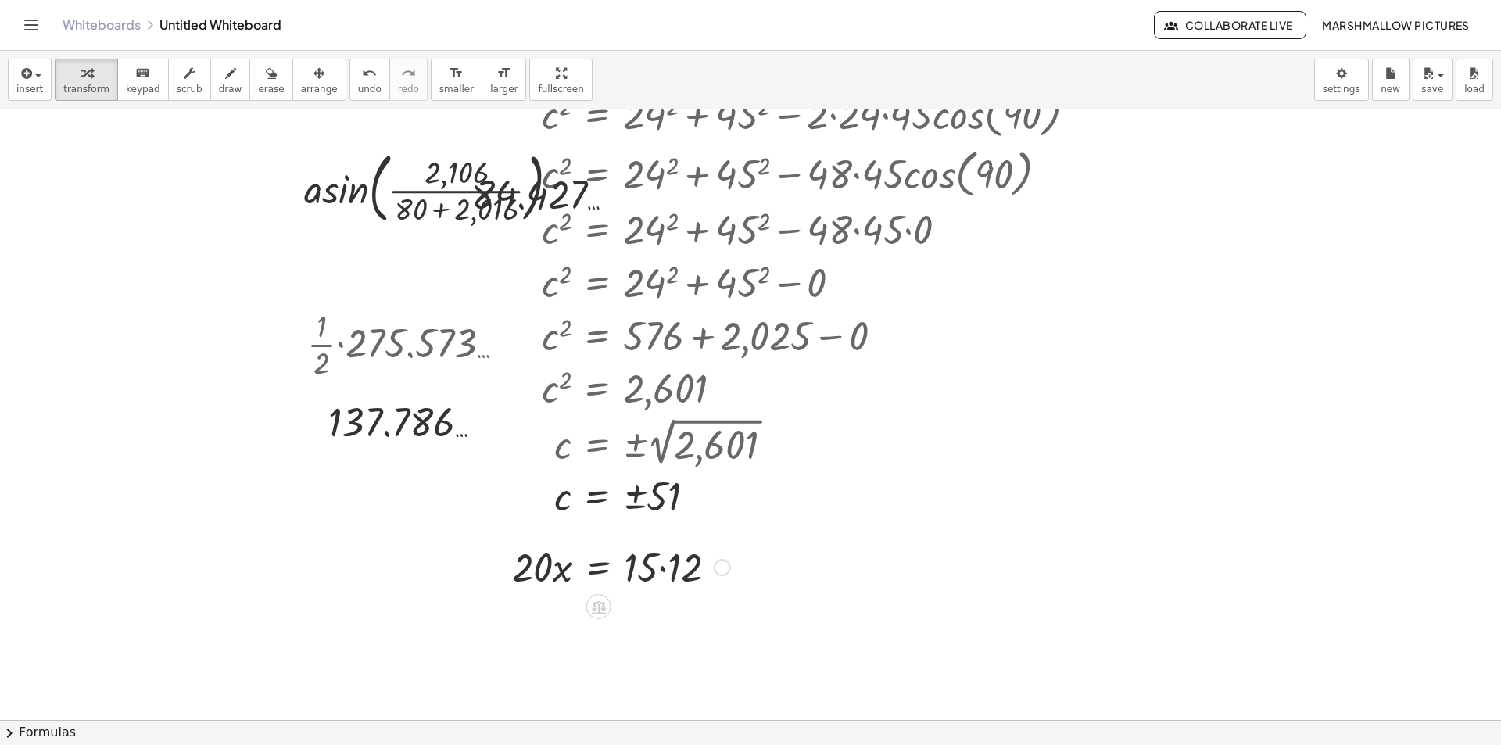
click at [668, 565] on div at bounding box center [621, 565] width 234 height 53
drag, startPoint x: 544, startPoint y: 600, endPoint x: 655, endPoint y: 629, distance: 114.9
click at [655, 629] on div at bounding box center [621, 618] width 234 height 53
click at [658, 603] on div at bounding box center [621, 619] width 234 height 78
click at [656, 619] on div at bounding box center [621, 619] width 234 height 78
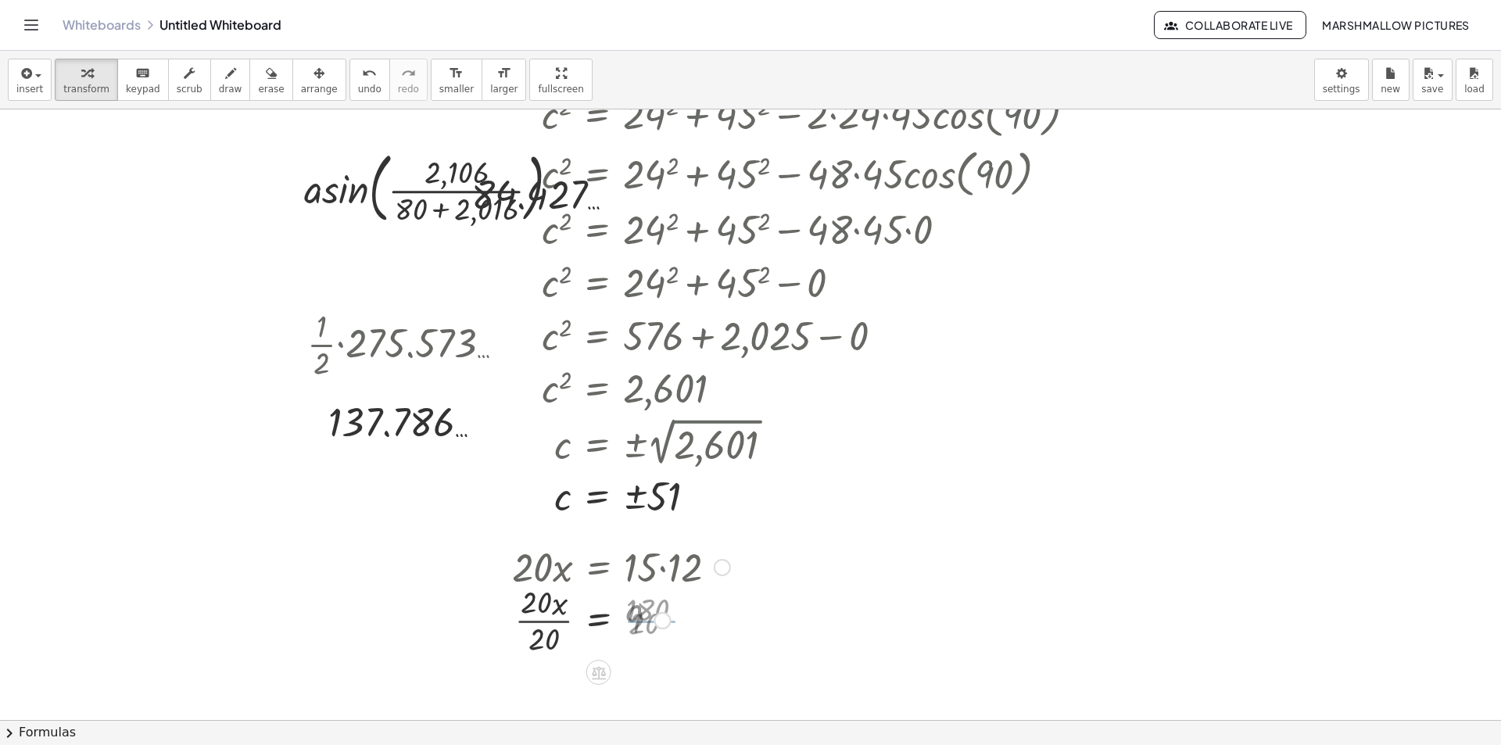
click at [545, 618] on div at bounding box center [621, 619] width 234 height 78
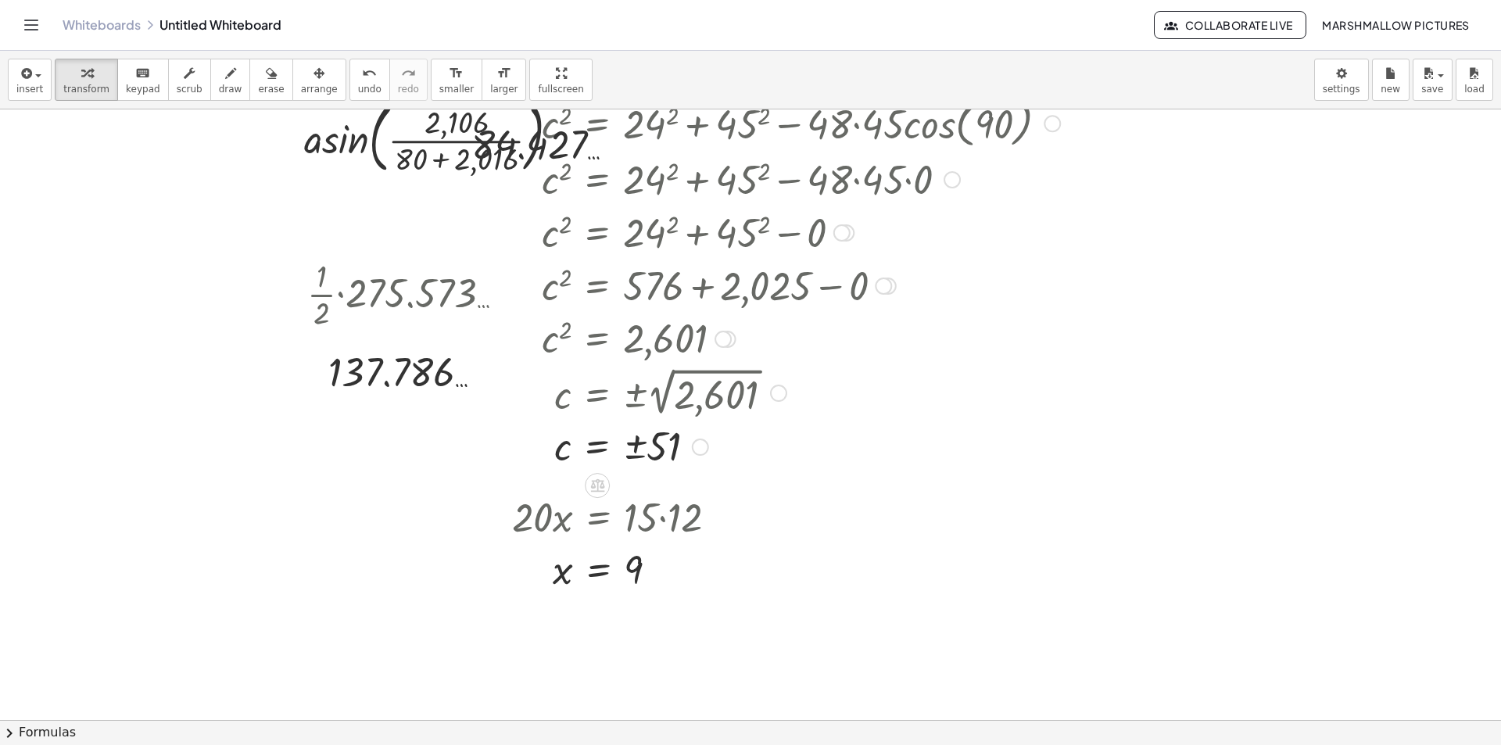
scroll to position [3142, 0]
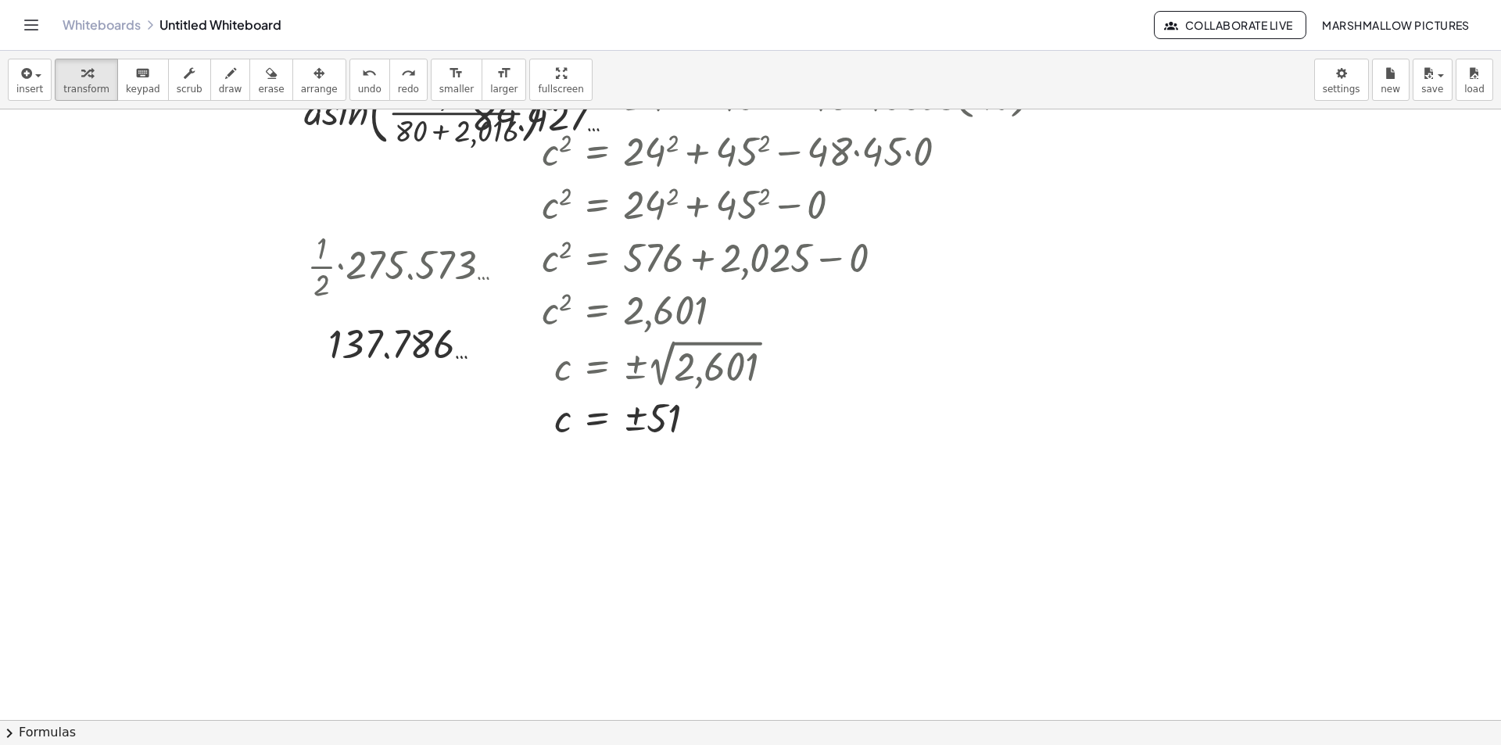
click at [869, 546] on div at bounding box center [838, 542] width 234 height 53
click at [886, 545] on div at bounding box center [838, 542] width 234 height 53
drag, startPoint x: 735, startPoint y: 582, endPoint x: 882, endPoint y: 617, distance: 151.1
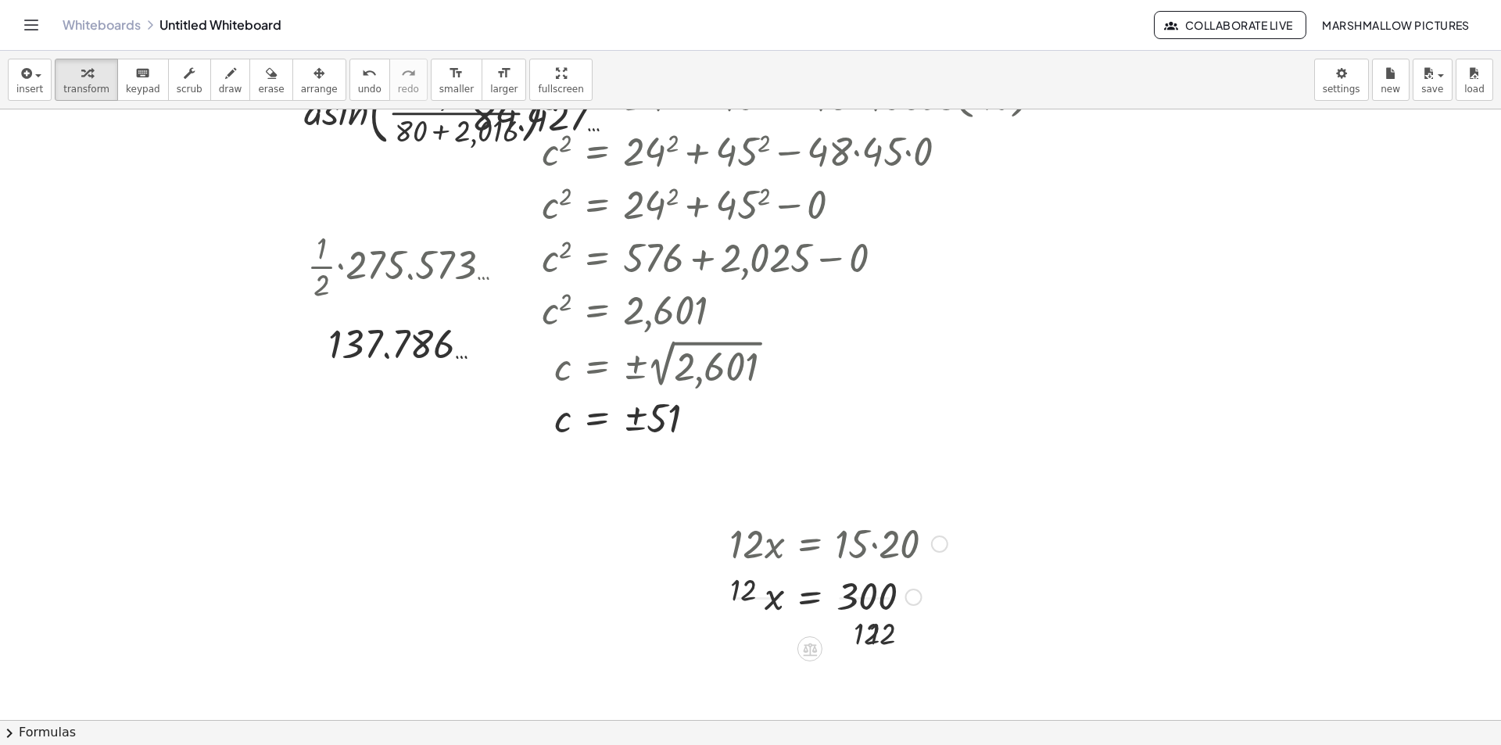
click at [882, 605] on div at bounding box center [838, 596] width 234 height 78
click at [775, 596] on div at bounding box center [838, 596] width 234 height 78
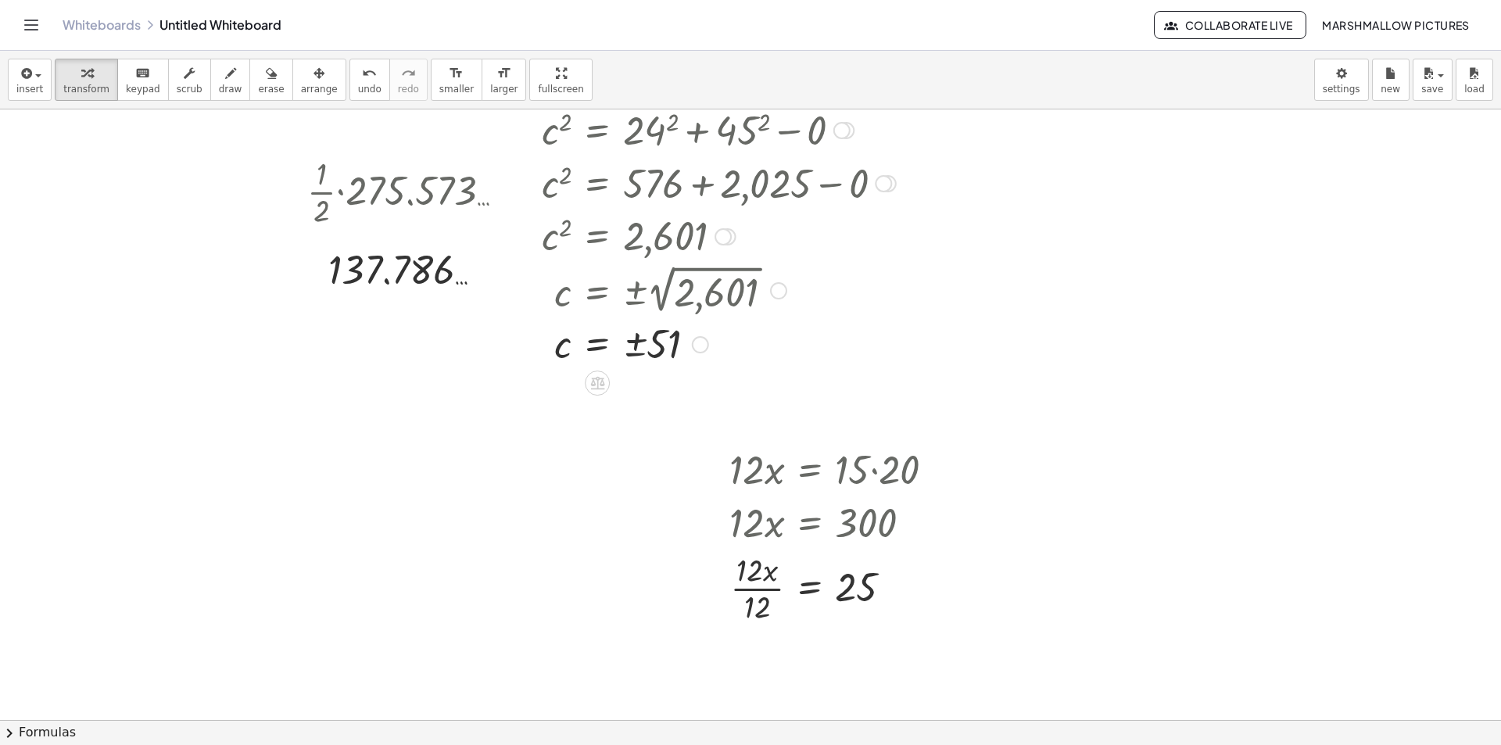
scroll to position [3298, 0]
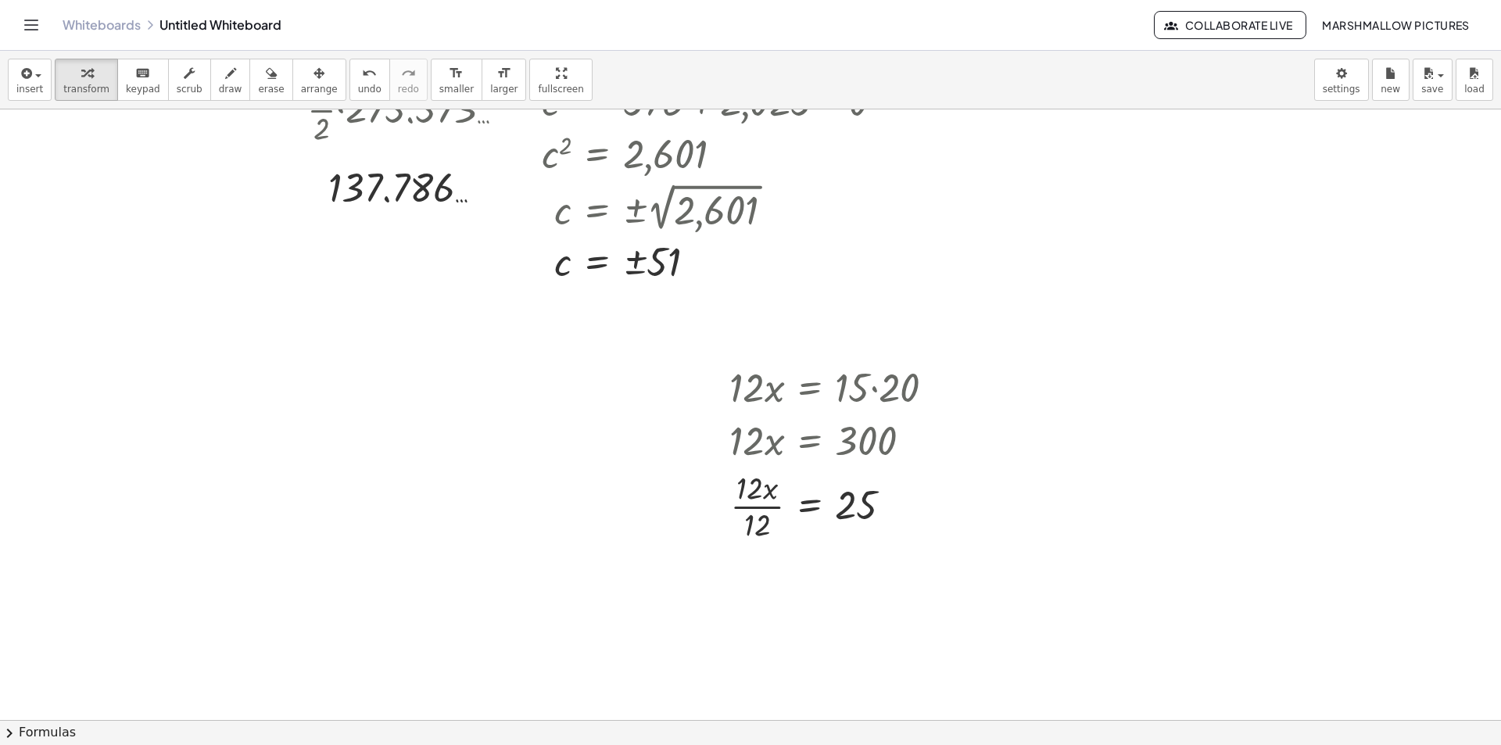
click at [685, 446] on div at bounding box center [623, 439] width 417 height 59
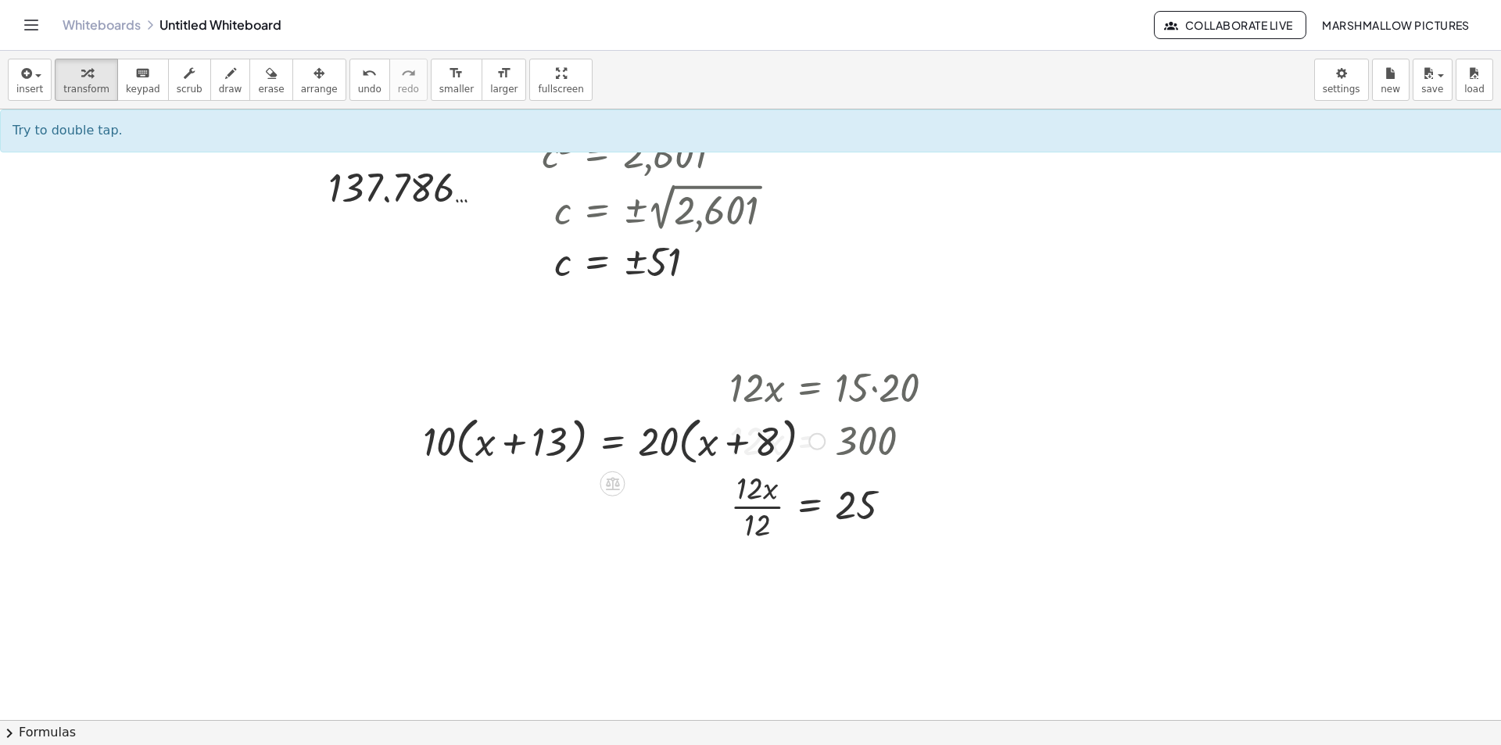
click at [691, 445] on div at bounding box center [623, 439] width 417 height 59
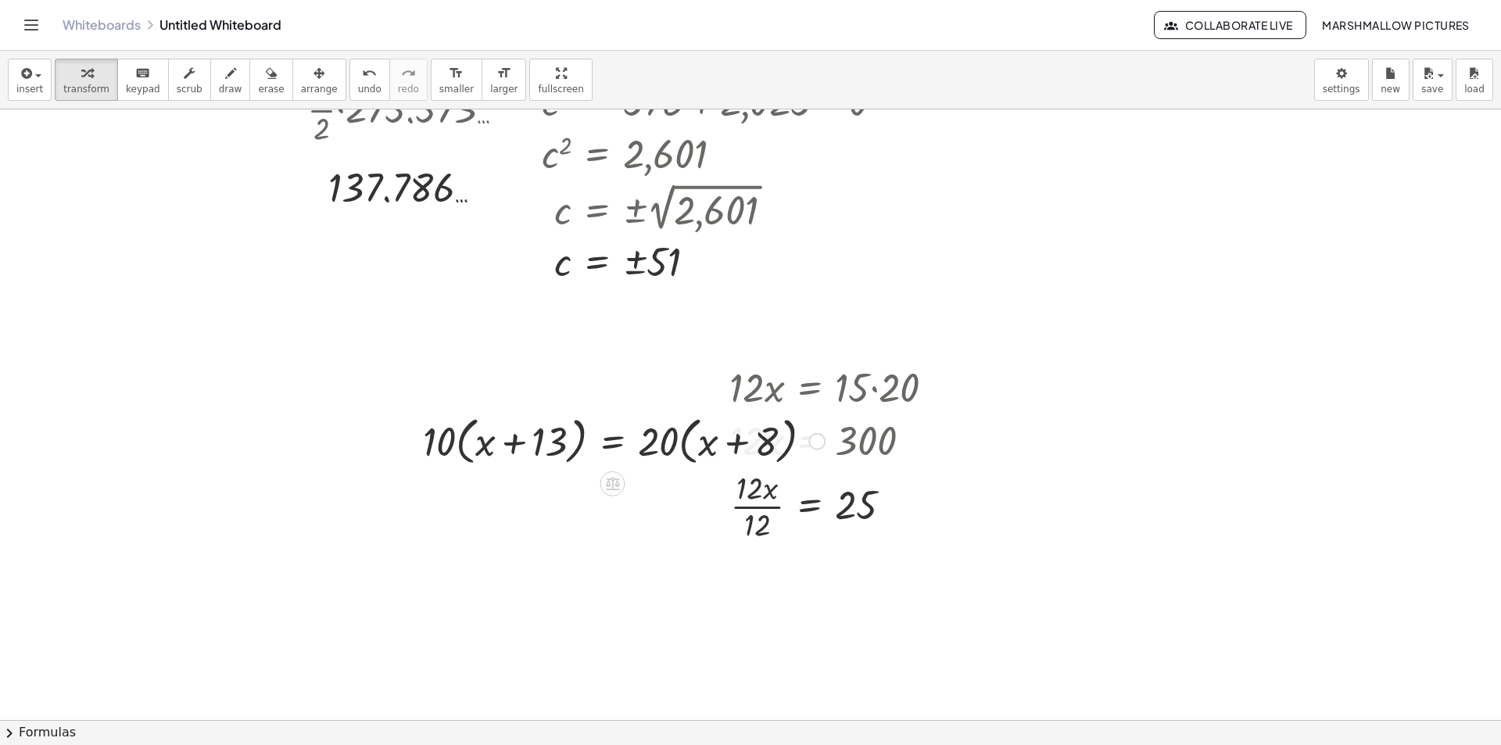
click at [691, 445] on div at bounding box center [623, 439] width 417 height 59
click at [471, 439] on div at bounding box center [629, 439] width 429 height 59
click at [471, 440] on div at bounding box center [629, 439] width 429 height 59
click at [782, 444] on div at bounding box center [627, 439] width 433 height 53
click at [548, 443] on div at bounding box center [618, 439] width 414 height 53
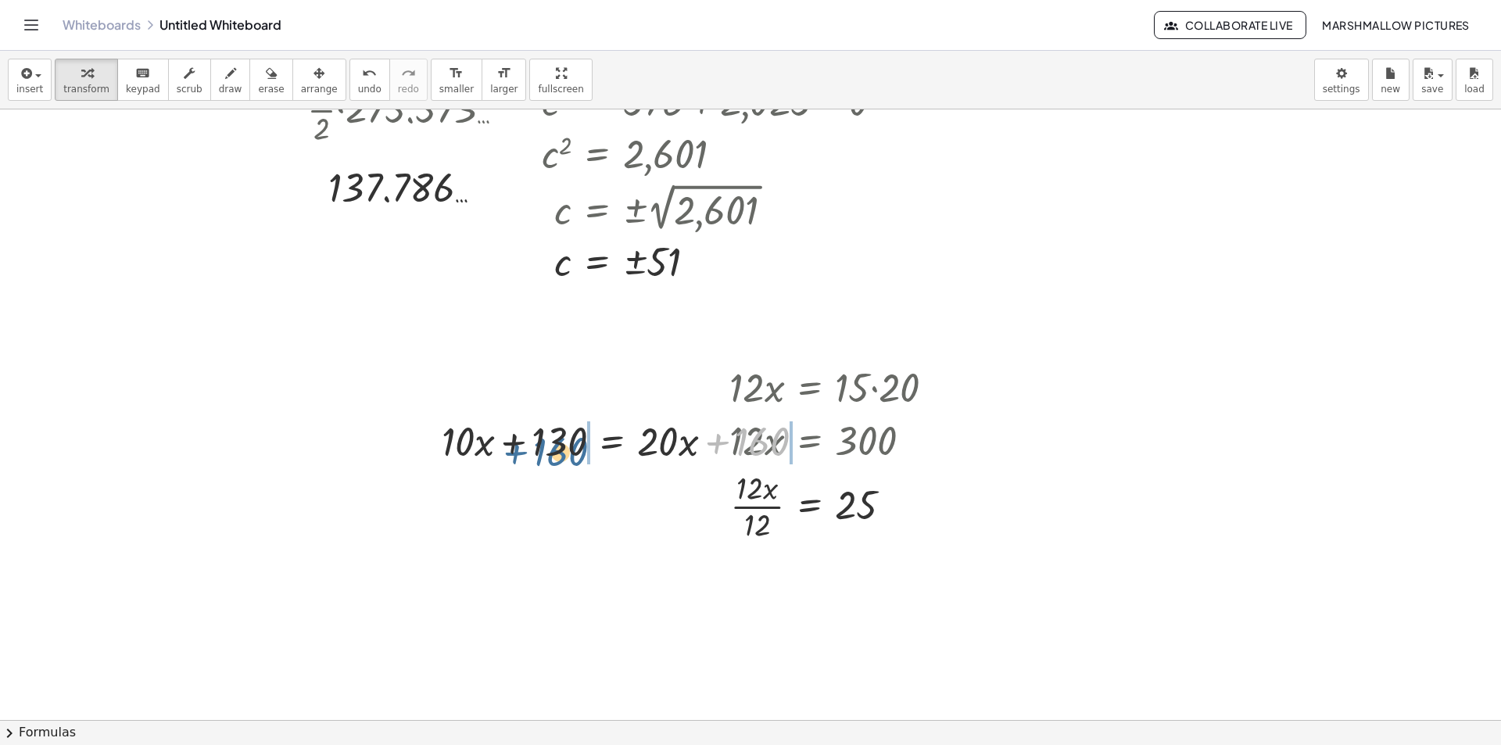
drag, startPoint x: 712, startPoint y: 474, endPoint x: 558, endPoint y: 460, distance: 154.6
click at [558, 460] on div at bounding box center [629, 439] width 391 height 53
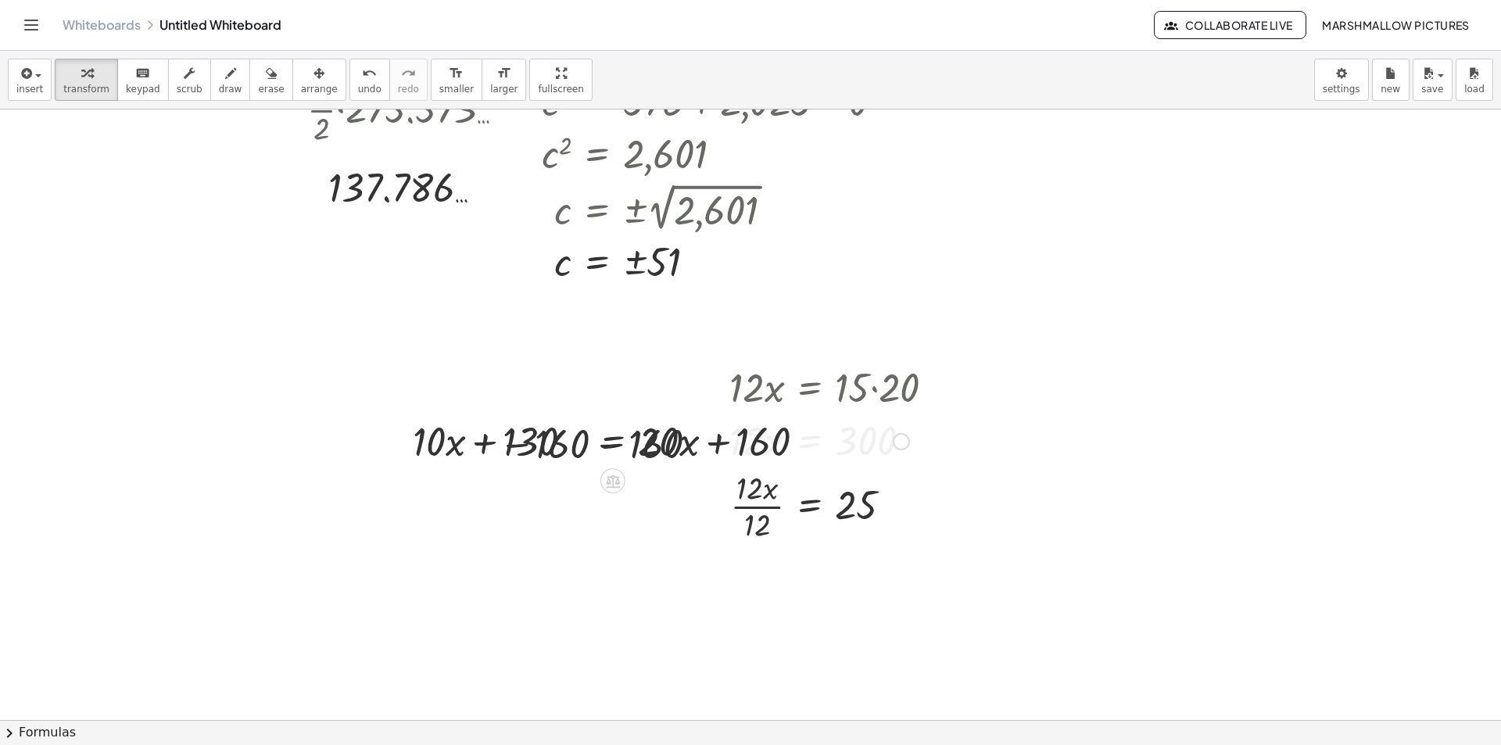
click at [569, 441] on div at bounding box center [630, 439] width 574 height 53
click at [817, 457] on div at bounding box center [682, 439] width 469 height 53
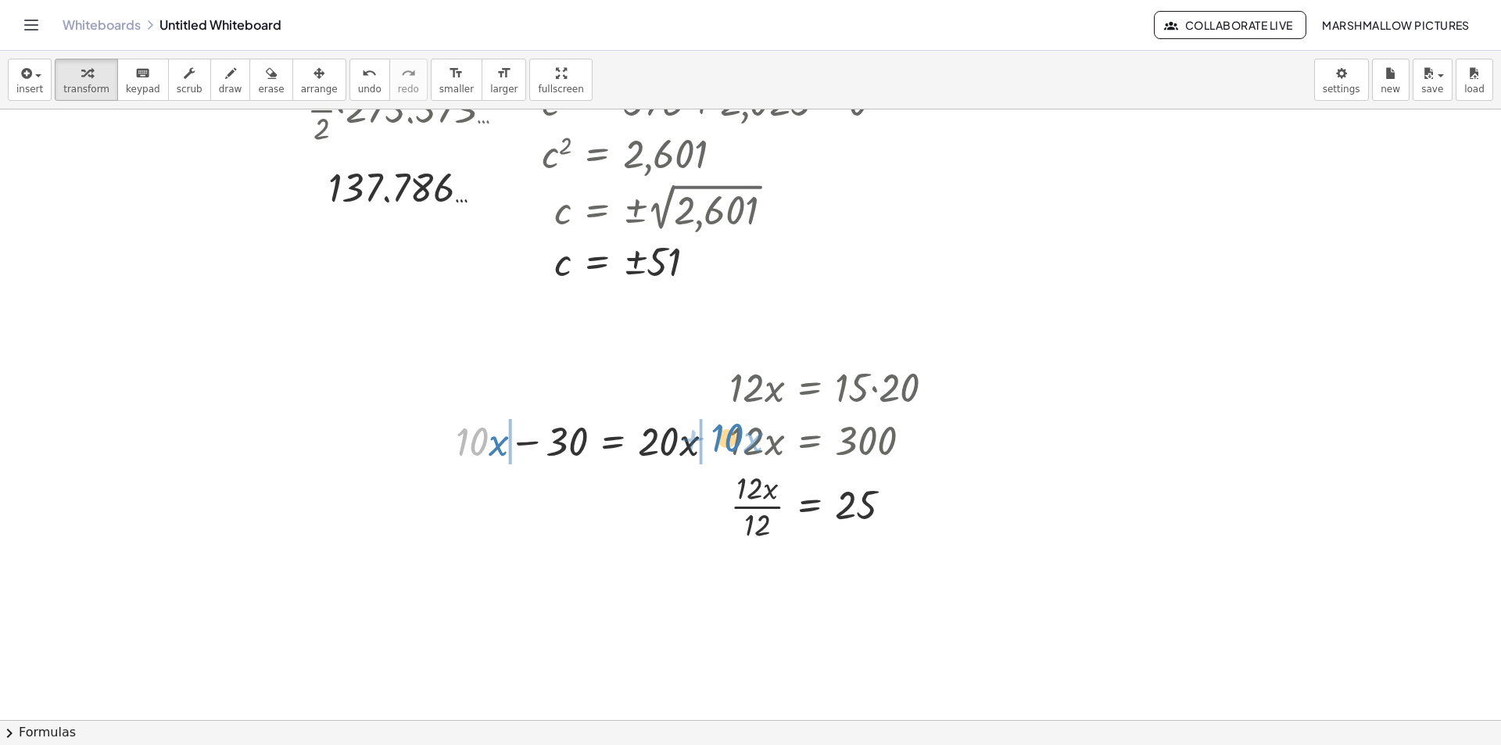
drag, startPoint x: 484, startPoint y: 446, endPoint x: 734, endPoint y: 437, distance: 250.3
click at [734, 437] on div at bounding box center [591, 439] width 286 height 53
drag, startPoint x: 700, startPoint y: 442, endPoint x: 650, endPoint y: 447, distance: 50.3
click at [700, 441] on div at bounding box center [591, 439] width 466 height 53
click at [458, 440] on div at bounding box center [542, 439] width 368 height 53
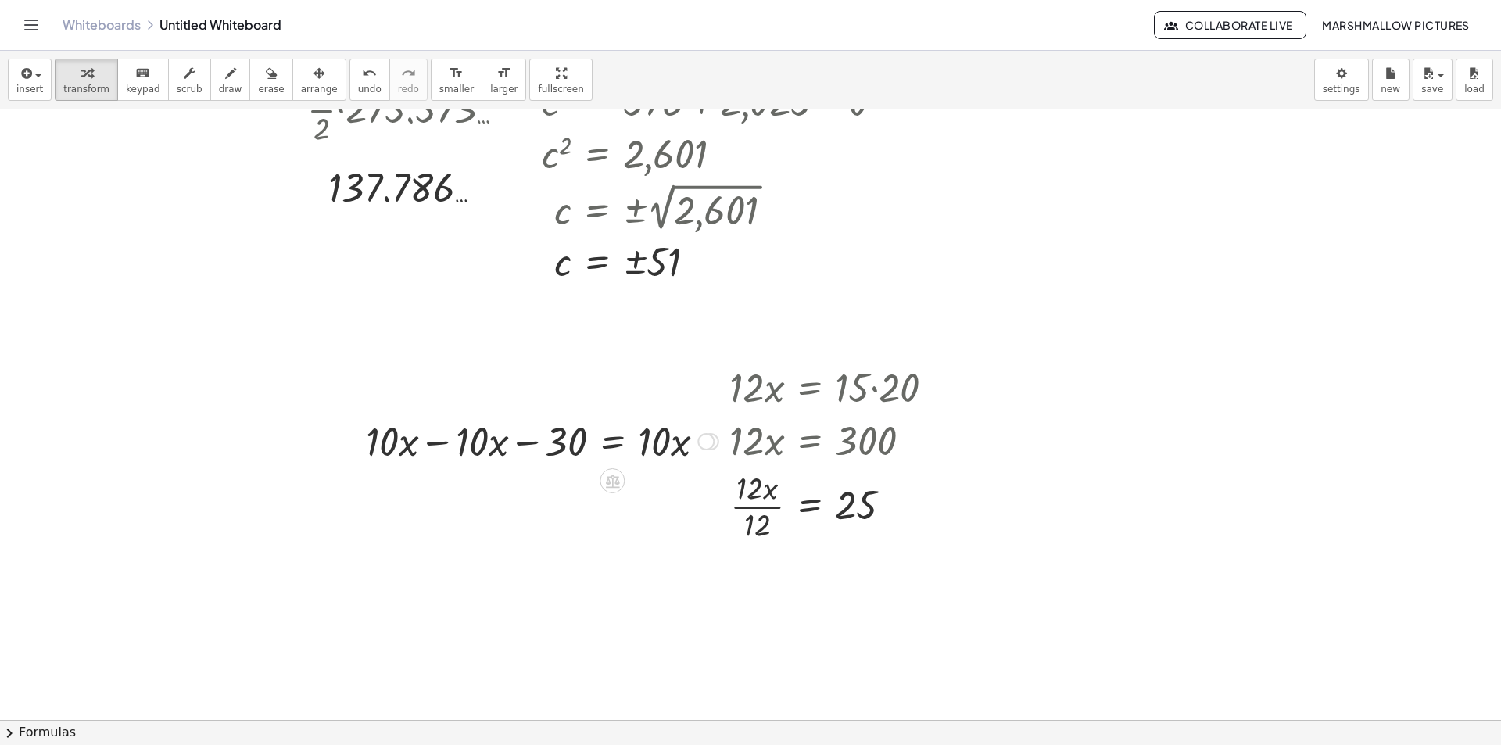
click at [434, 441] on div at bounding box center [542, 439] width 368 height 53
drag, startPoint x: 648, startPoint y: 449, endPoint x: 552, endPoint y: 476, distance: 99.7
click at [549, 458] on div at bounding box center [621, 440] width 209 height 78
click at [647, 437] on div at bounding box center [632, 440] width 187 height 78
click at [674, 444] on div at bounding box center [632, 440] width 187 height 78
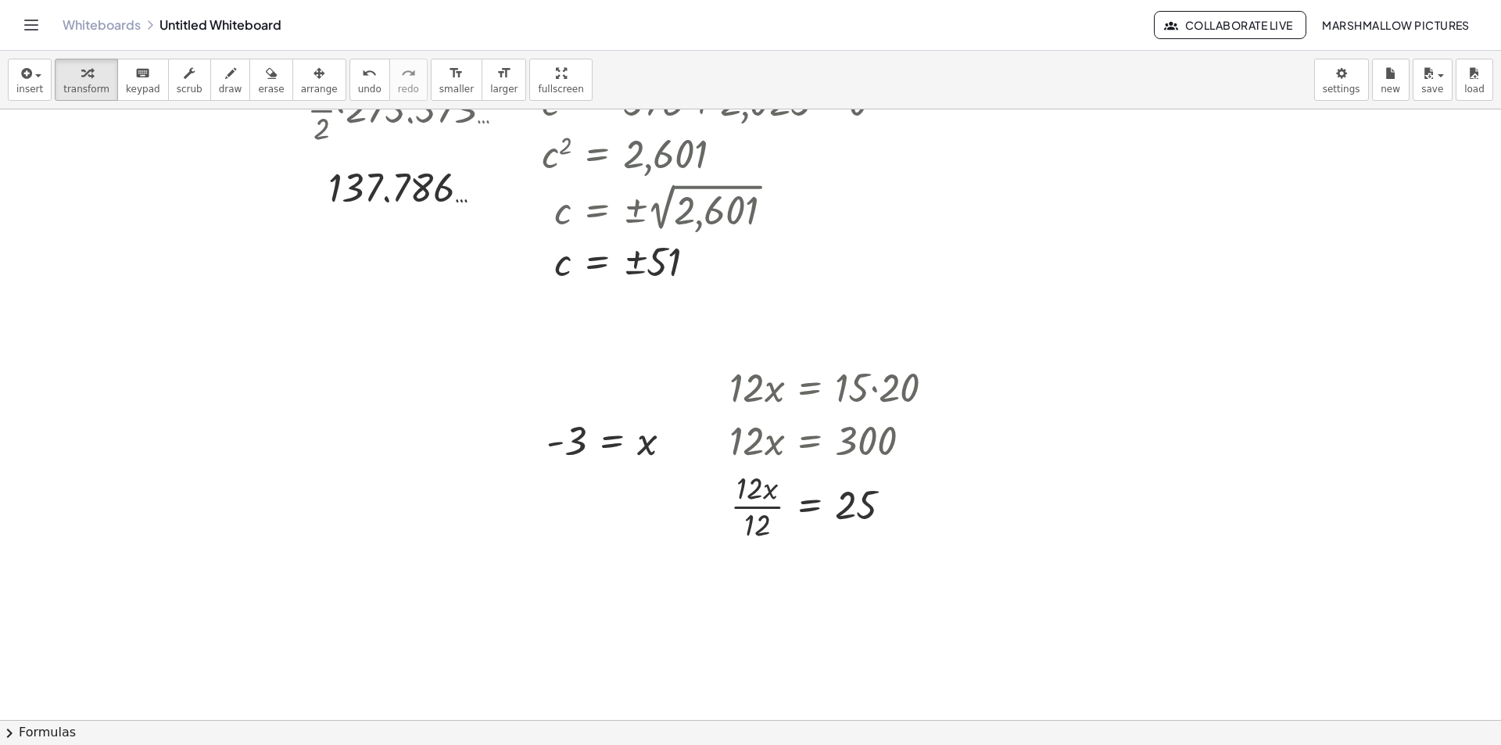
scroll to position [3674, 0]
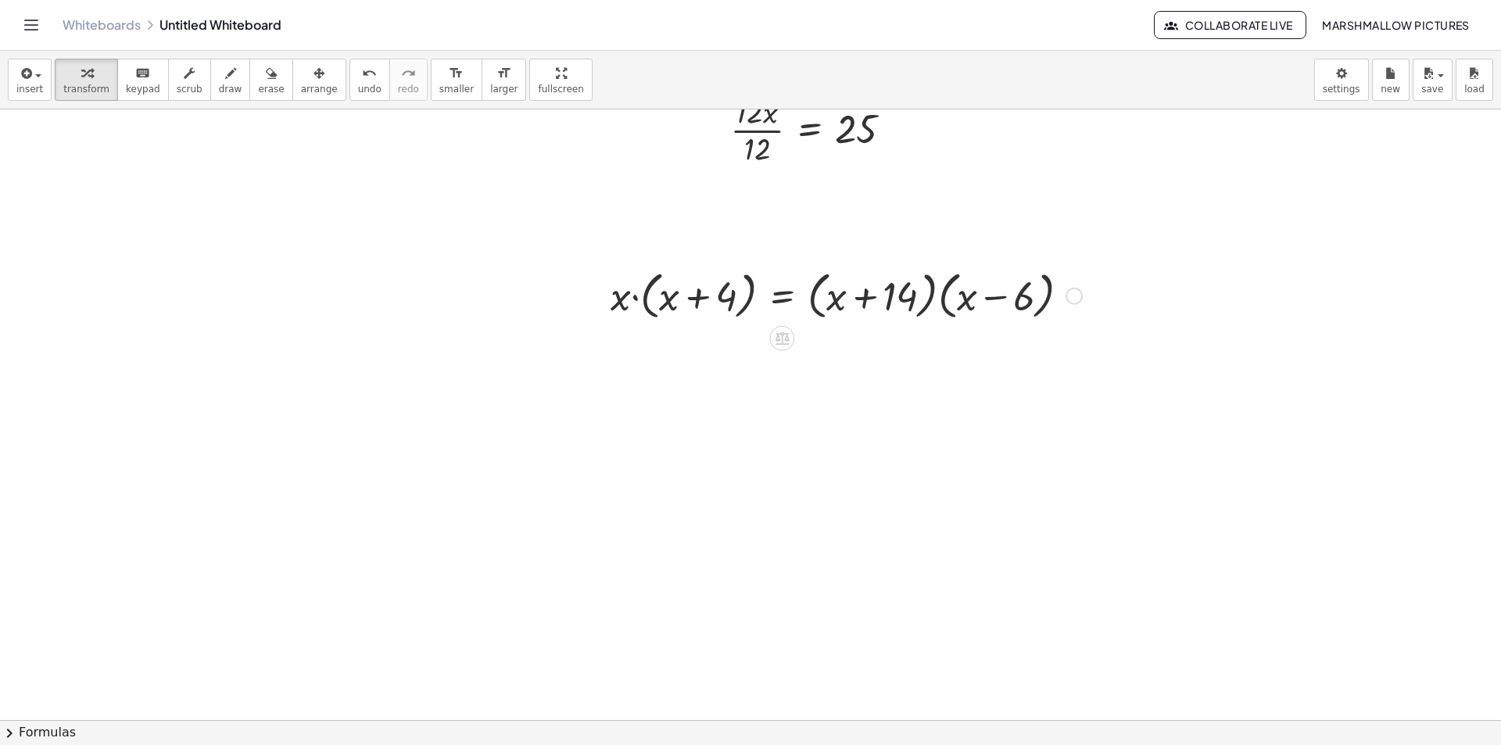
click at [938, 287] on div at bounding box center [846, 294] width 487 height 59
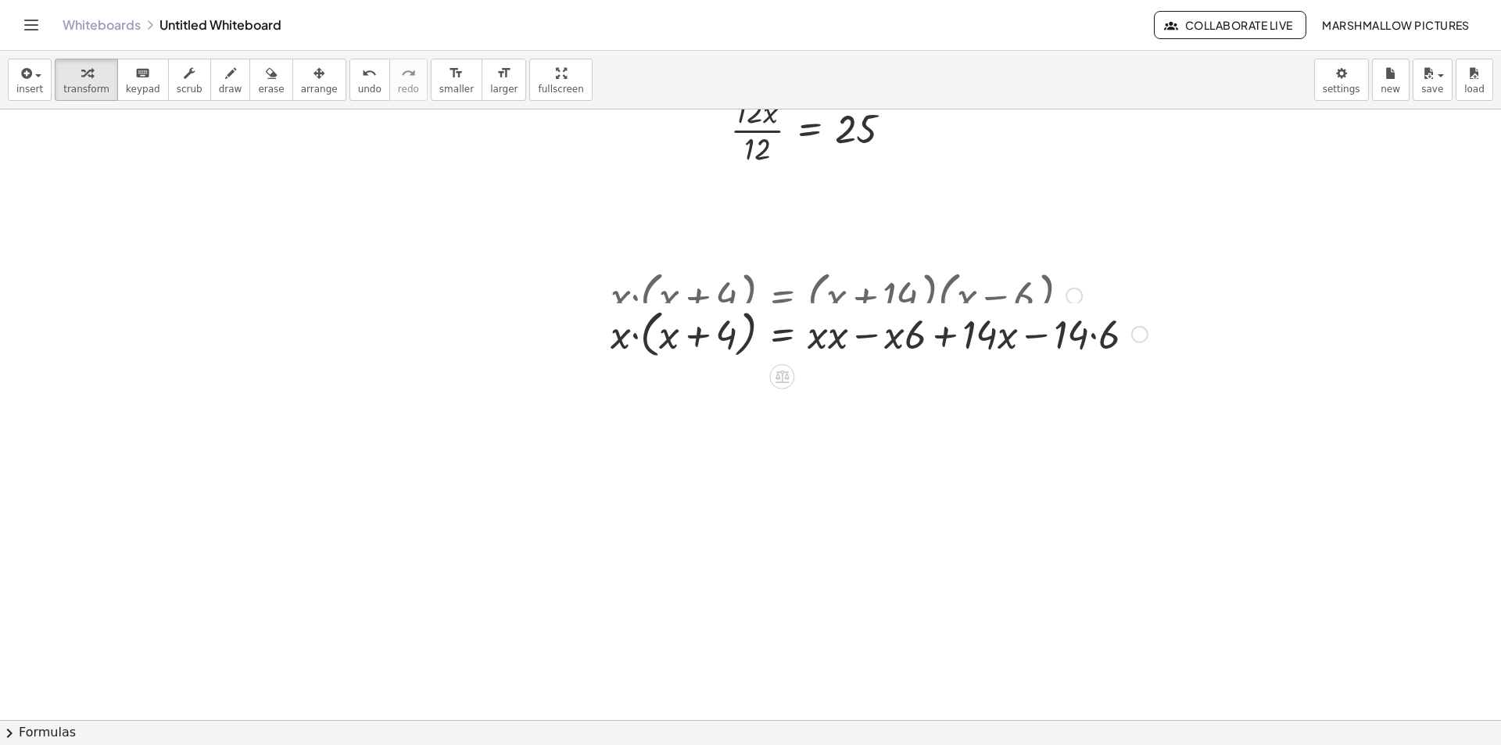
click at [782, 296] on div "· x · ( + x + 4 ) = · ( + x + 14 ) · ( + x − 6 ) · x · ( + x + 4 ) = + · x · x …" at bounding box center [782, 296] width 0 height 0
click at [640, 310] on div at bounding box center [879, 294] width 553 height 59
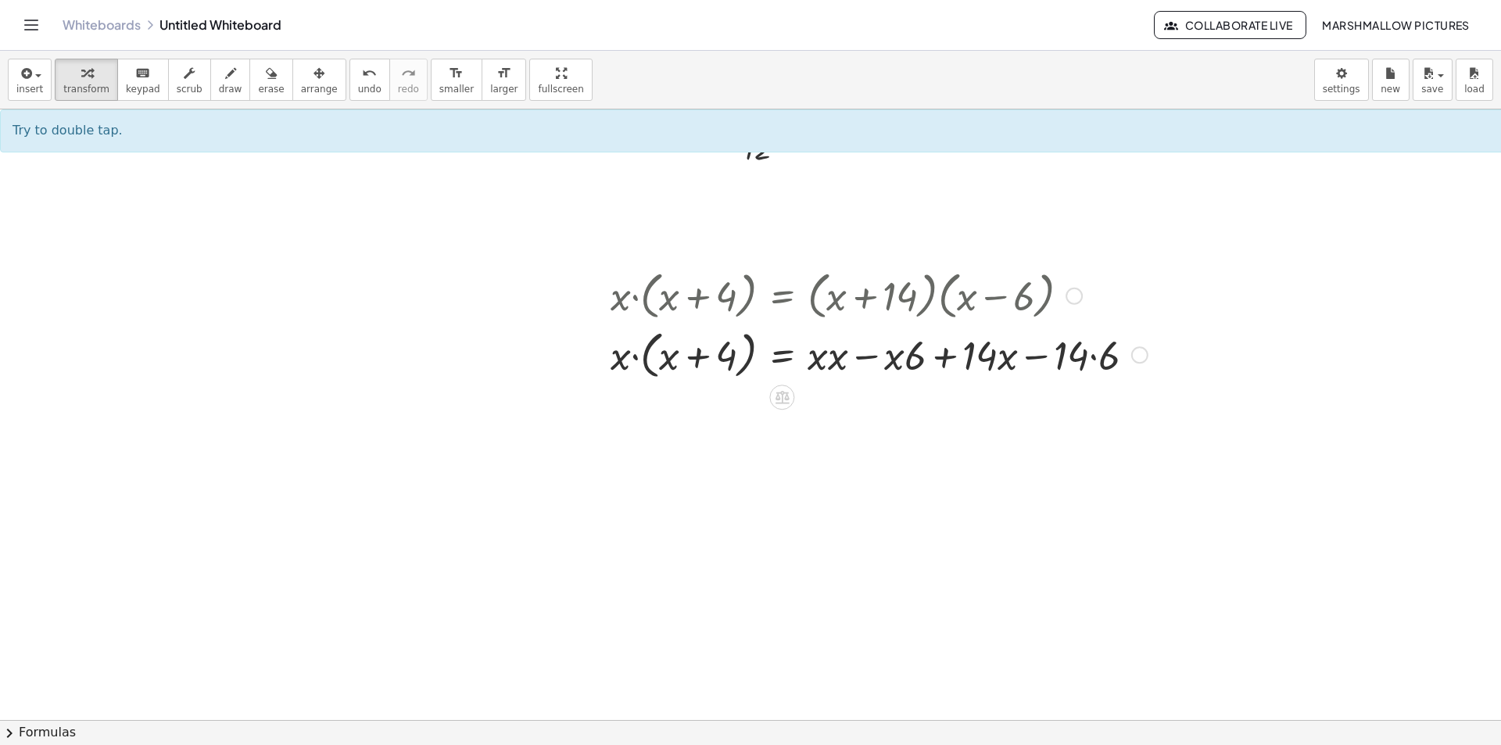
click at [642, 353] on div at bounding box center [879, 353] width 553 height 59
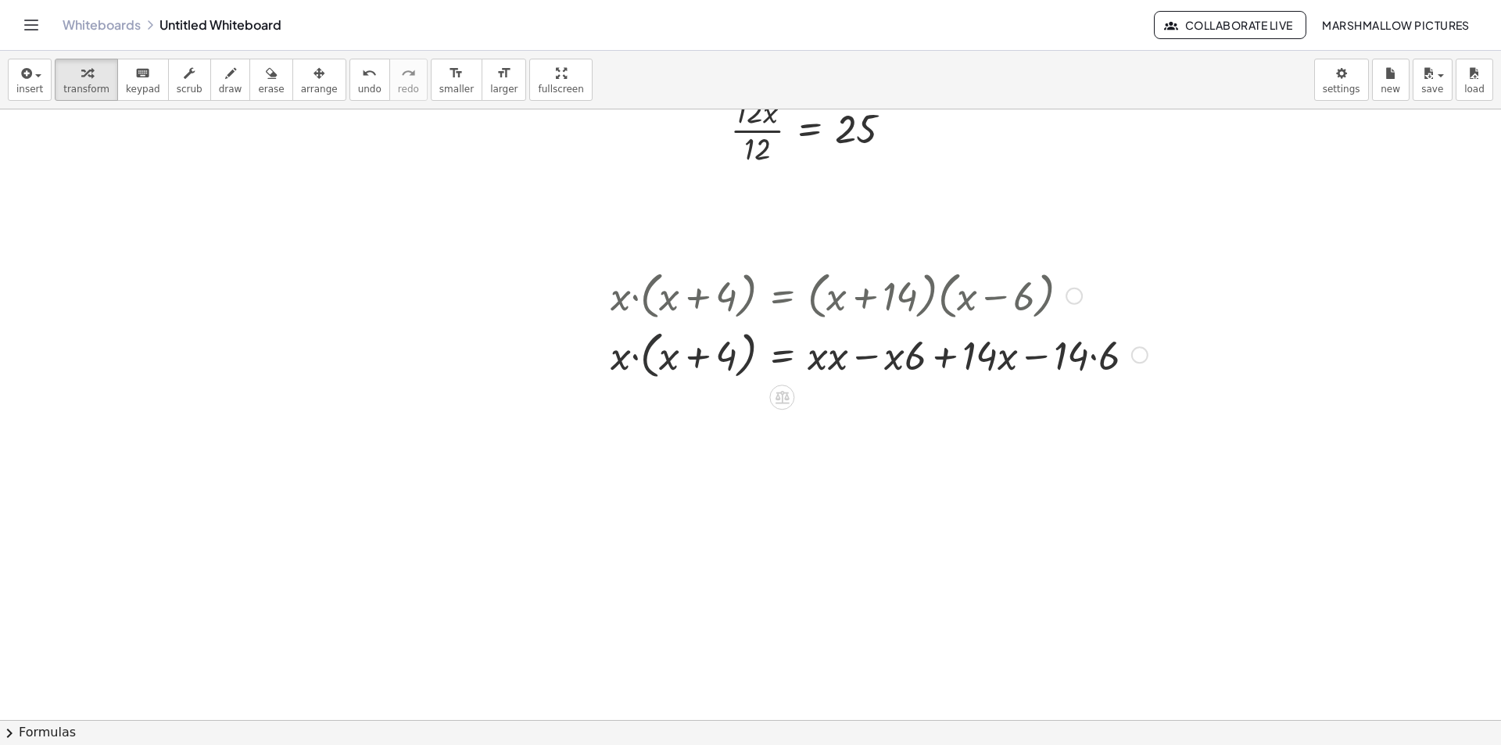
click at [642, 353] on div at bounding box center [879, 353] width 553 height 59
click at [661, 362] on div at bounding box center [879, 353] width 553 height 53
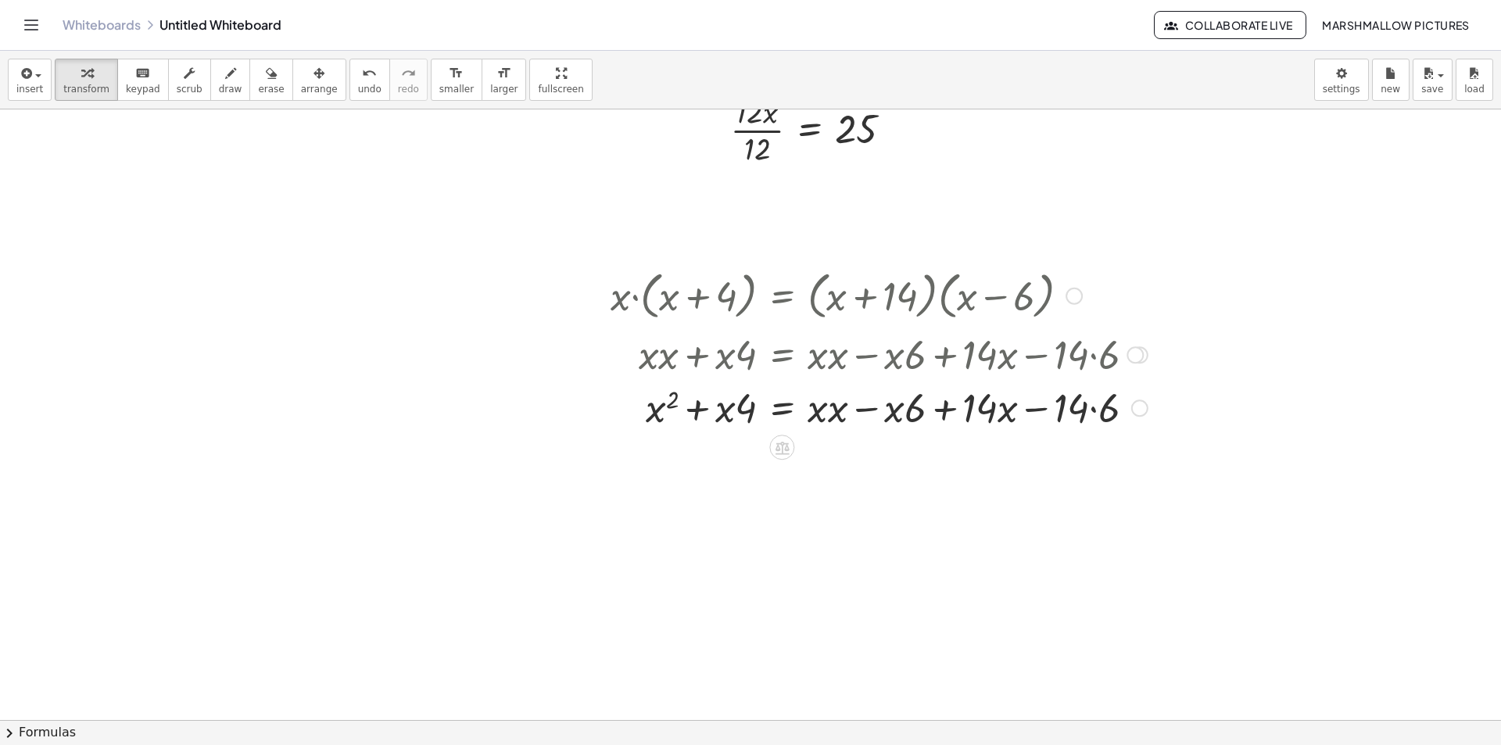
click at [804, 414] on div at bounding box center [879, 406] width 553 height 53
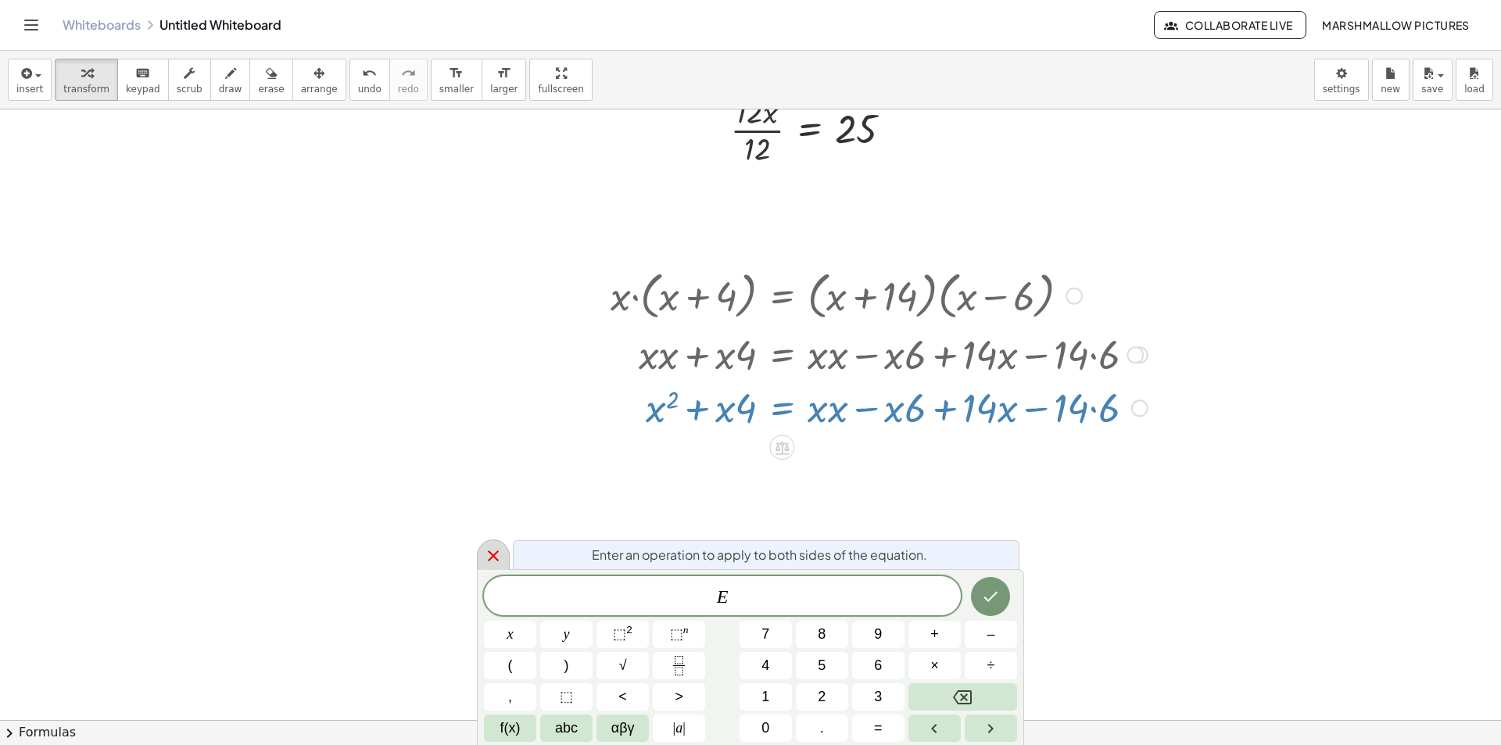
click at [489, 550] on icon at bounding box center [493, 555] width 19 height 19
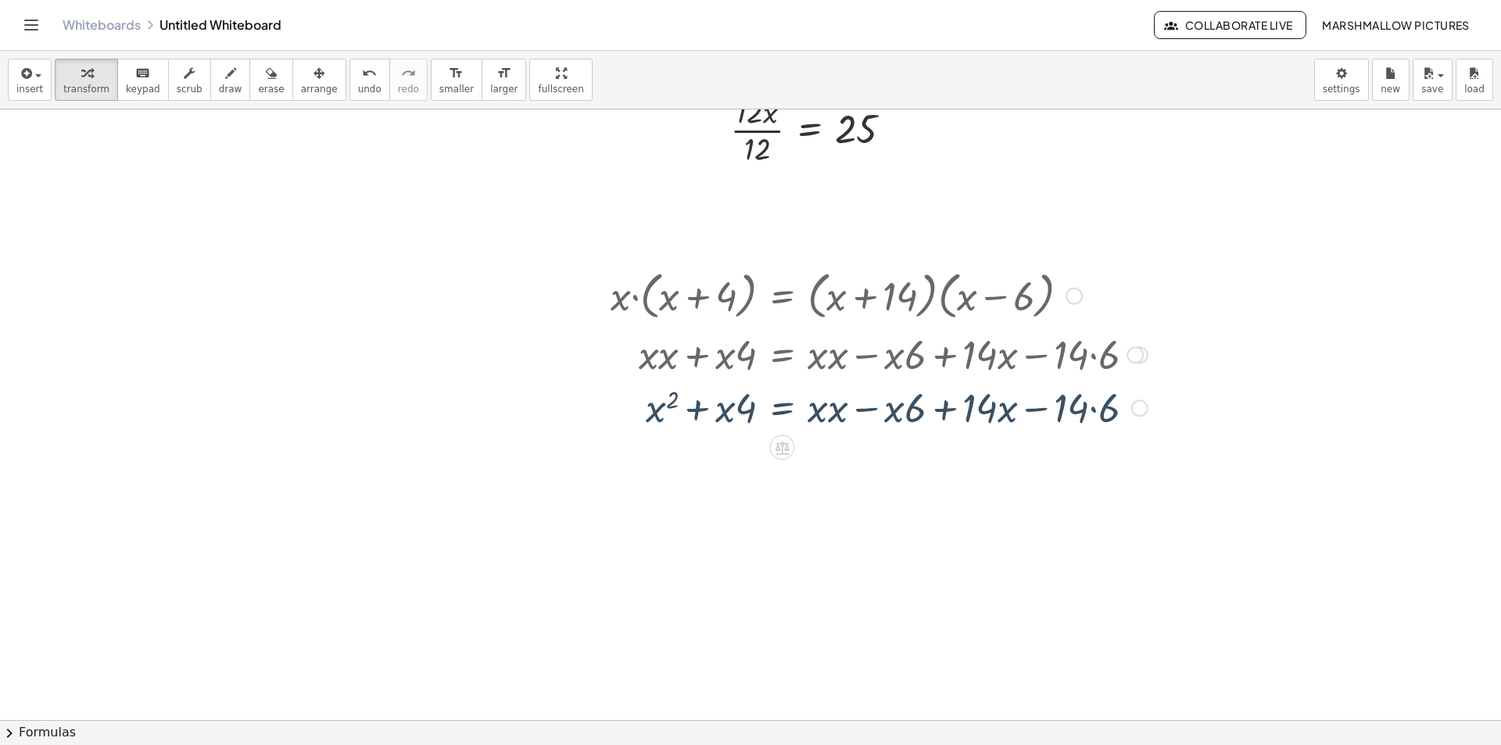
click at [835, 406] on div at bounding box center [879, 406] width 553 height 53
drag, startPoint x: 825, startPoint y: 417, endPoint x: 657, endPoint y: 424, distance: 168.2
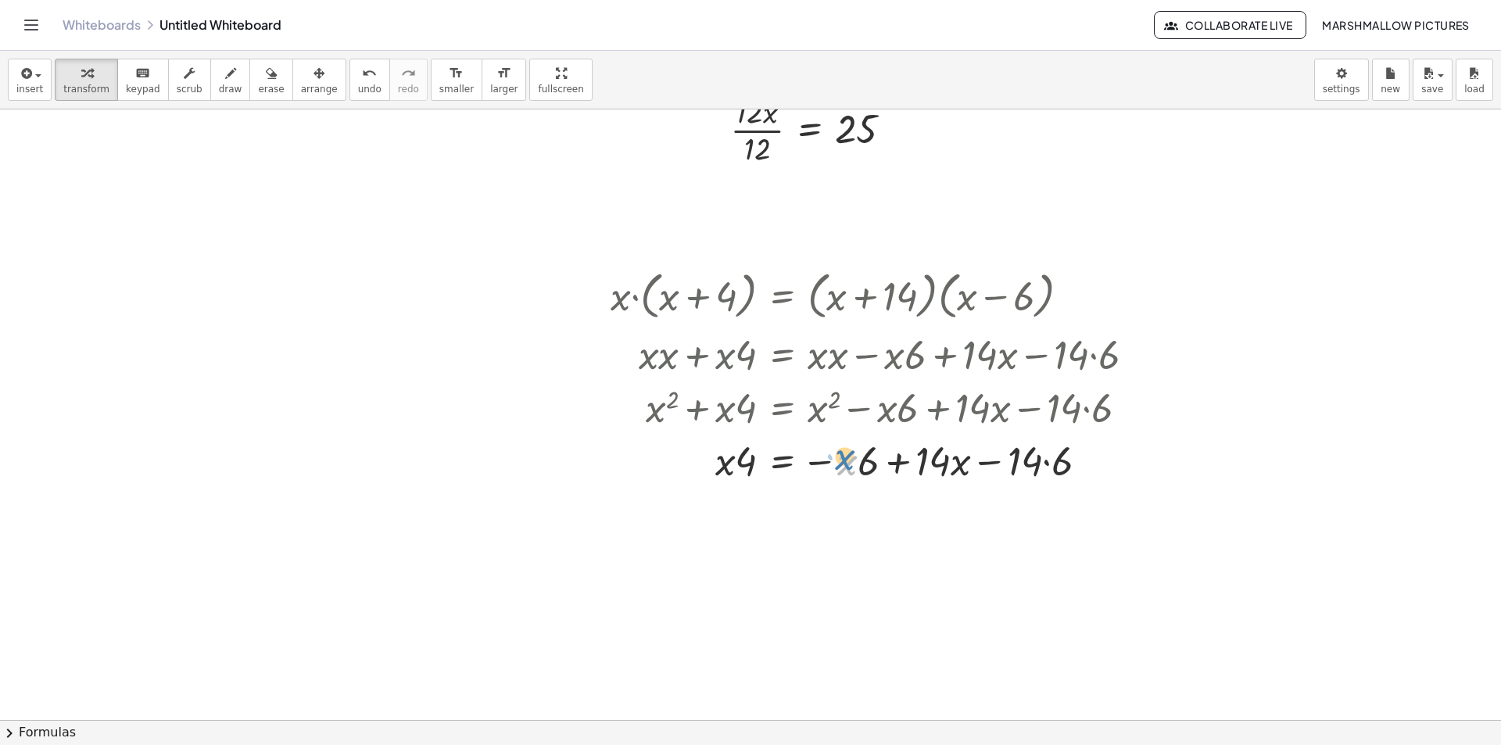
drag, startPoint x: 843, startPoint y: 482, endPoint x: 850, endPoint y: 460, distance: 22.8
click at [850, 460] on div at bounding box center [879, 459] width 553 height 53
drag, startPoint x: 863, startPoint y: 463, endPoint x: 663, endPoint y: 465, distance: 200.1
click at [663, 465] on div at bounding box center [879, 459] width 553 height 53
click at [716, 467] on div at bounding box center [895, 459] width 584 height 53
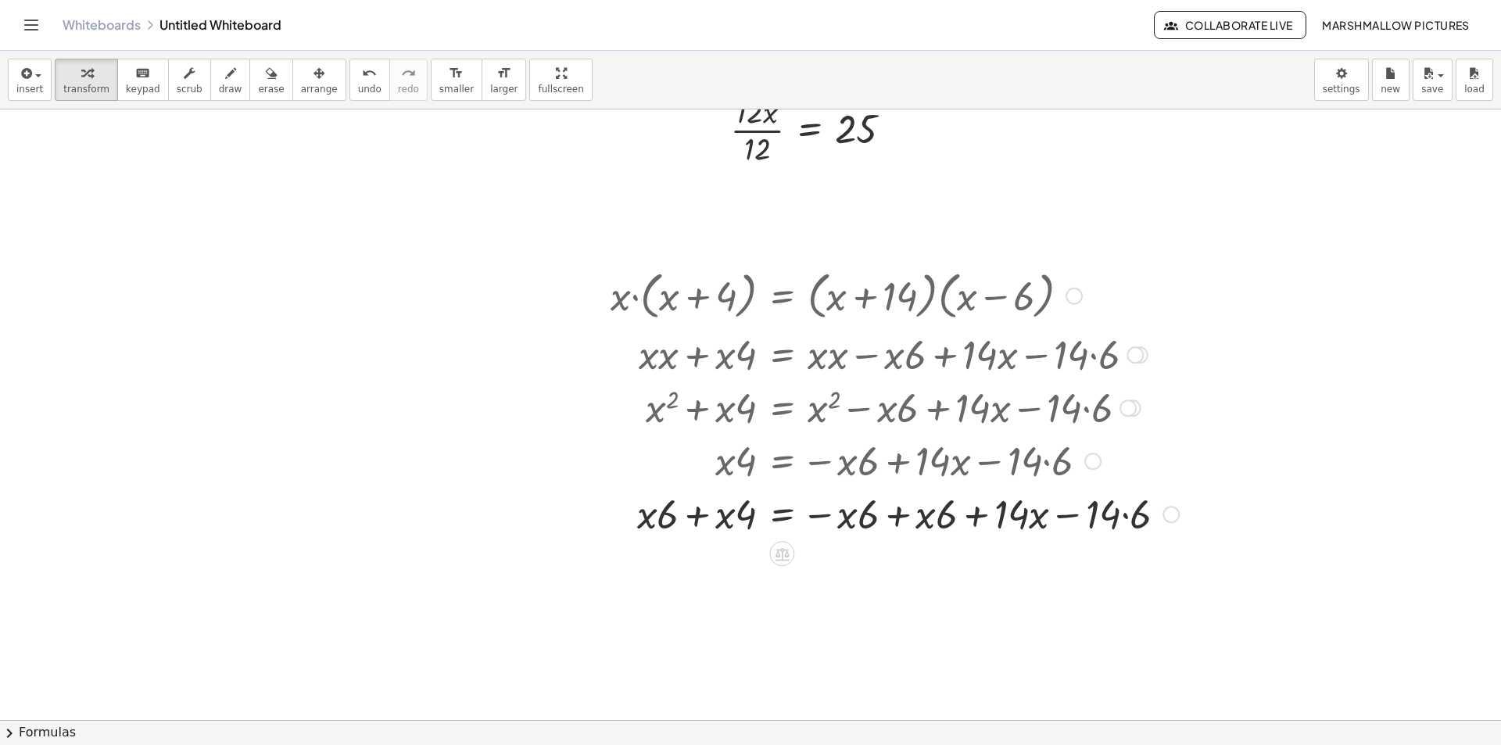
click at [901, 522] on div at bounding box center [895, 512] width 584 height 53
click at [688, 520] on div at bounding box center [879, 512] width 553 height 53
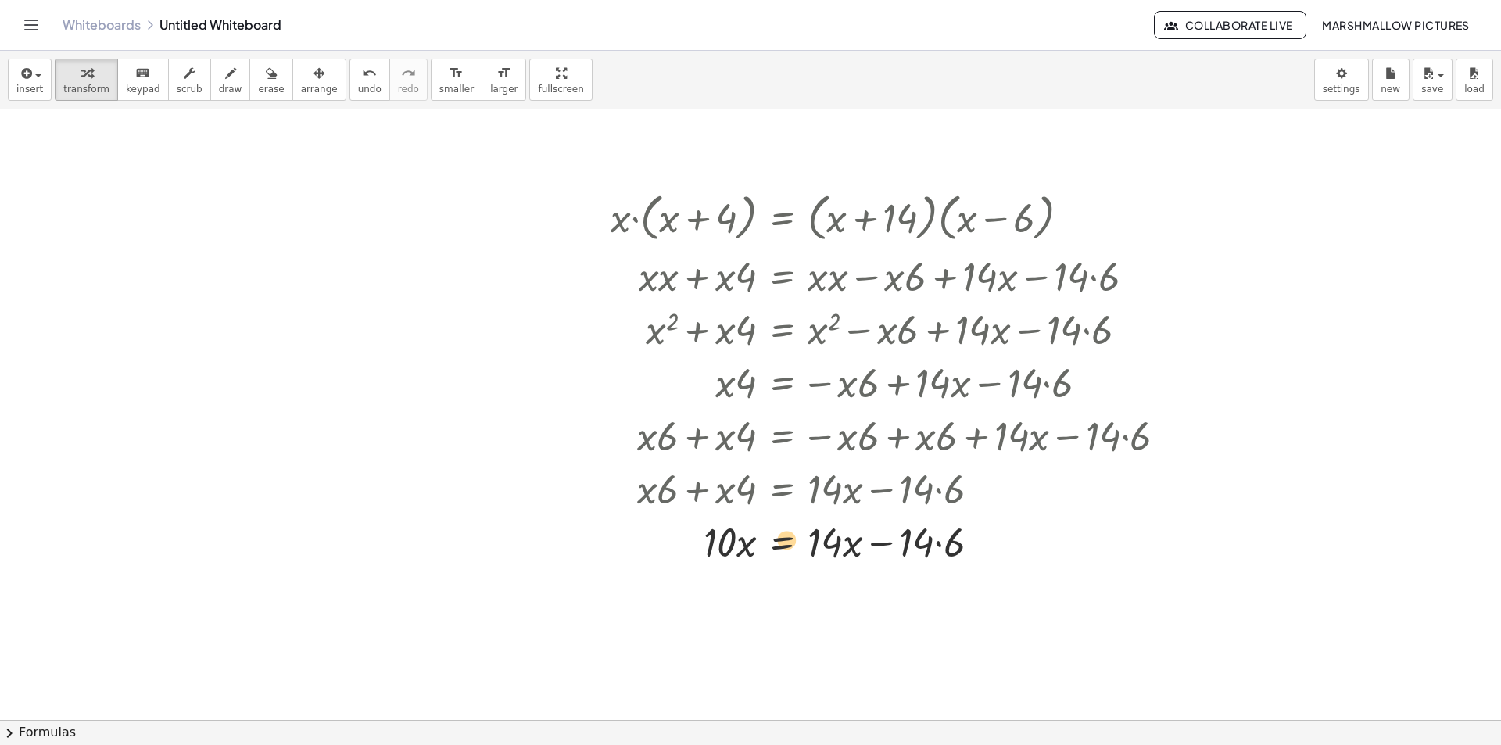
drag, startPoint x: 789, startPoint y: 543, endPoint x: 829, endPoint y: 538, distance: 40.2
click at [827, 538] on div at bounding box center [895, 540] width 584 height 53
drag, startPoint x: 846, startPoint y: 541, endPoint x: 654, endPoint y: 534, distance: 192.4
click at [654, 534] on div at bounding box center [895, 540] width 584 height 53
click at [713, 539] on div at bounding box center [876, 540] width 619 height 53
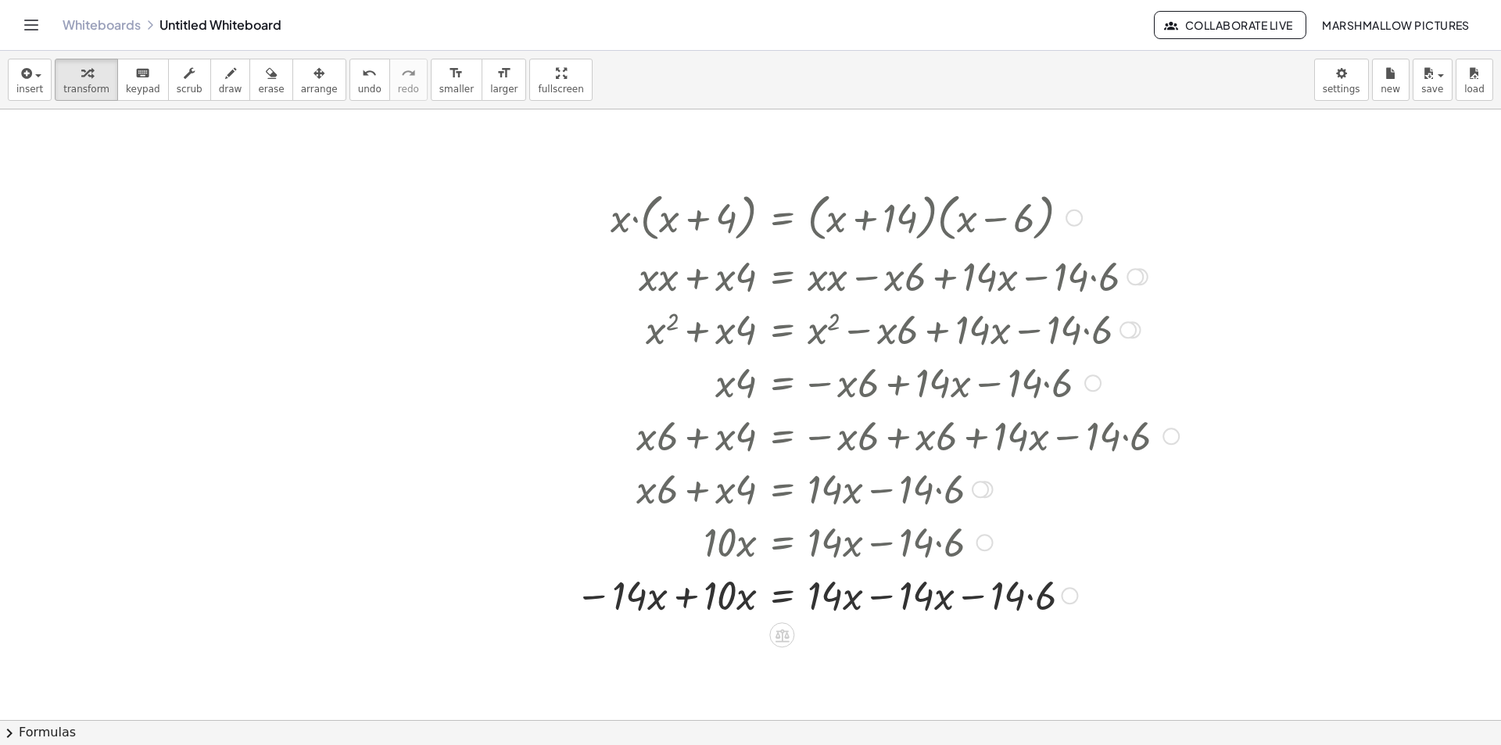
click at [677, 600] on div at bounding box center [876, 593] width 619 height 53
click at [879, 596] on div at bounding box center [895, 593] width 584 height 53
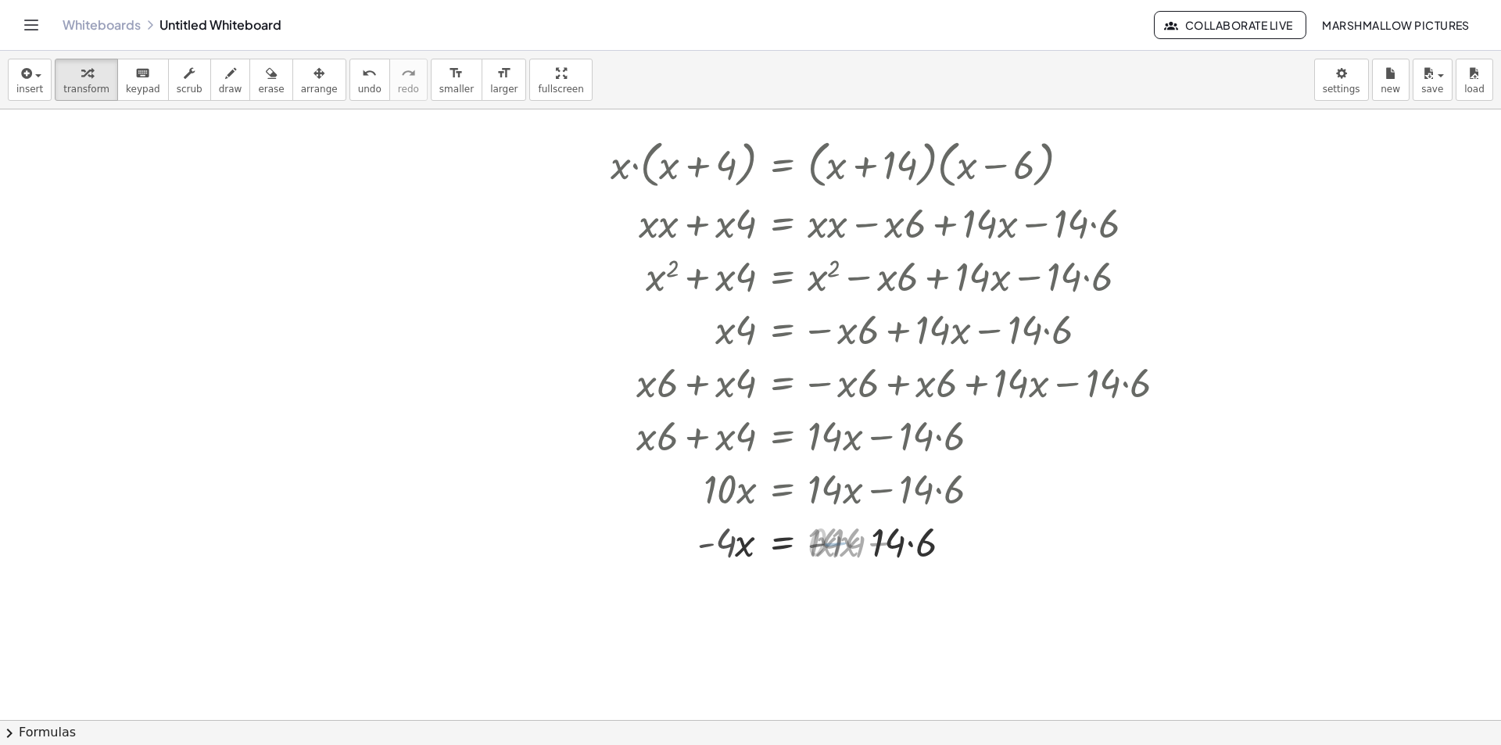
scroll to position [3909, 0]
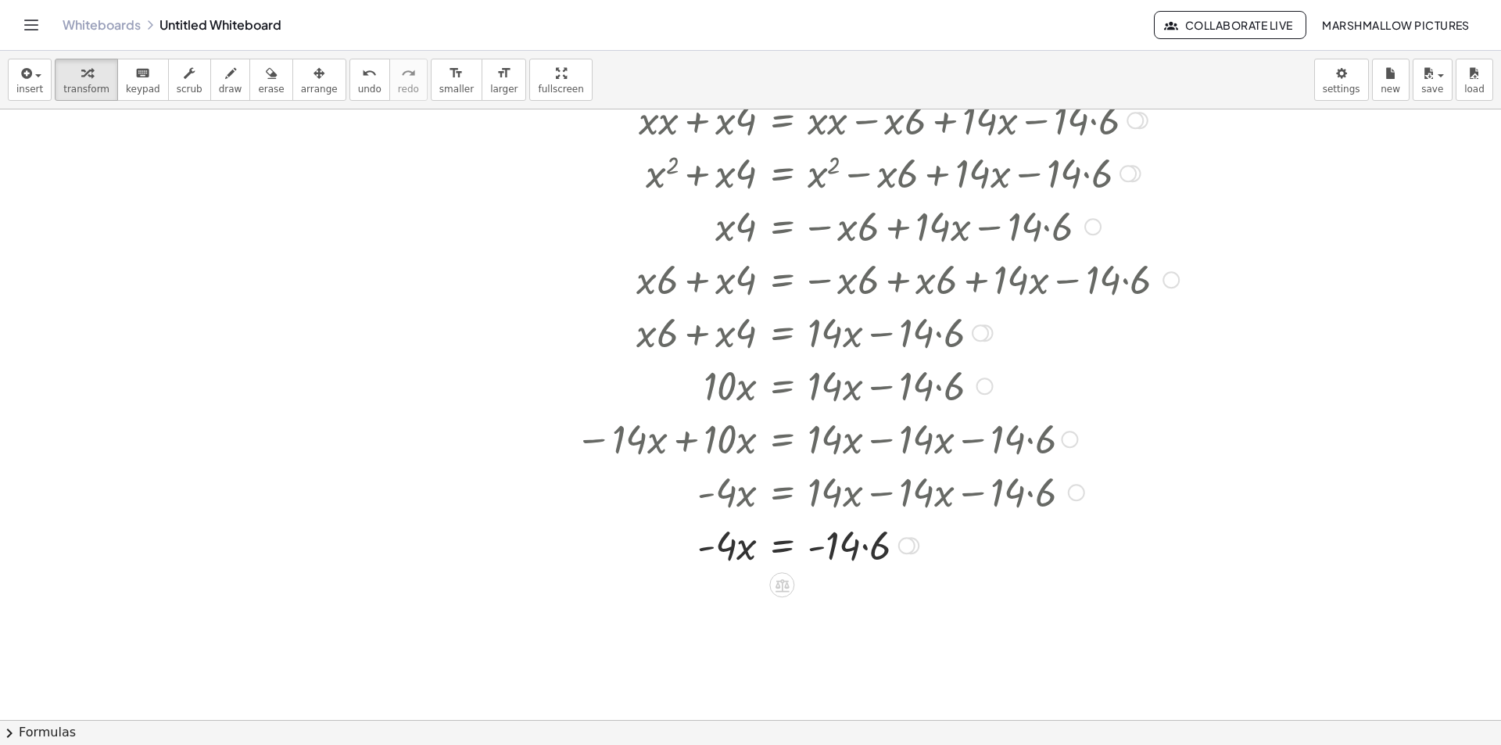
click at [871, 553] on div at bounding box center [876, 543] width 619 height 53
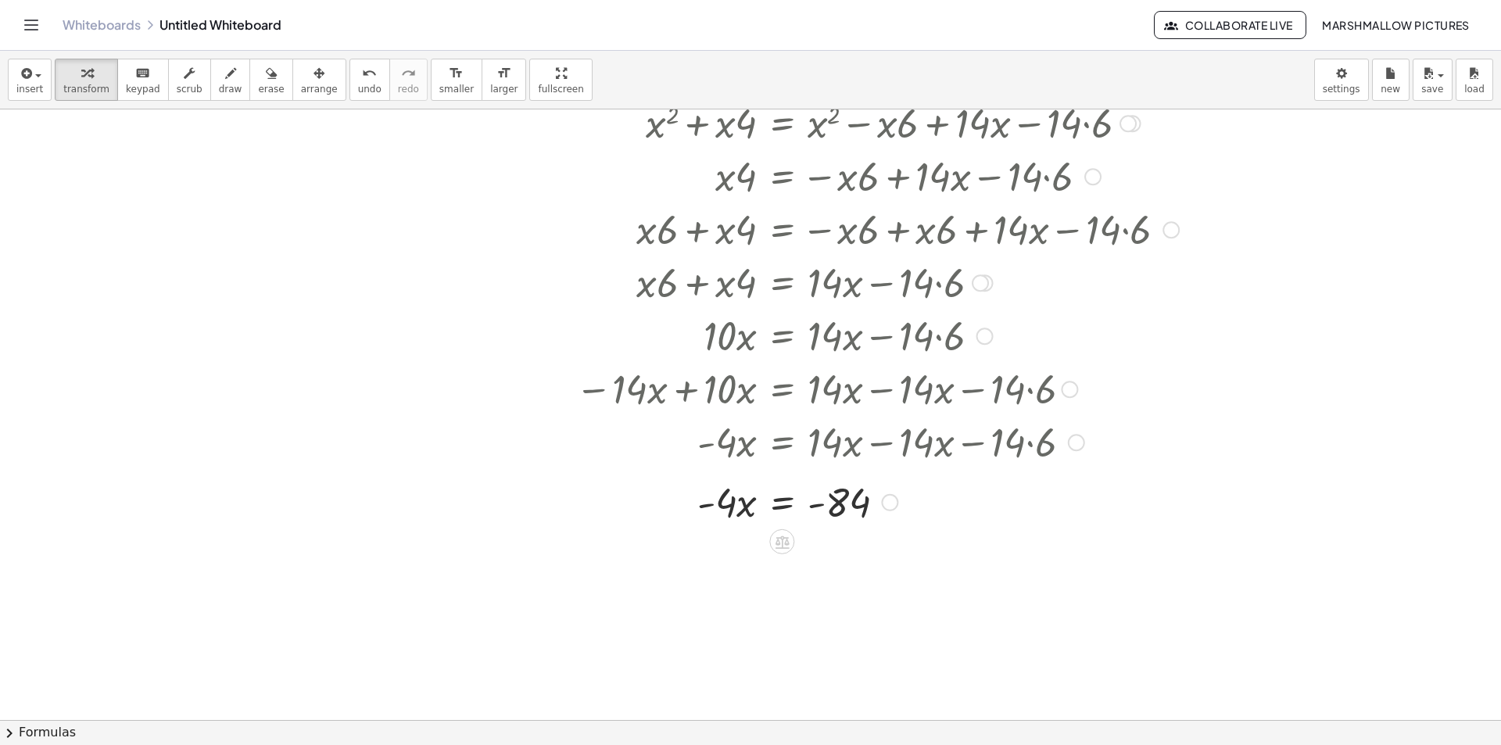
scroll to position [3987, 0]
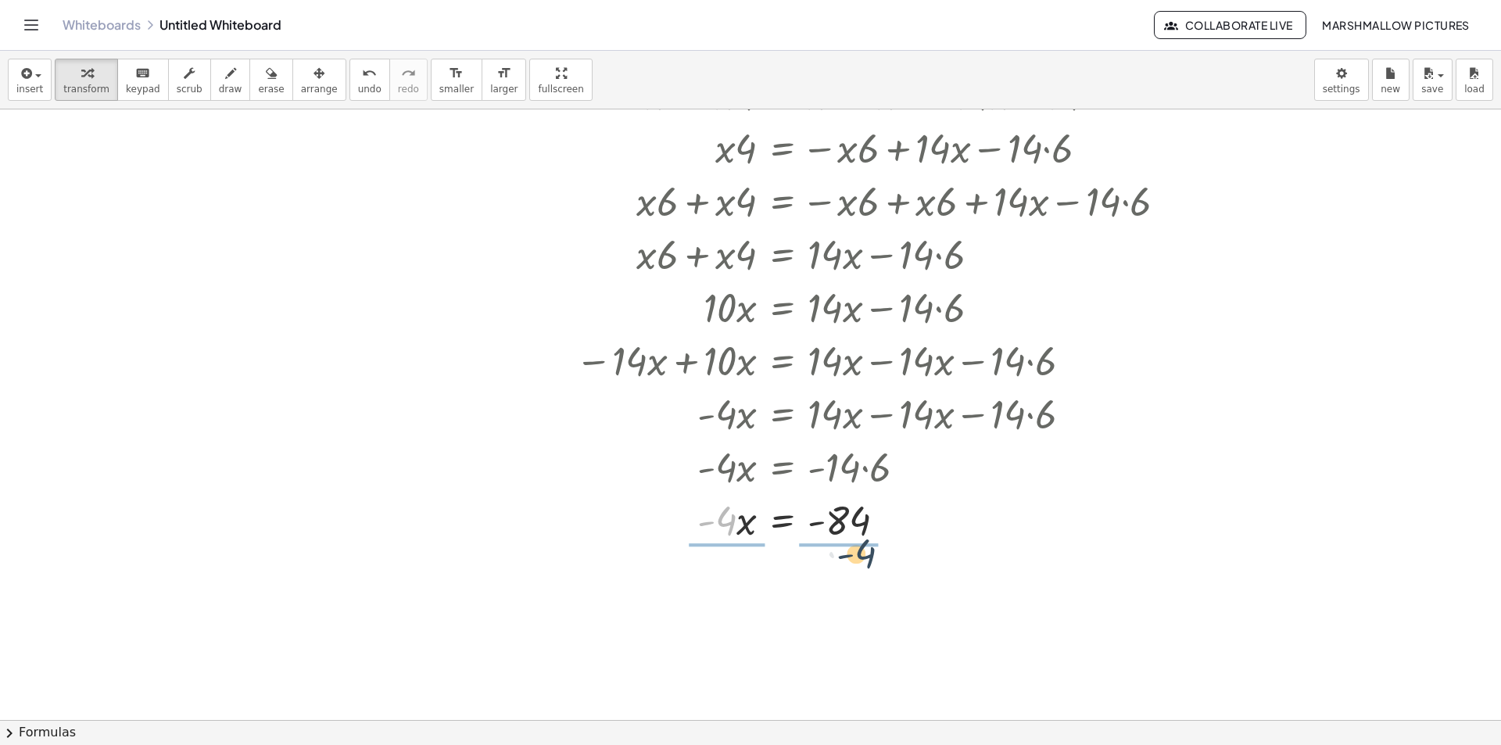
drag, startPoint x: 780, startPoint y: 560, endPoint x: 861, endPoint y: 546, distance: 82.6
click at [857, 529] on div at bounding box center [876, 519] width 619 height 78
click at [704, 524] on div at bounding box center [876, 519] width 619 height 78
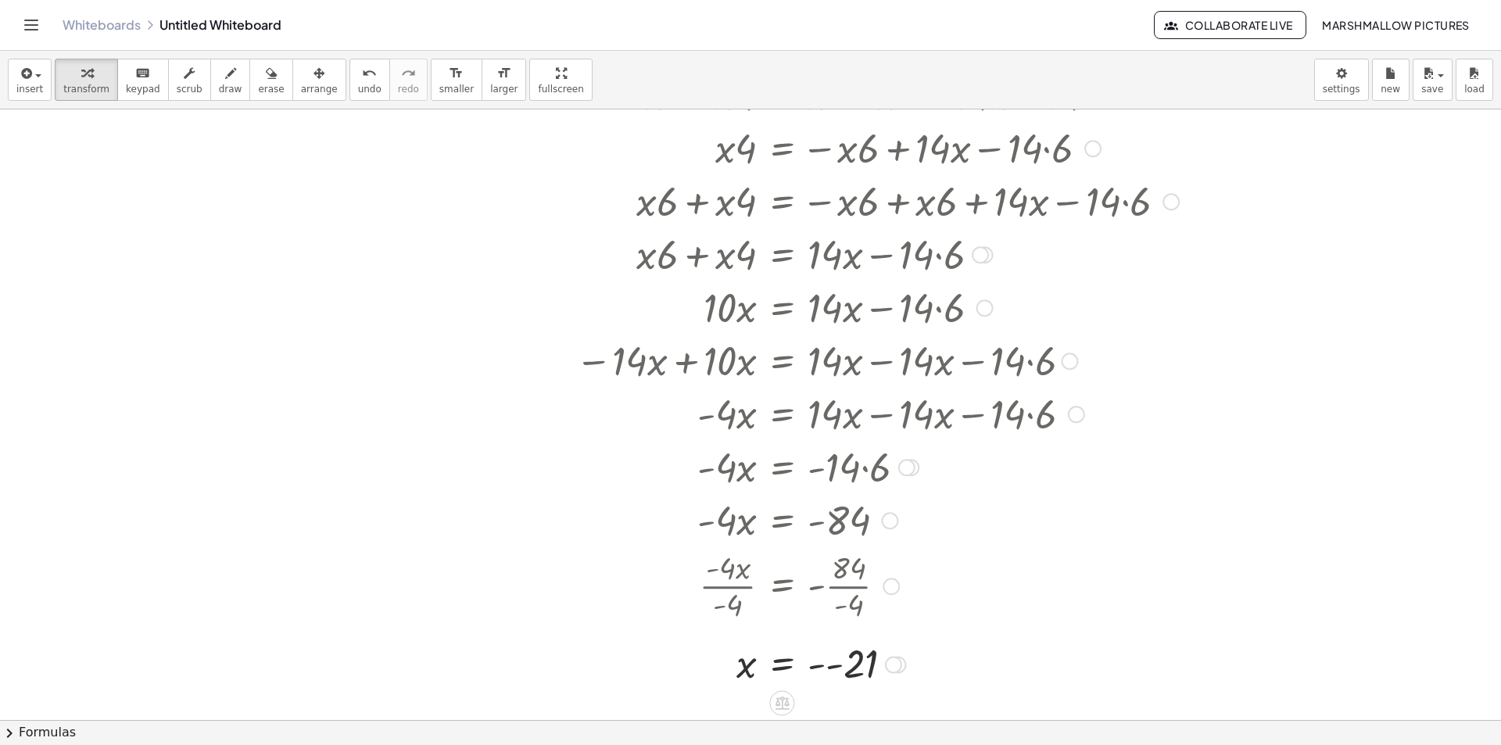
click at [830, 679] on div at bounding box center [876, 664] width 619 height 52
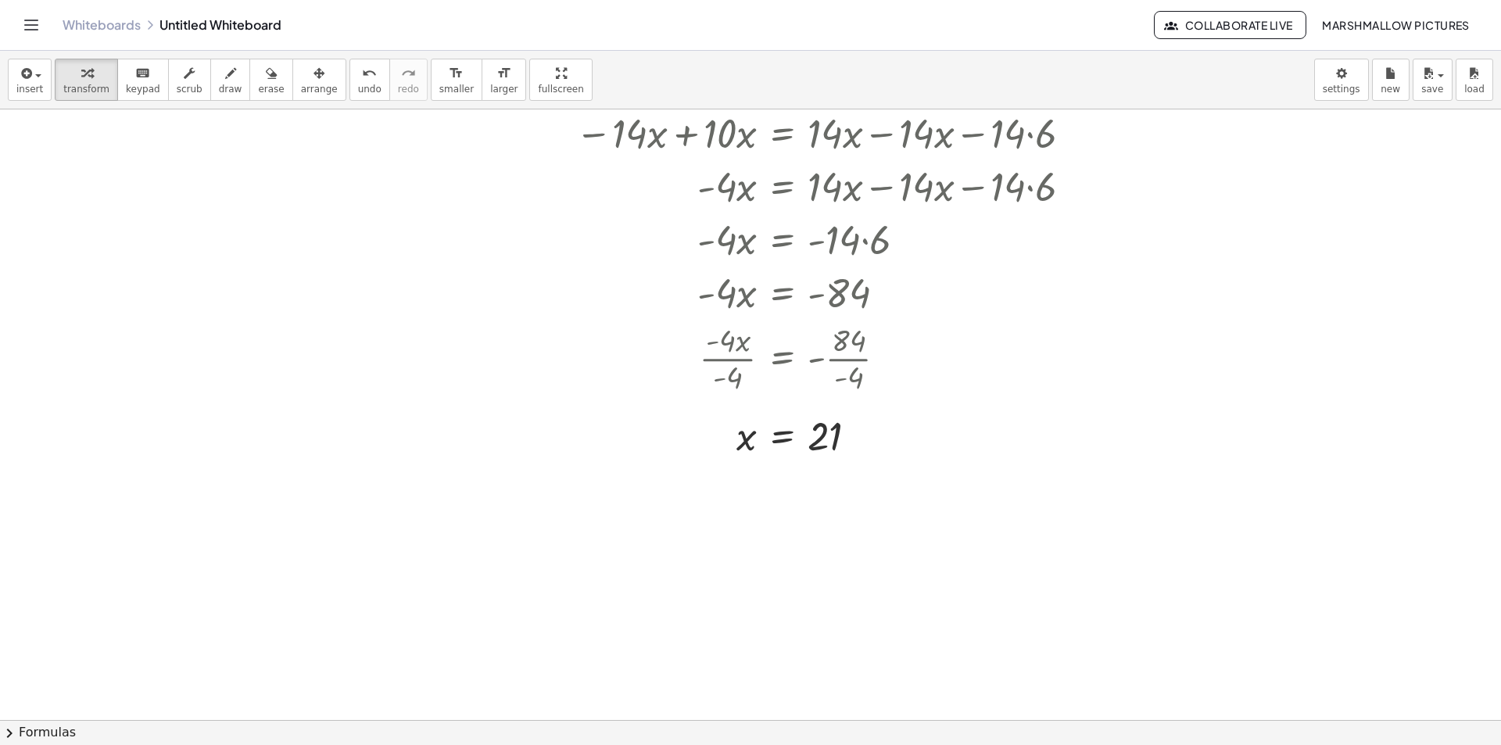
scroll to position [4285, 0]
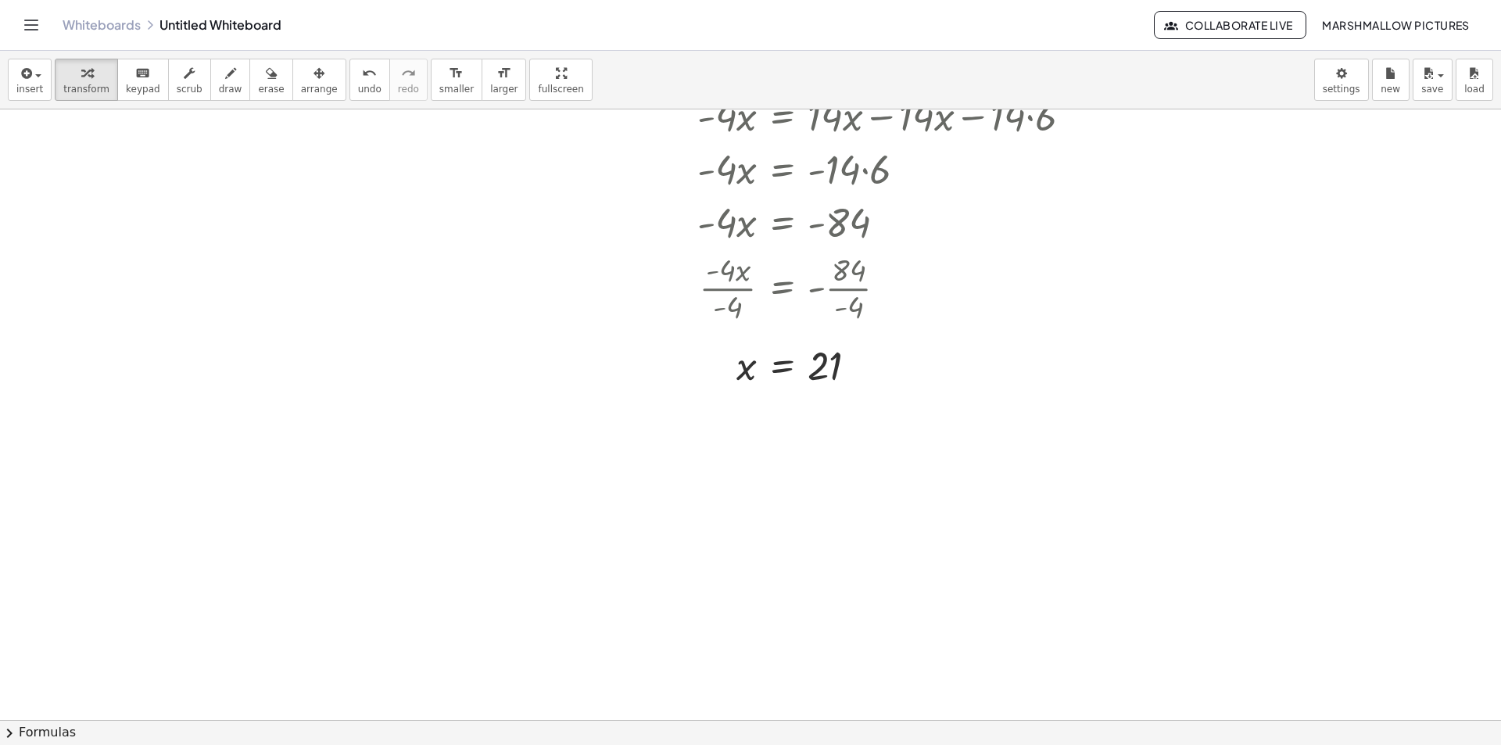
click at [701, 495] on div at bounding box center [678, 504] width 166 height 53
click at [743, 501] on div at bounding box center [744, 505] width 17 height 17
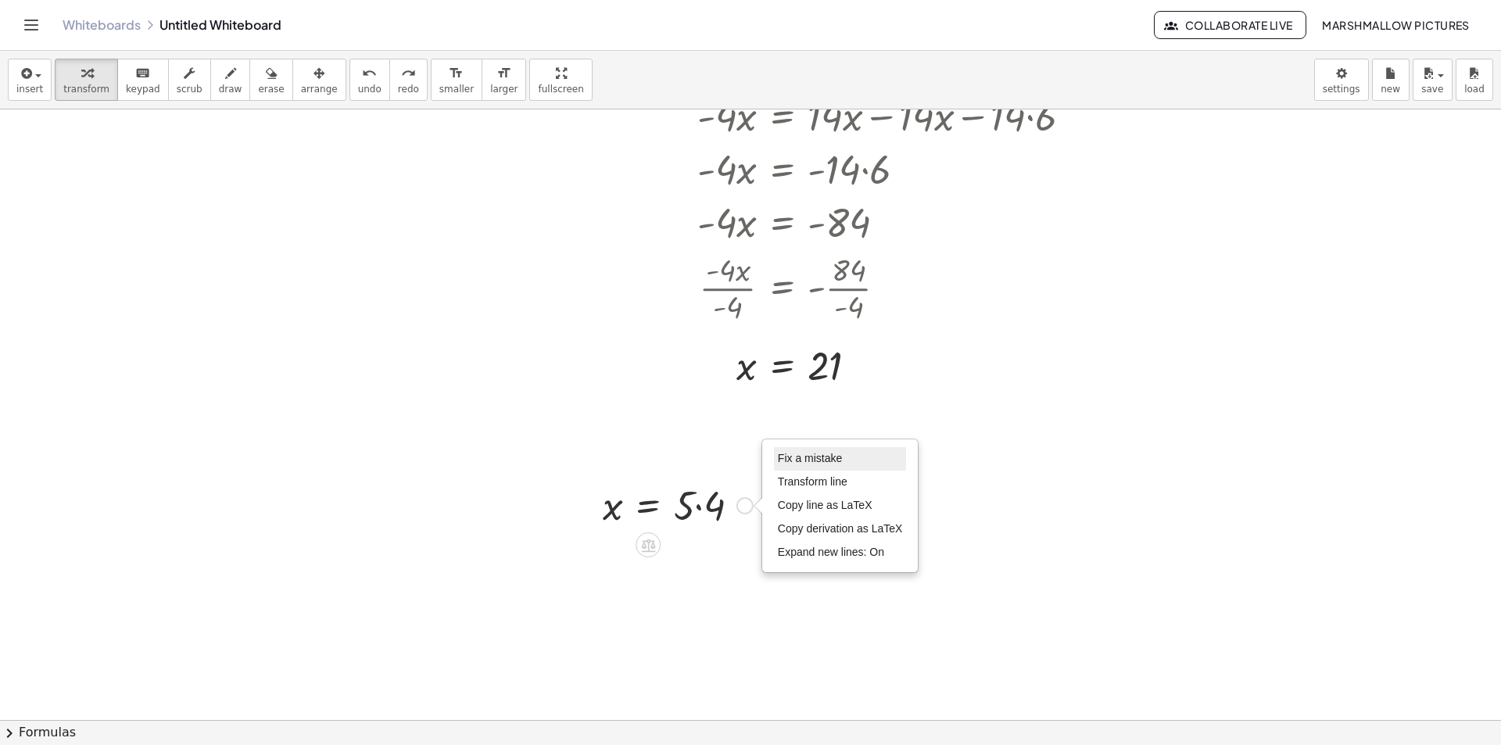
click at [806, 454] on span "Fix a mistake" at bounding box center [810, 458] width 64 height 13
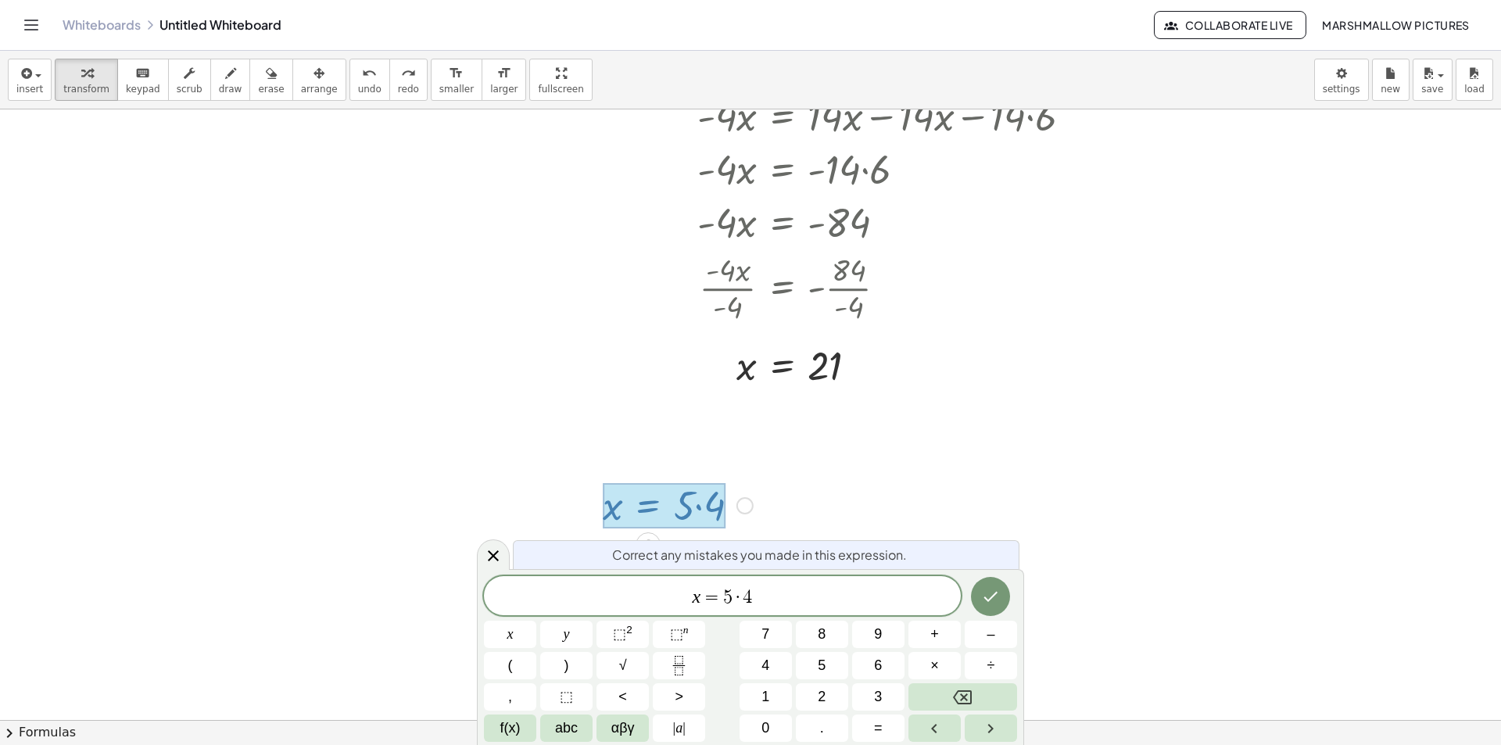
click at [700, 592] on span "x = 5 · 4 ​" at bounding box center [722, 597] width 477 height 22
click at [986, 586] on icon "Done" at bounding box center [990, 593] width 19 height 19
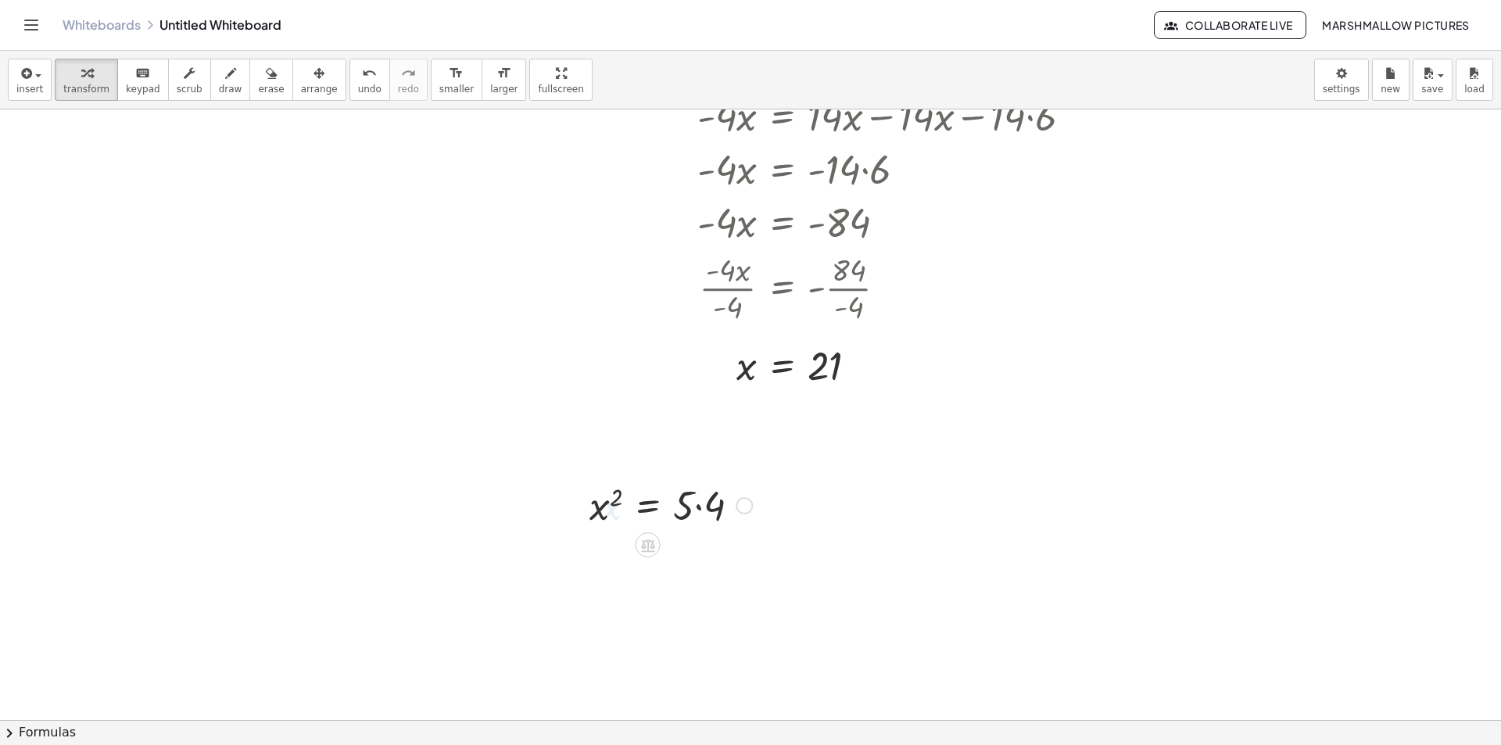
click at [690, 505] on div at bounding box center [671, 504] width 178 height 53
click at [699, 506] on div at bounding box center [671, 504] width 178 height 53
drag, startPoint x: 621, startPoint y: 494, endPoint x: 679, endPoint y: 505, distance: 58.9
click at [648, 506] on div "x 2 = · 5 · 4 2 x 2 = 20 Fix a mistake Transform line Copy line as LaTeX Copy d…" at bounding box center [648, 506] width 0 height 0
click at [648, 506] on div "x 2 = · 5 · 4 x 2 = 20 x 2 = 20 ± √ Fix a mistake Transform line Copy line as L…" at bounding box center [648, 506] width 0 height 0
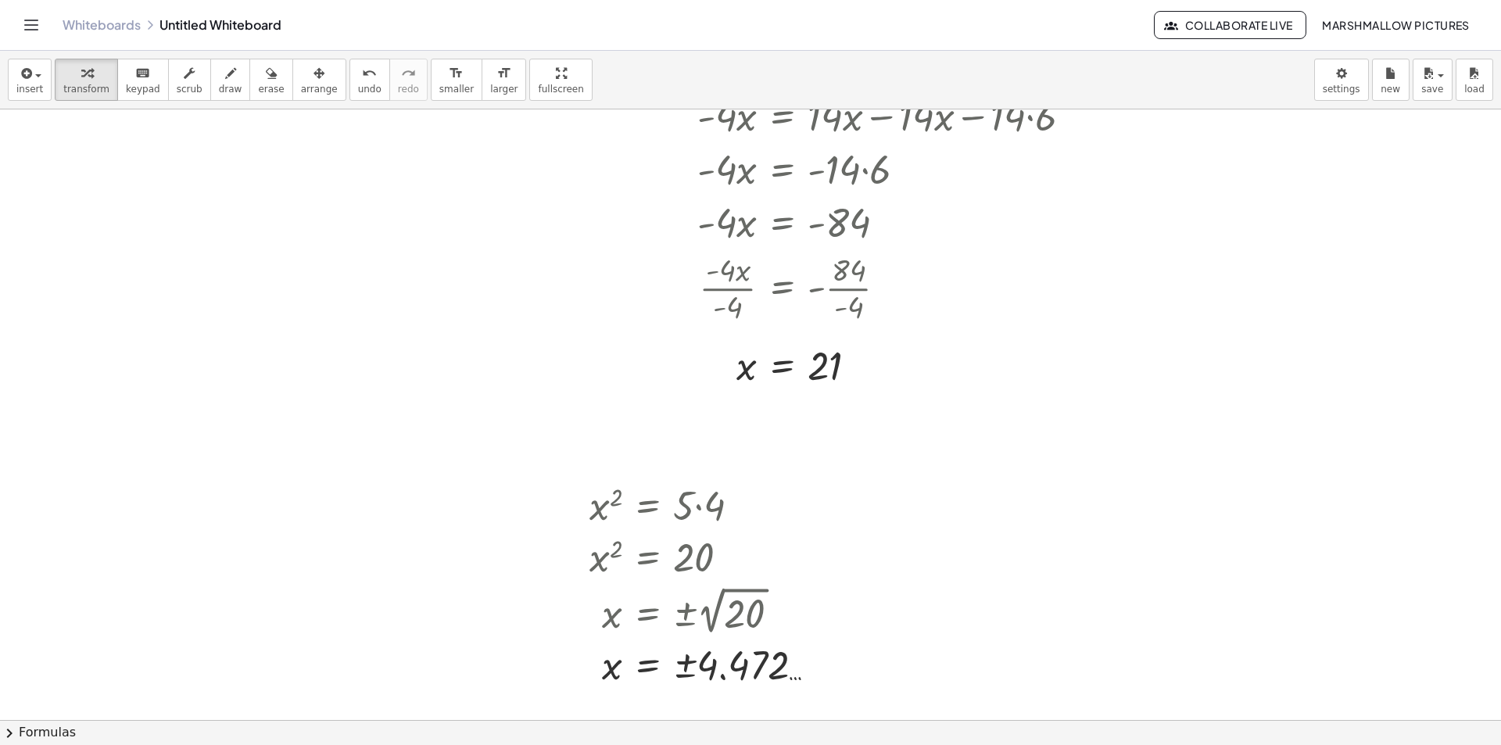
scroll to position [4363, 0]
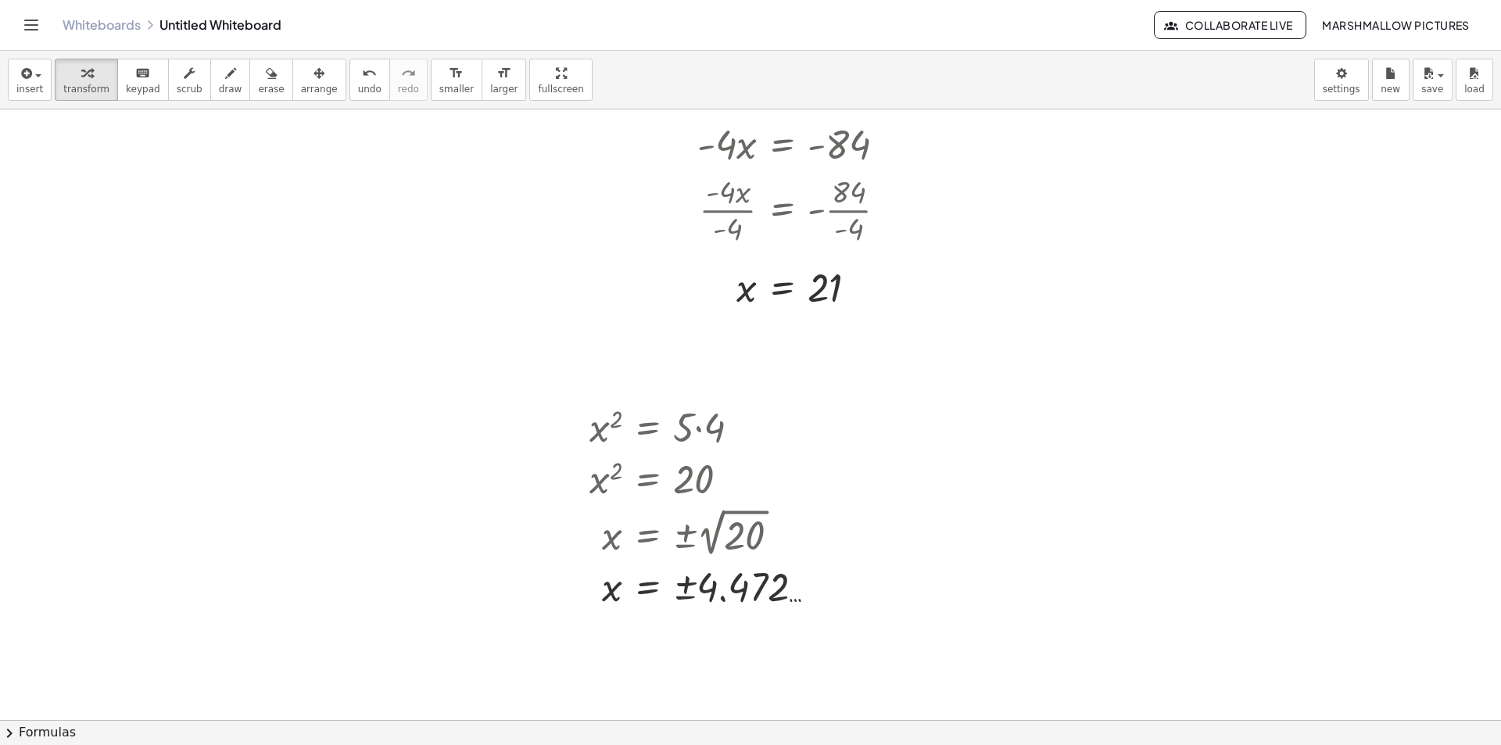
click at [1105, 444] on div at bounding box center [1085, 440] width 259 height 59
click at [1050, 447] on div at bounding box center [1085, 440] width 163 height 53
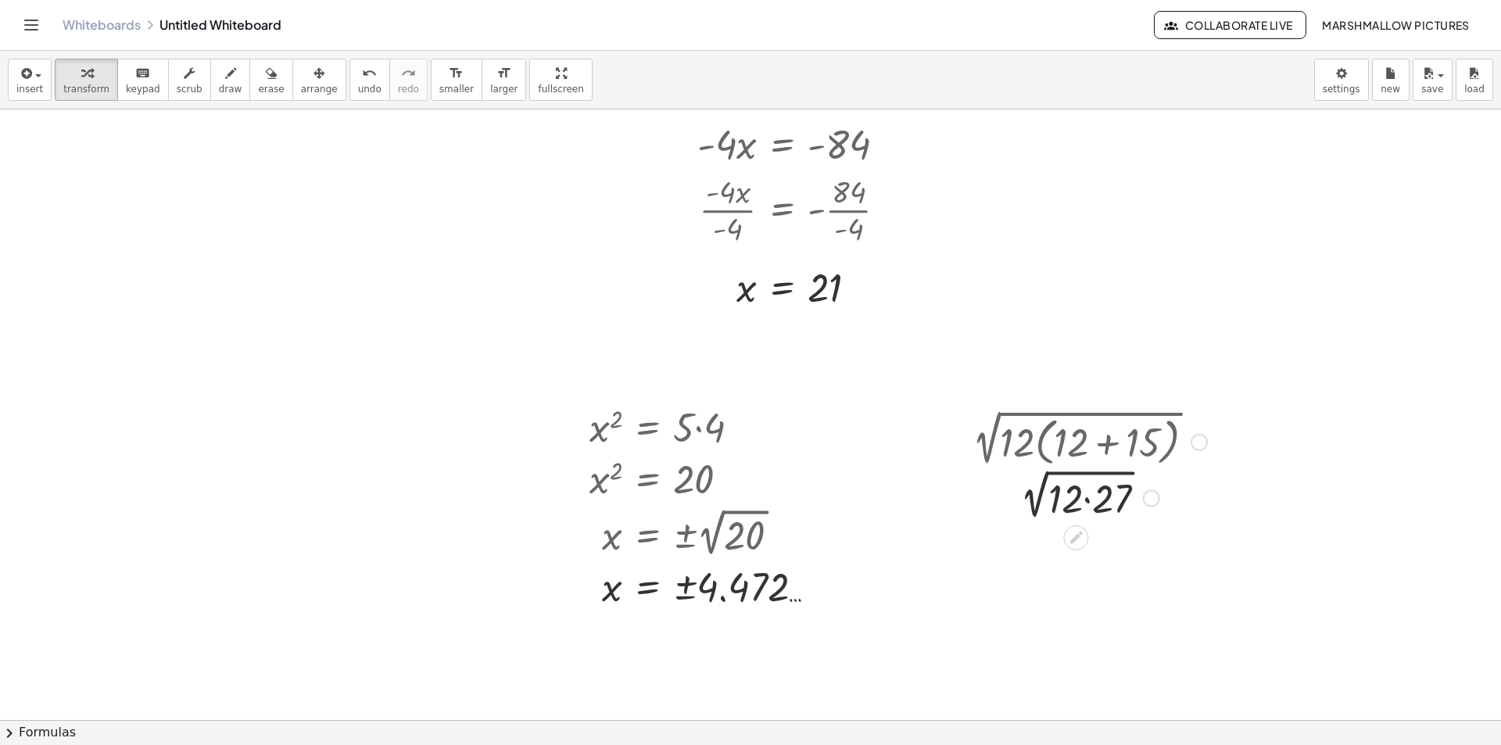
click at [1092, 514] on div at bounding box center [1085, 497] width 259 height 53
click at [1081, 481] on div at bounding box center [1085, 497] width 259 height 52
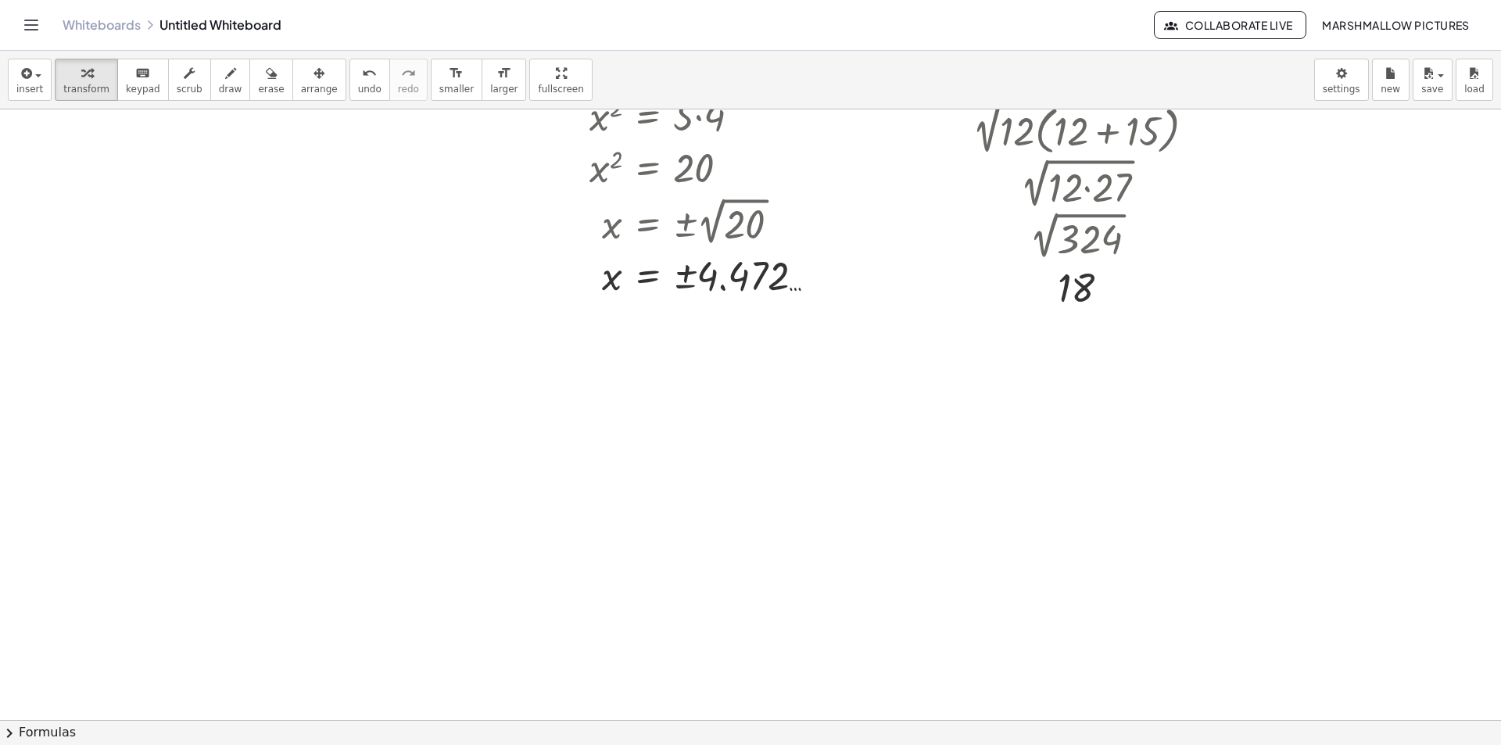
scroll to position [4676, 0]
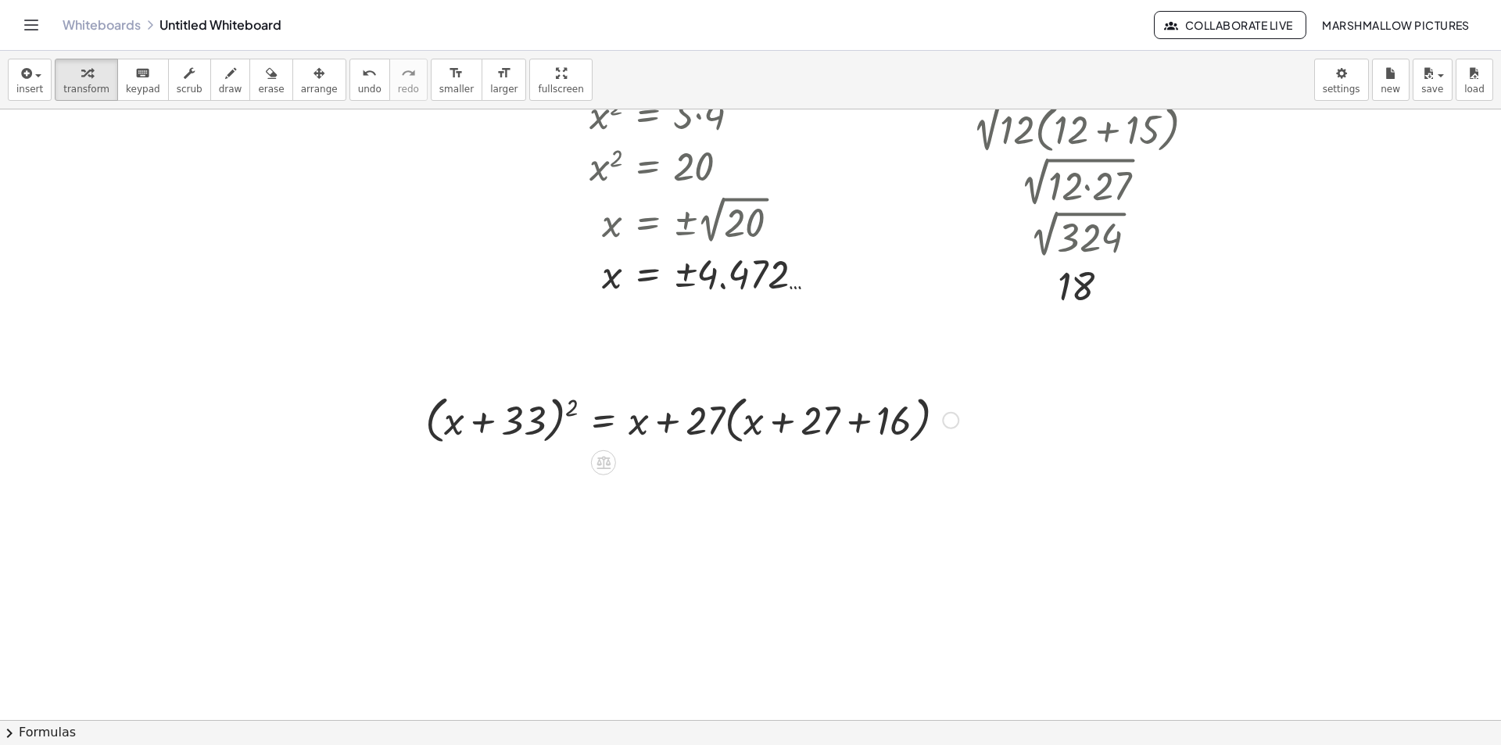
click at [735, 431] on div at bounding box center [691, 418] width 549 height 59
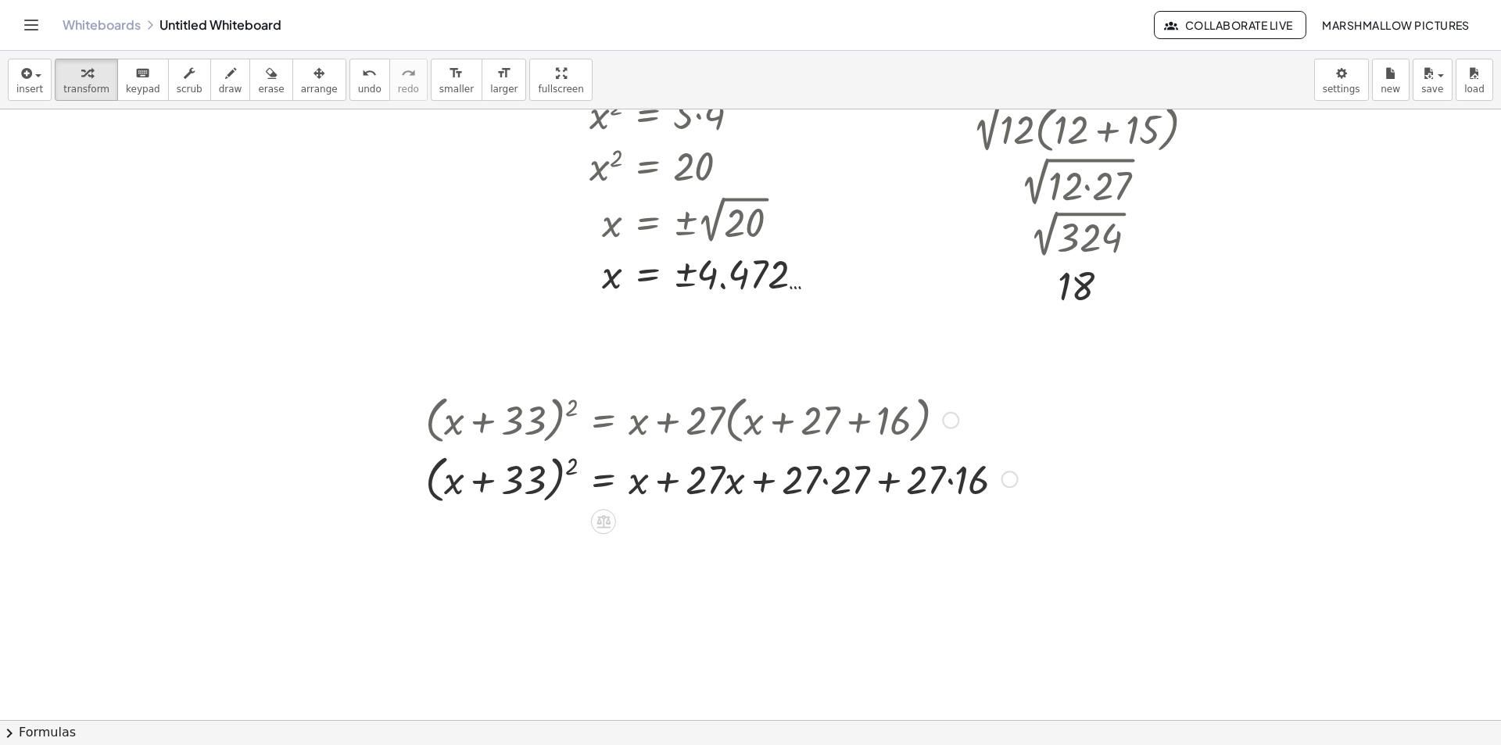
click at [827, 486] on div at bounding box center [721, 478] width 608 height 59
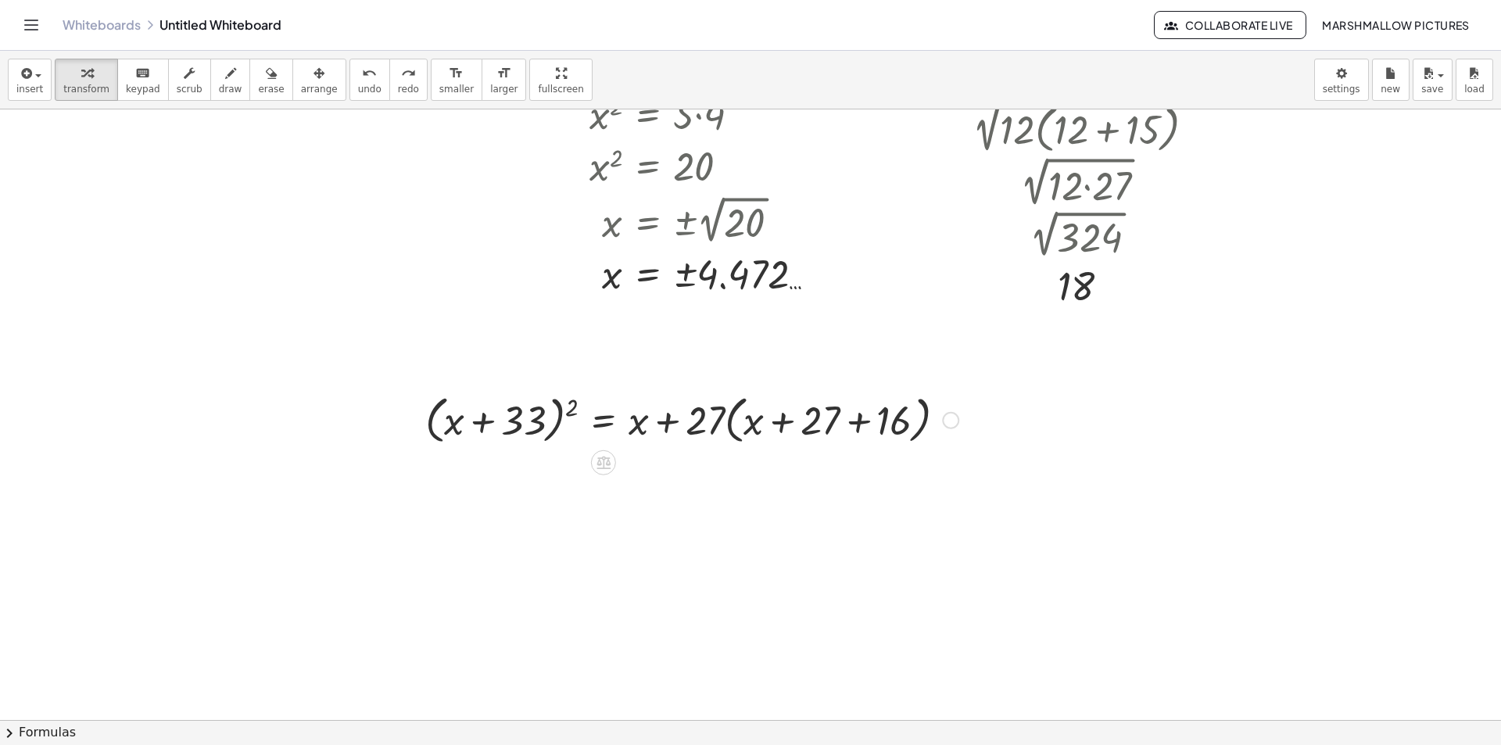
click at [947, 418] on div at bounding box center [950, 420] width 17 height 17
click at [1006, 367] on span "Fix a mistake" at bounding box center [1015, 373] width 64 height 13
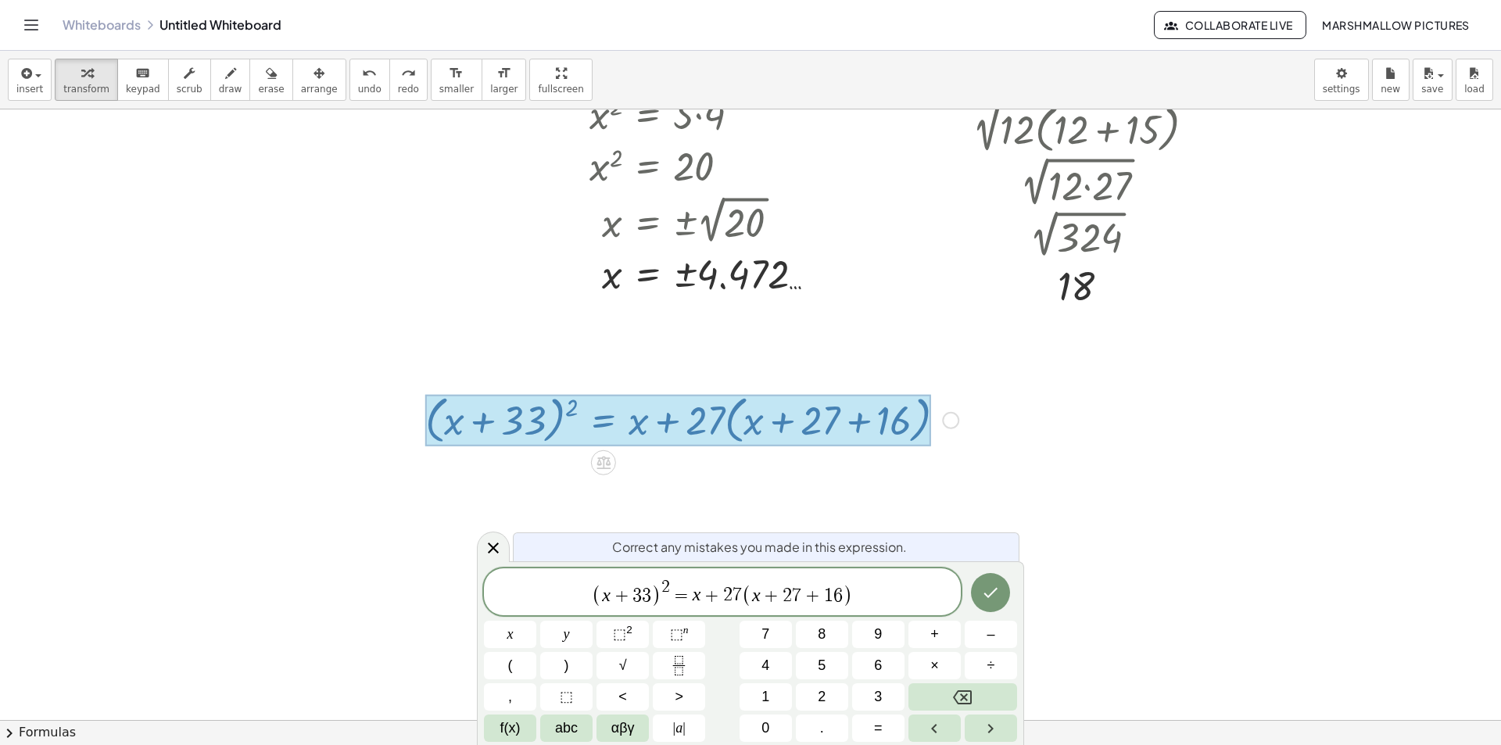
click at [742, 591] on span "(" at bounding box center [747, 595] width 10 height 23
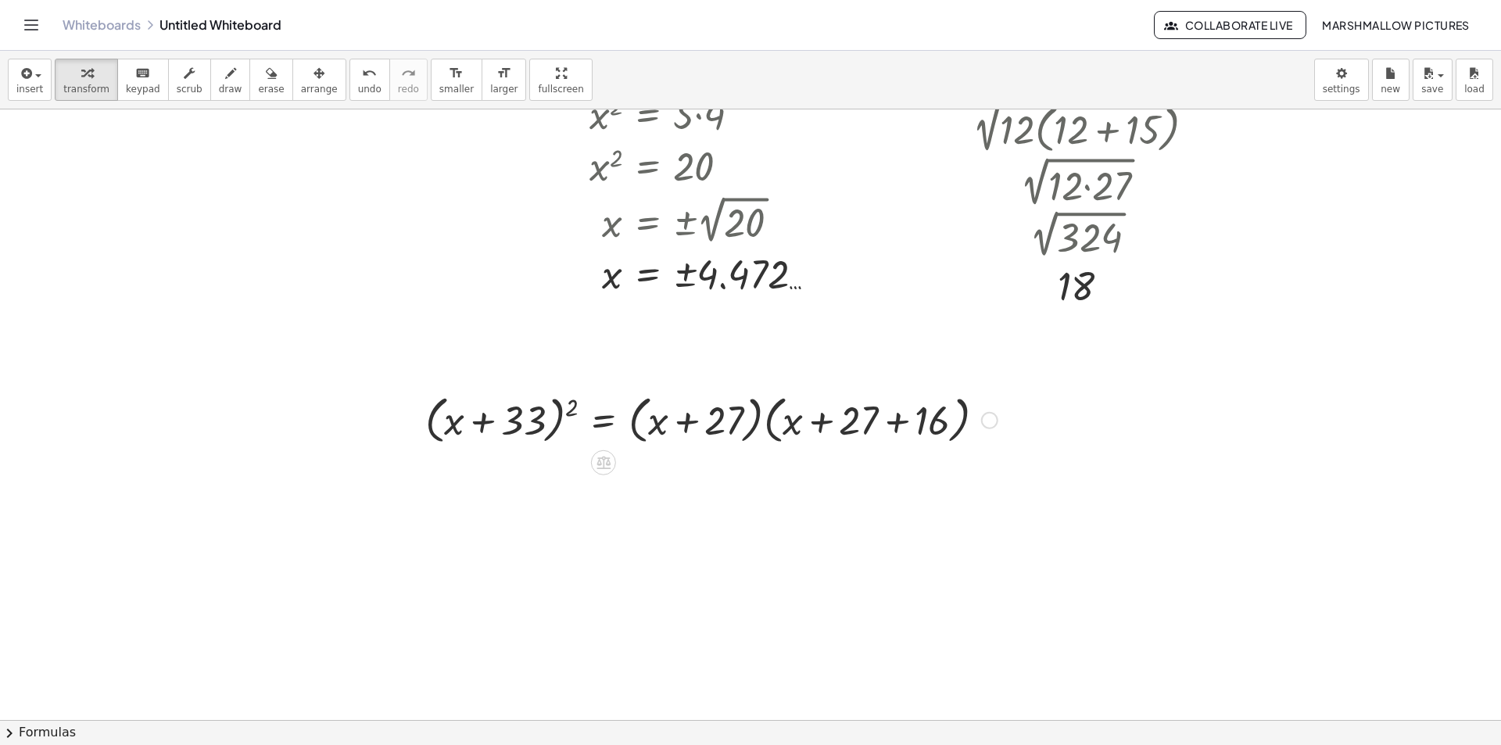
click at [772, 429] on div at bounding box center [711, 418] width 588 height 59
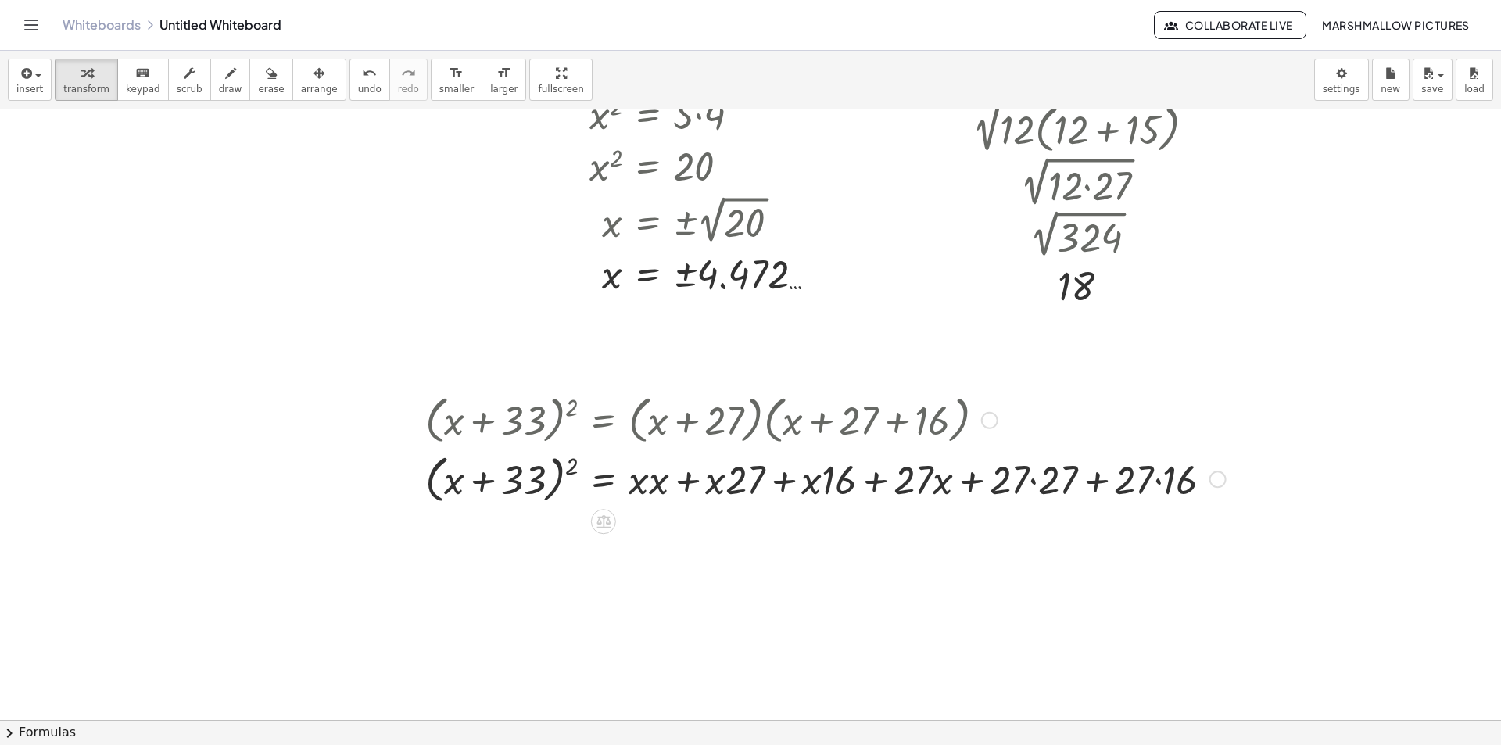
click at [642, 478] on div at bounding box center [825, 478] width 816 height 59
click at [733, 484] on div at bounding box center [825, 478] width 816 height 59
click at [639, 485] on div at bounding box center [825, 478] width 816 height 59
click at [647, 485] on div at bounding box center [825, 478] width 816 height 59
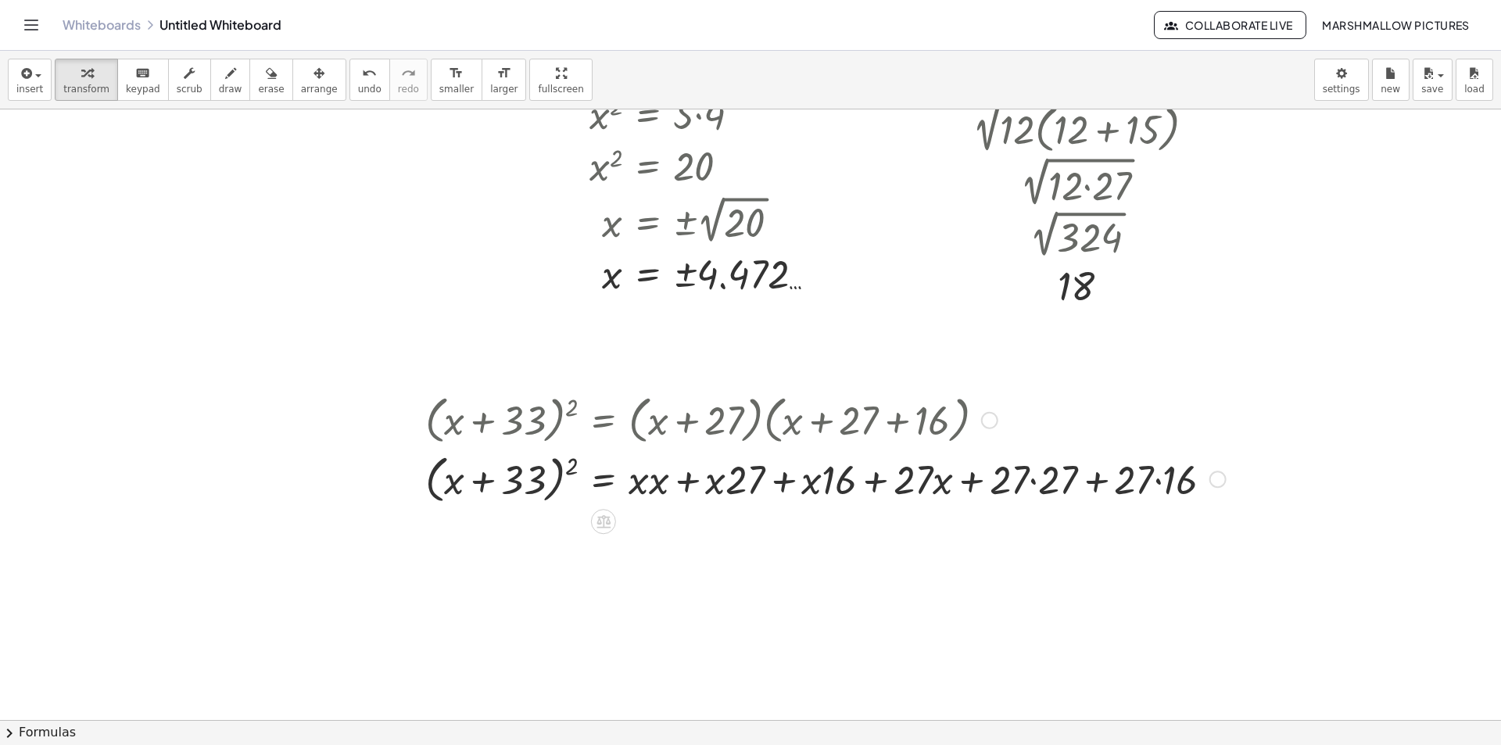
click at [657, 482] on div at bounding box center [825, 478] width 816 height 59
click at [743, 486] on div at bounding box center [821, 478] width 808 height 59
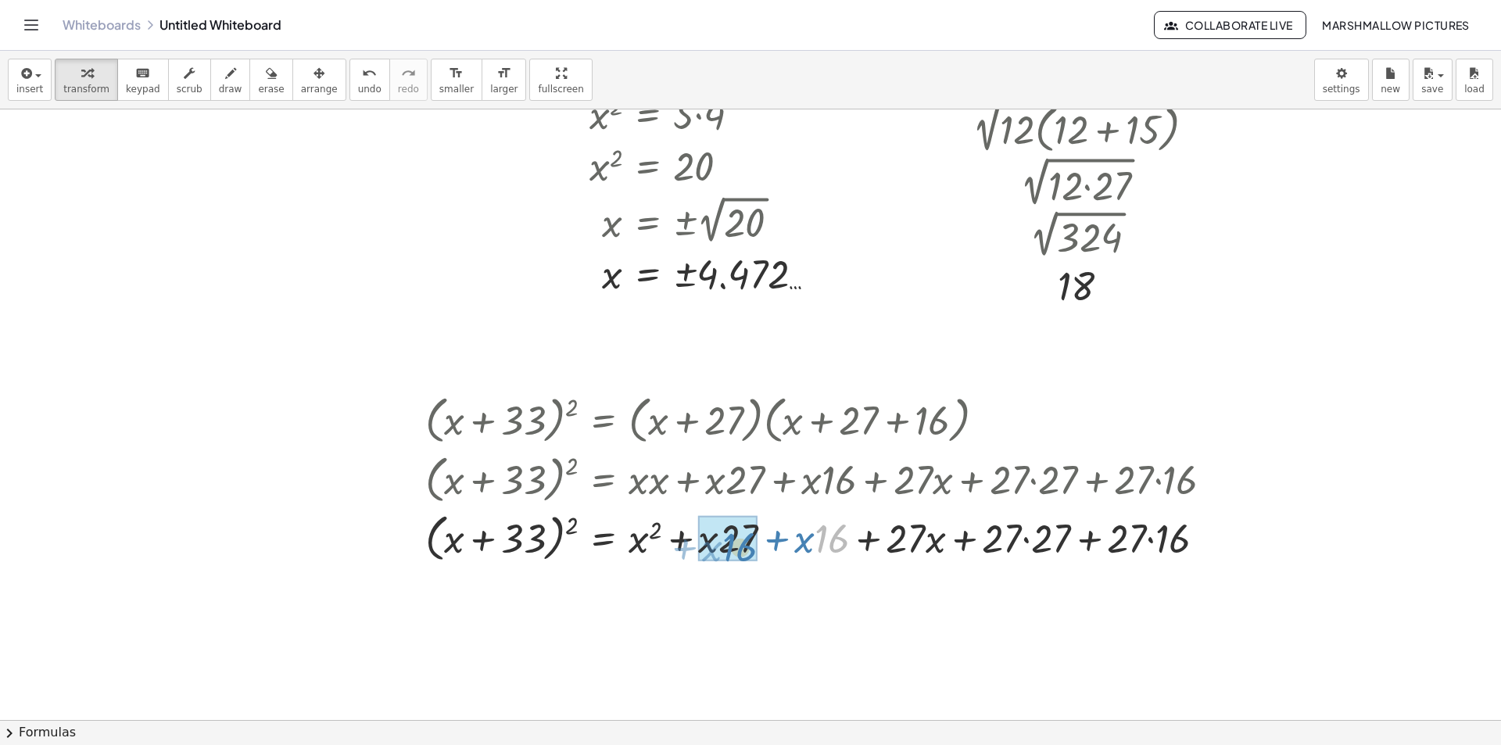
drag, startPoint x: 829, startPoint y: 543, endPoint x: 739, endPoint y: 551, distance: 90.2
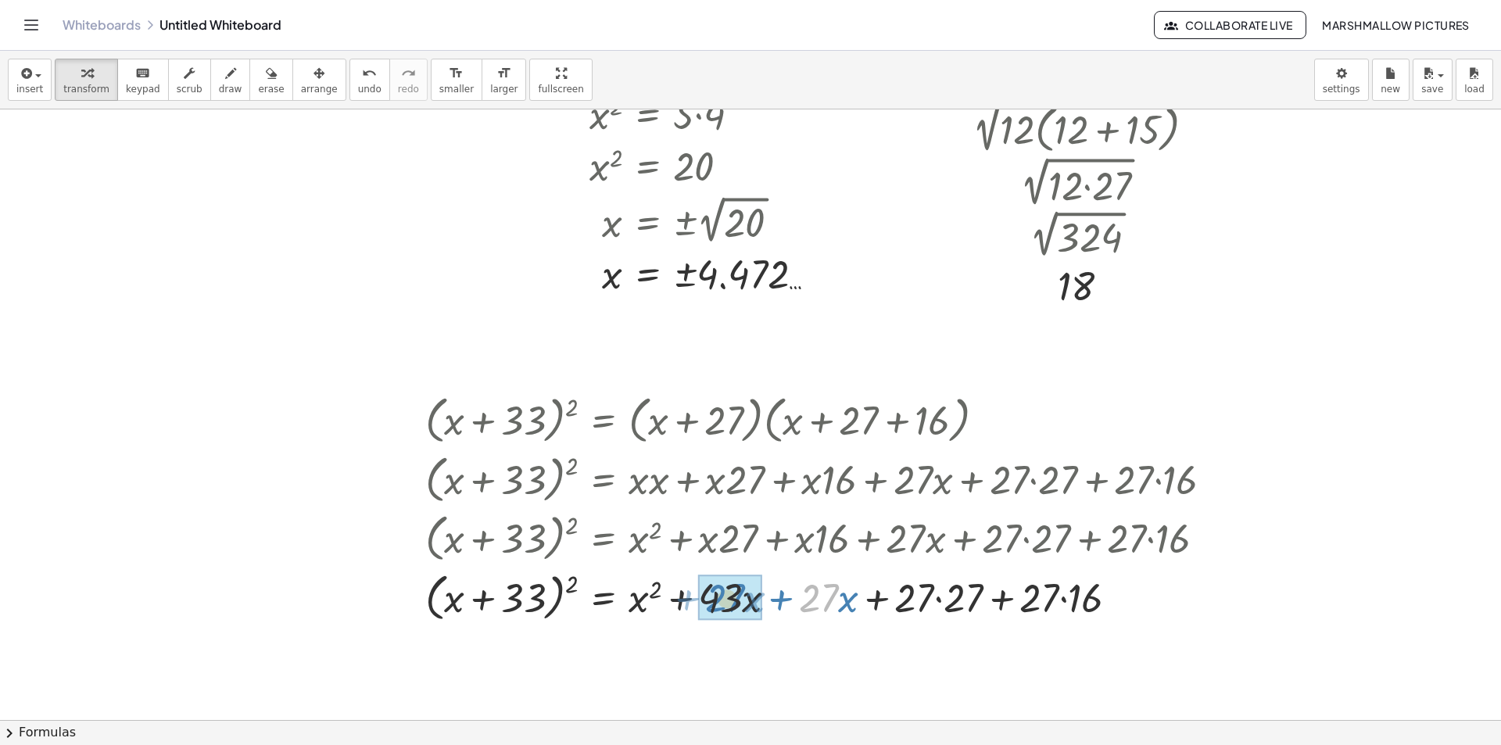
drag, startPoint x: 821, startPoint y: 606, endPoint x: 757, endPoint y: 606, distance: 64.1
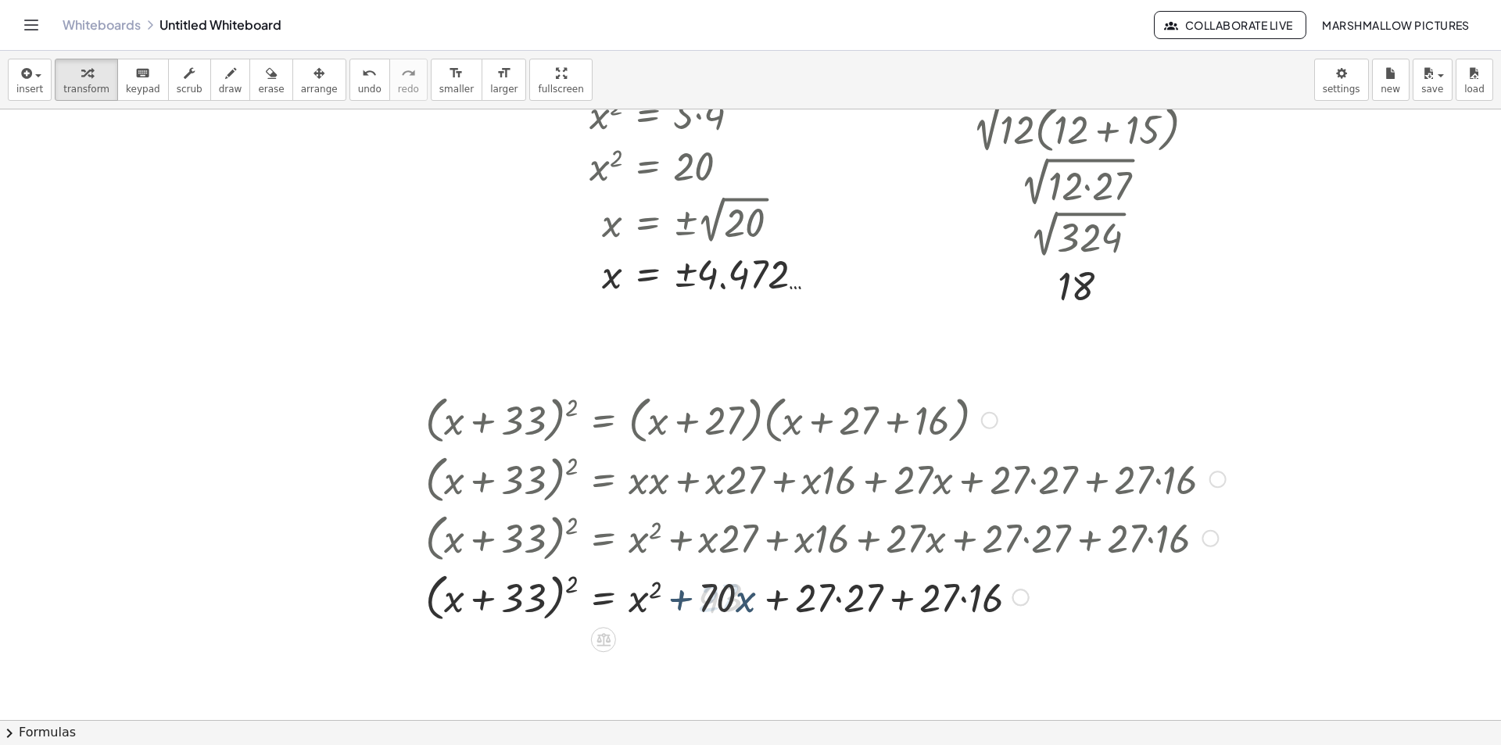
scroll to position [4754, 0]
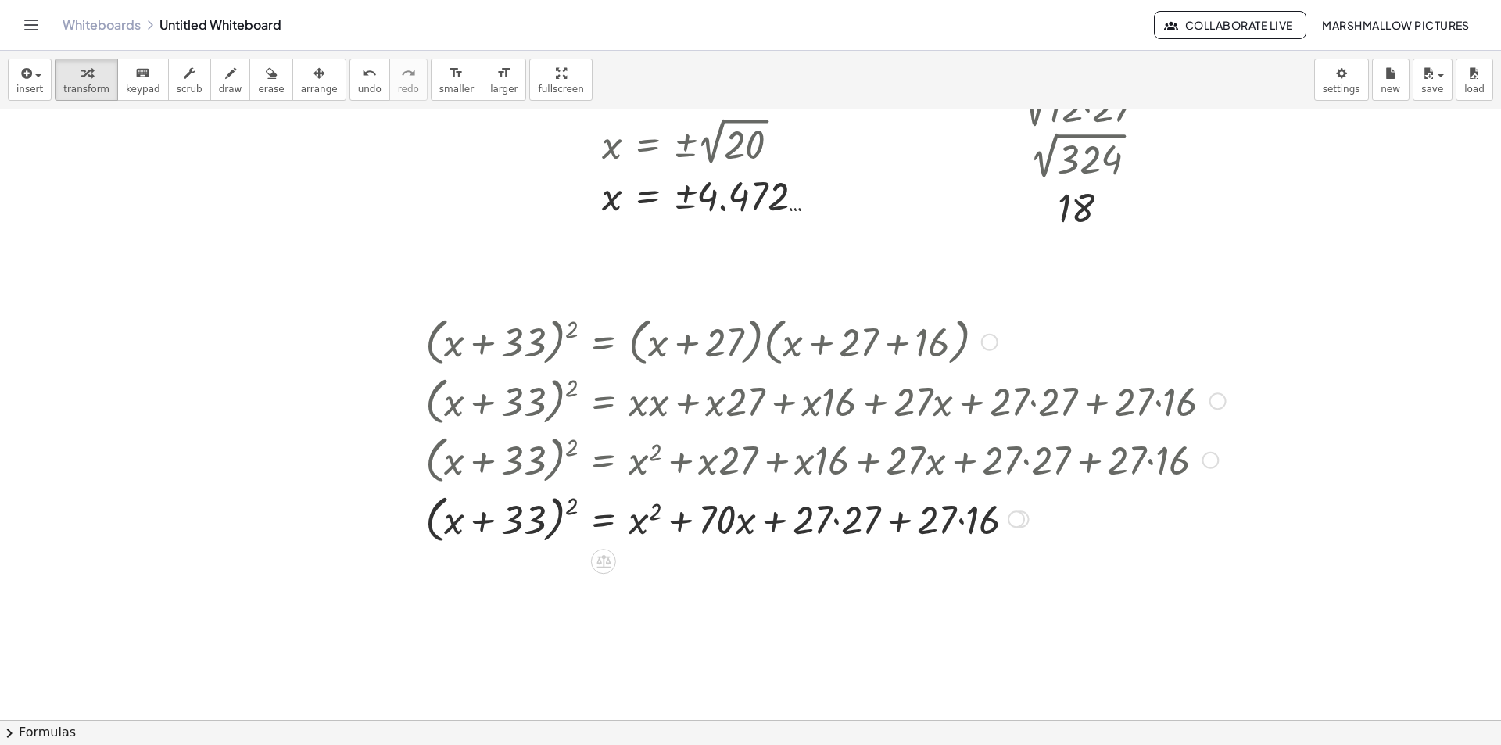
click at [838, 530] on div at bounding box center [825, 518] width 816 height 59
click at [946, 521] on div at bounding box center [825, 518] width 816 height 59
click at [860, 523] on div at bounding box center [825, 518] width 816 height 59
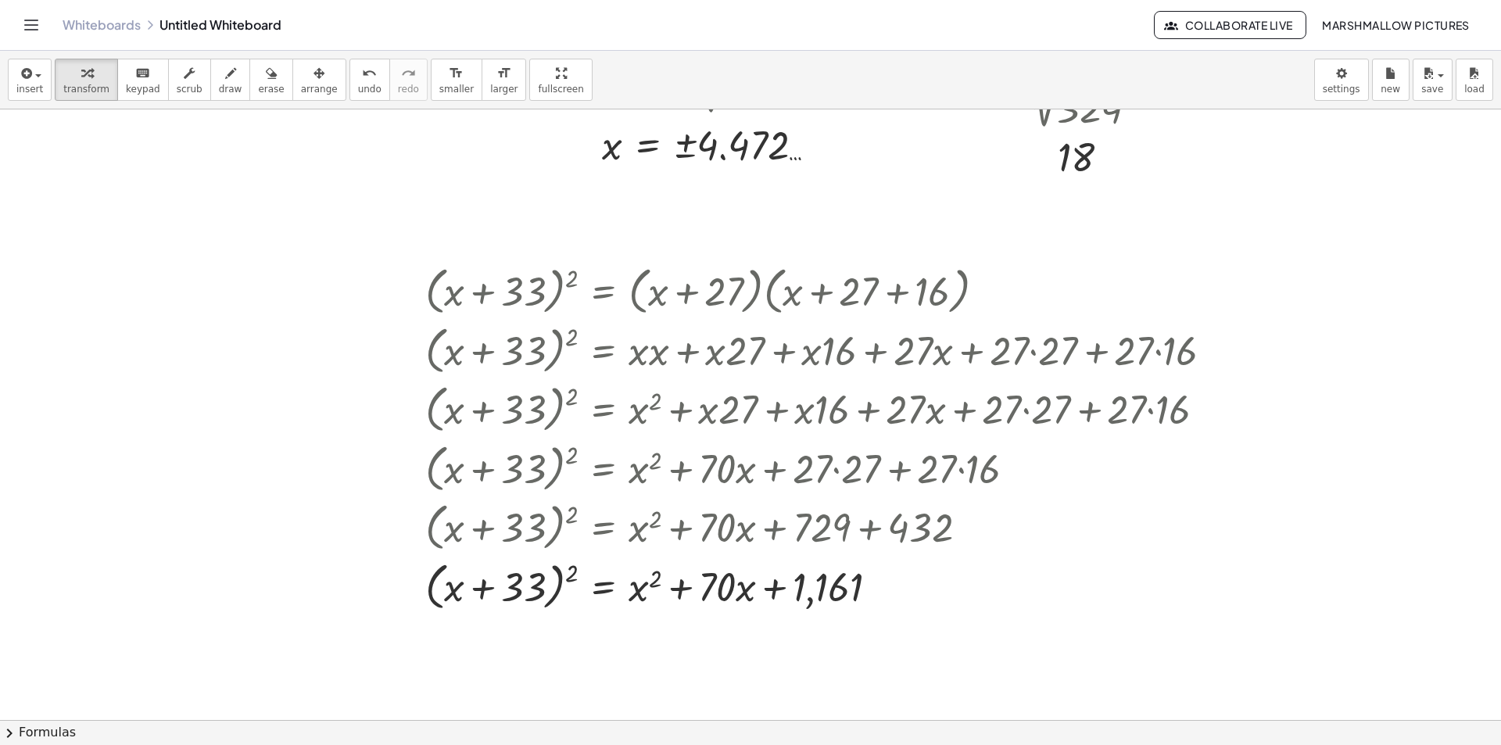
scroll to position [4832, 0]
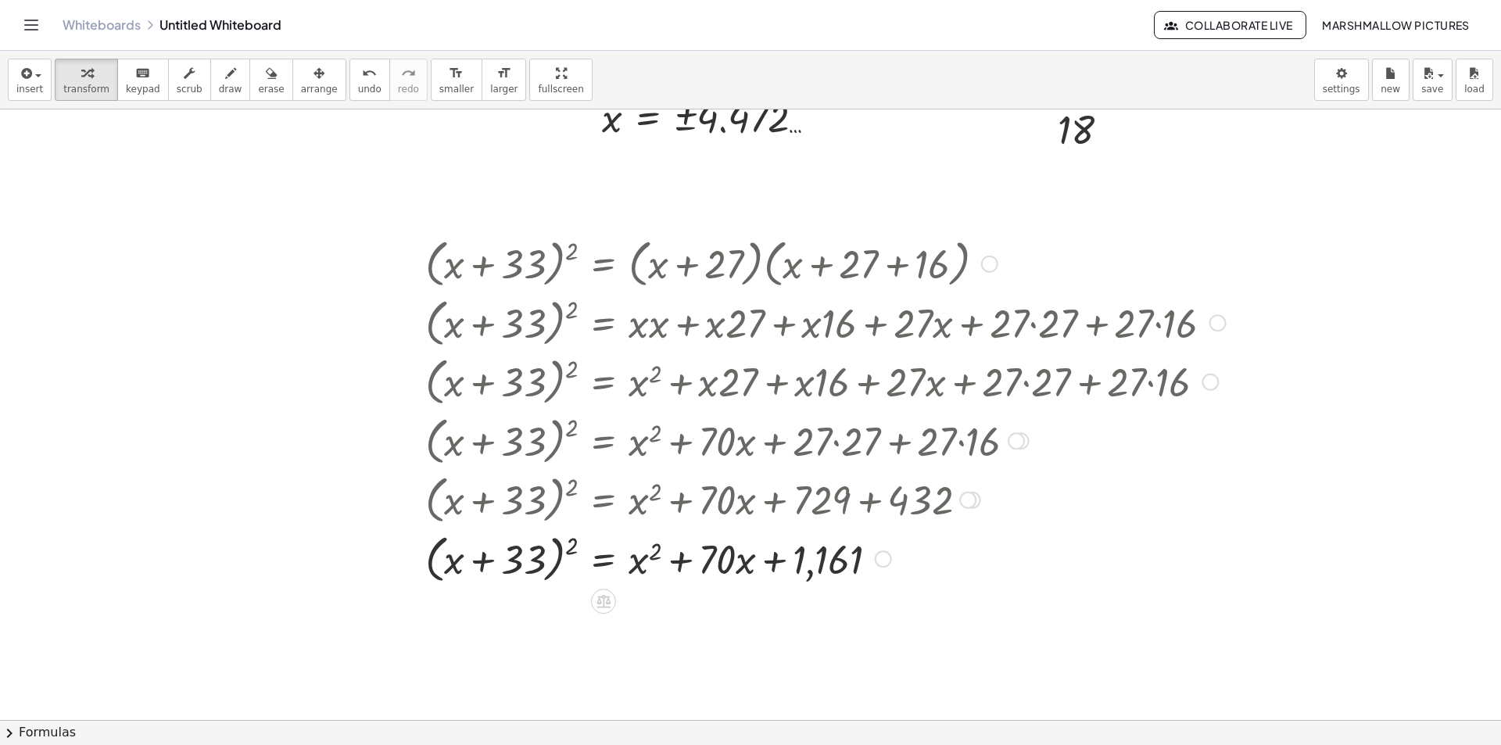
click at [563, 554] on div at bounding box center [825, 557] width 816 height 59
click at [559, 554] on div at bounding box center [825, 557] width 816 height 59
click at [571, 543] on div at bounding box center [825, 557] width 816 height 59
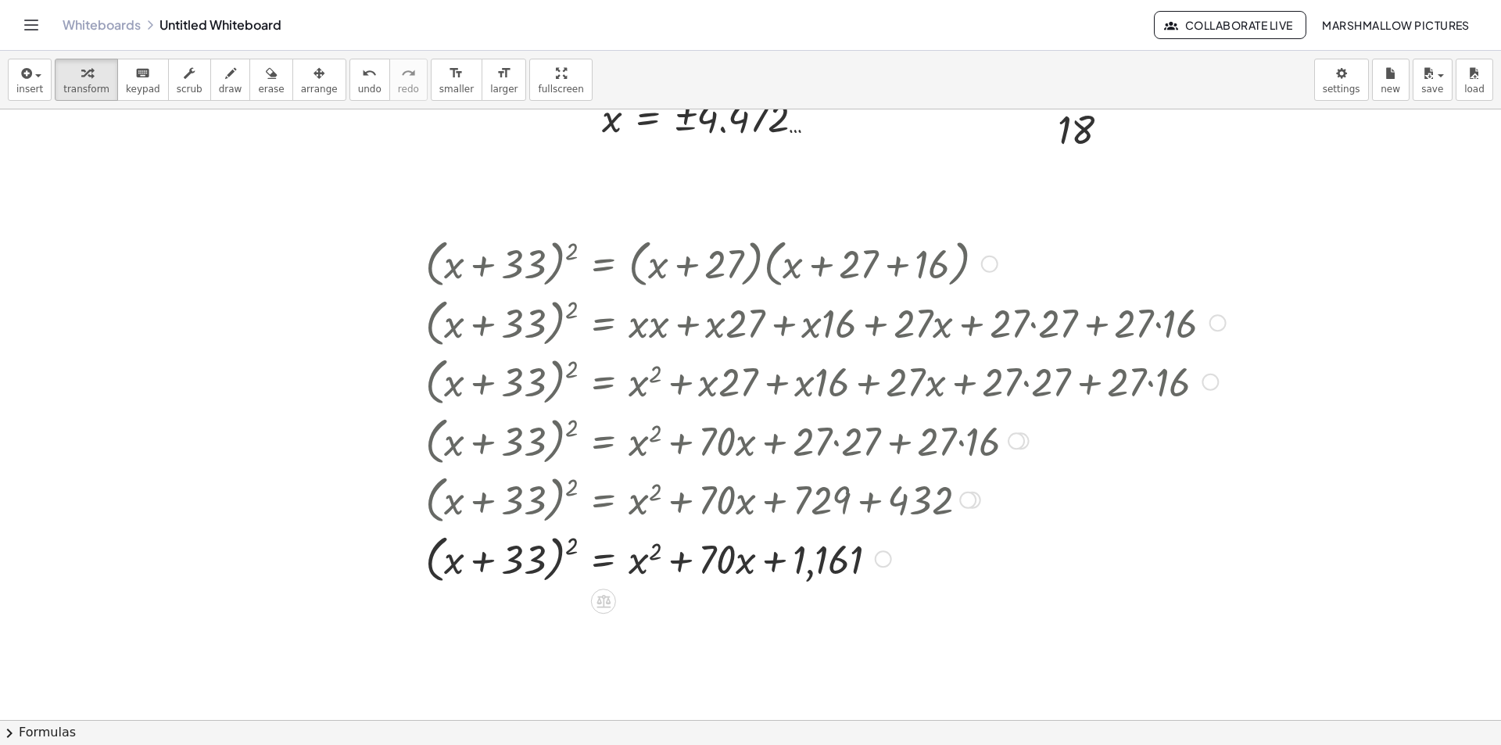
click at [571, 543] on div at bounding box center [825, 557] width 816 height 59
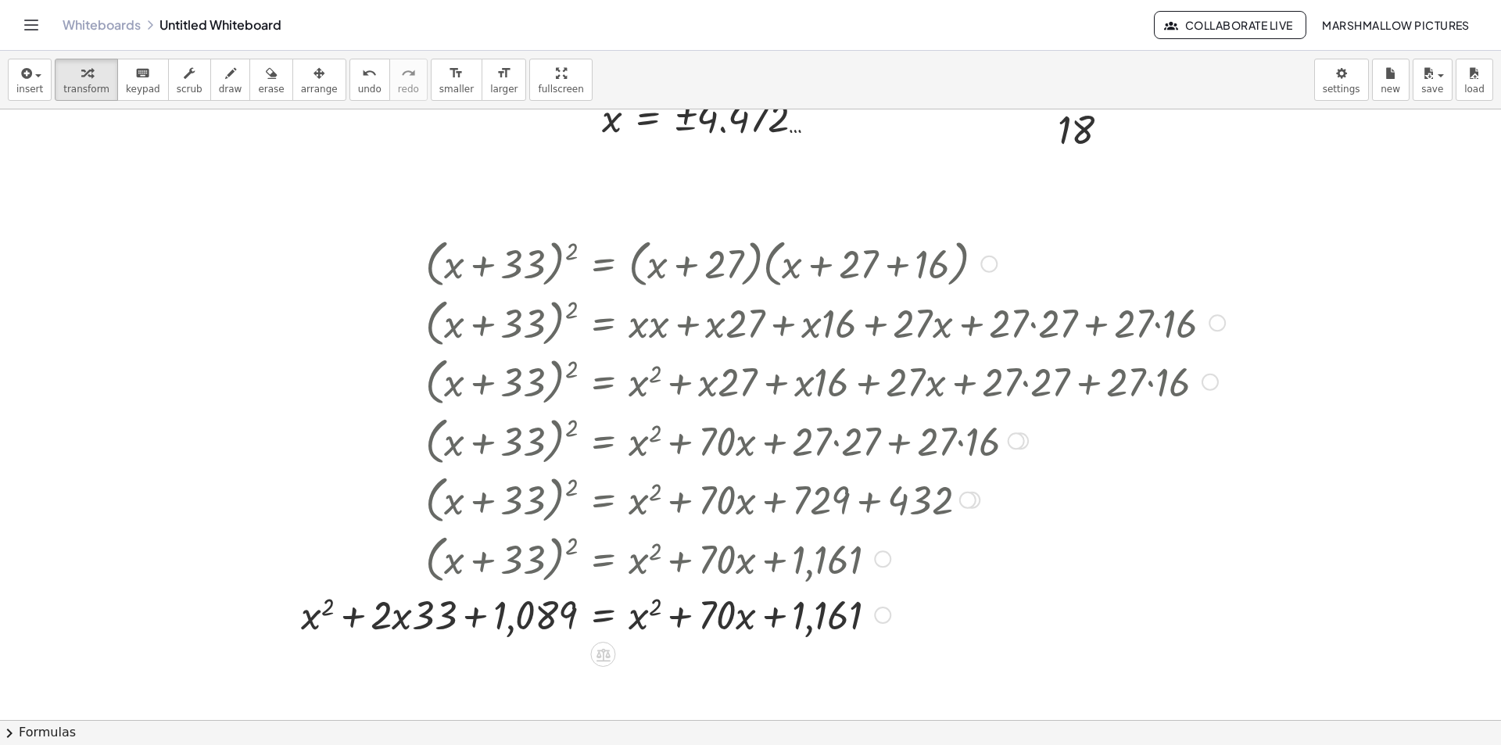
click at [404, 613] on div at bounding box center [763, 613] width 940 height 53
drag, startPoint x: 639, startPoint y: 619, endPoint x: 304, endPoint y: 627, distance: 335.4
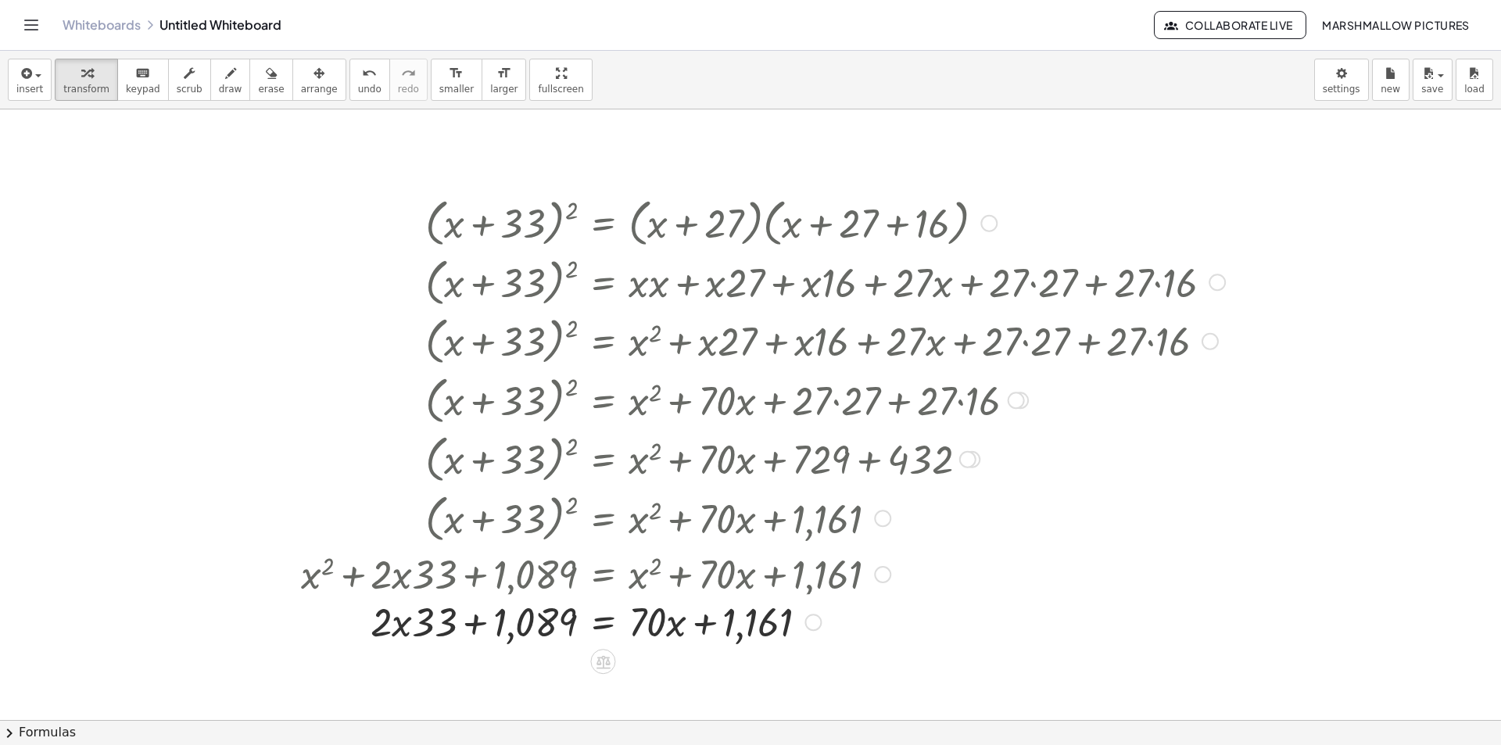
scroll to position [4895, 0]
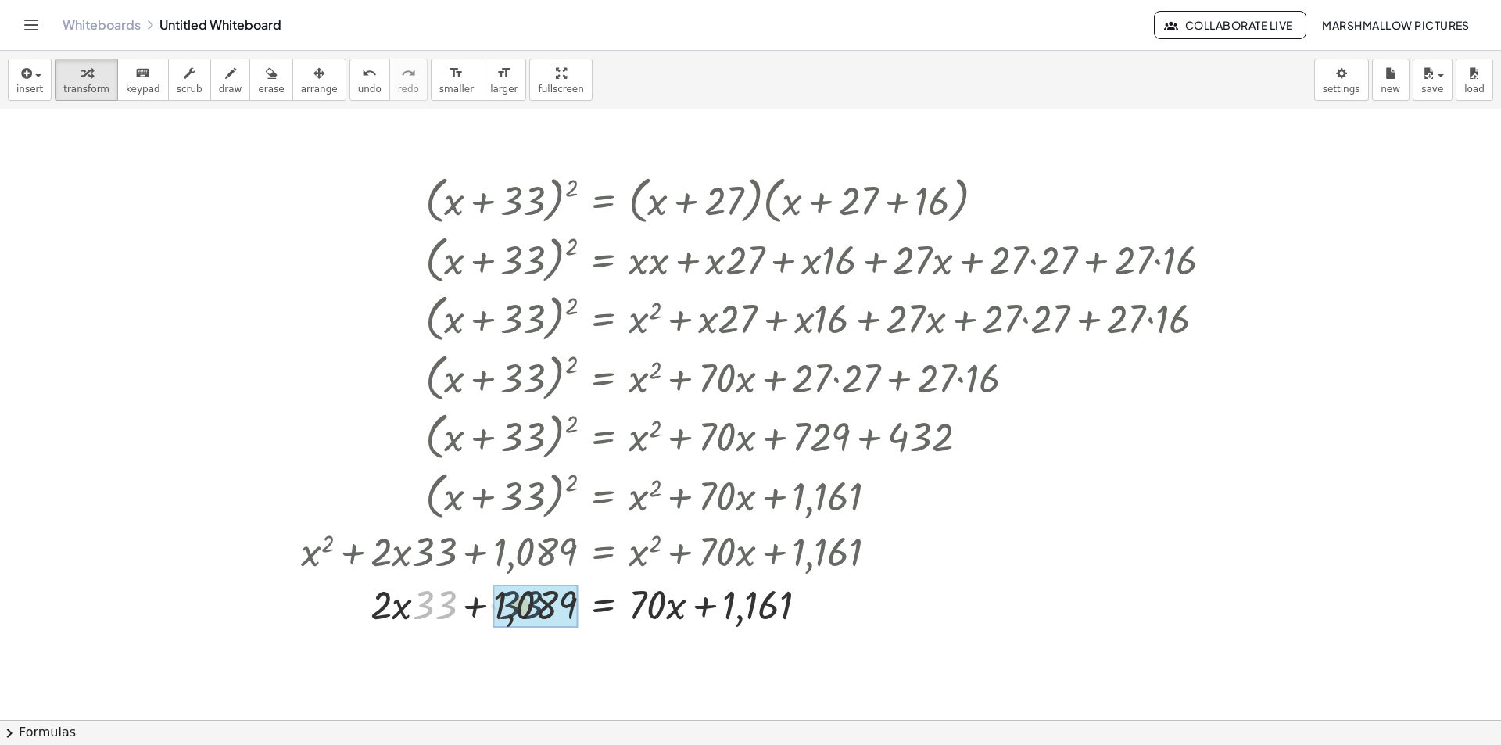
drag, startPoint x: 437, startPoint y: 605, endPoint x: 524, endPoint y: 605, distance: 87.5
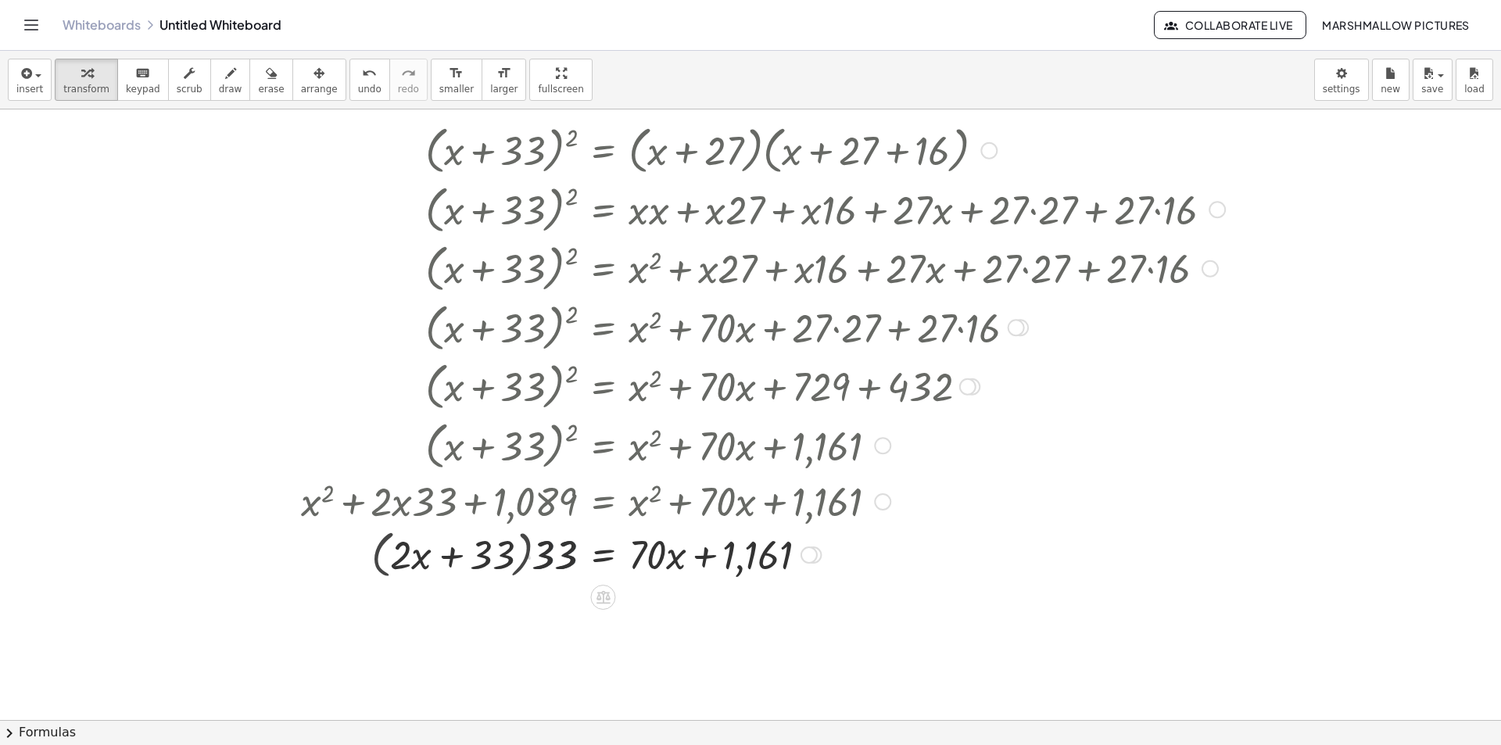
scroll to position [4973, 0]
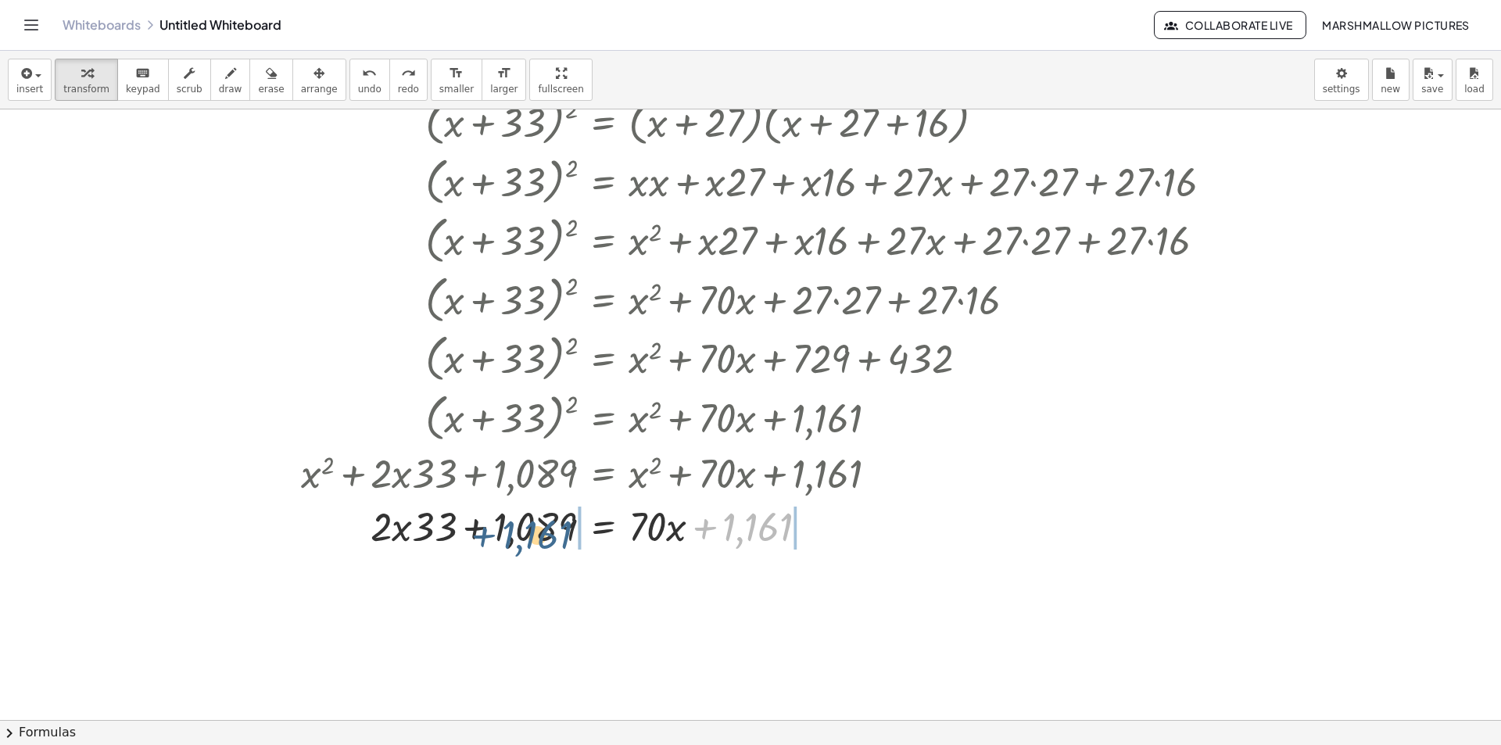
drag, startPoint x: 750, startPoint y: 533, endPoint x: 553, endPoint y: 524, distance: 196.4
click at [533, 523] on div at bounding box center [769, 525] width 925 height 53
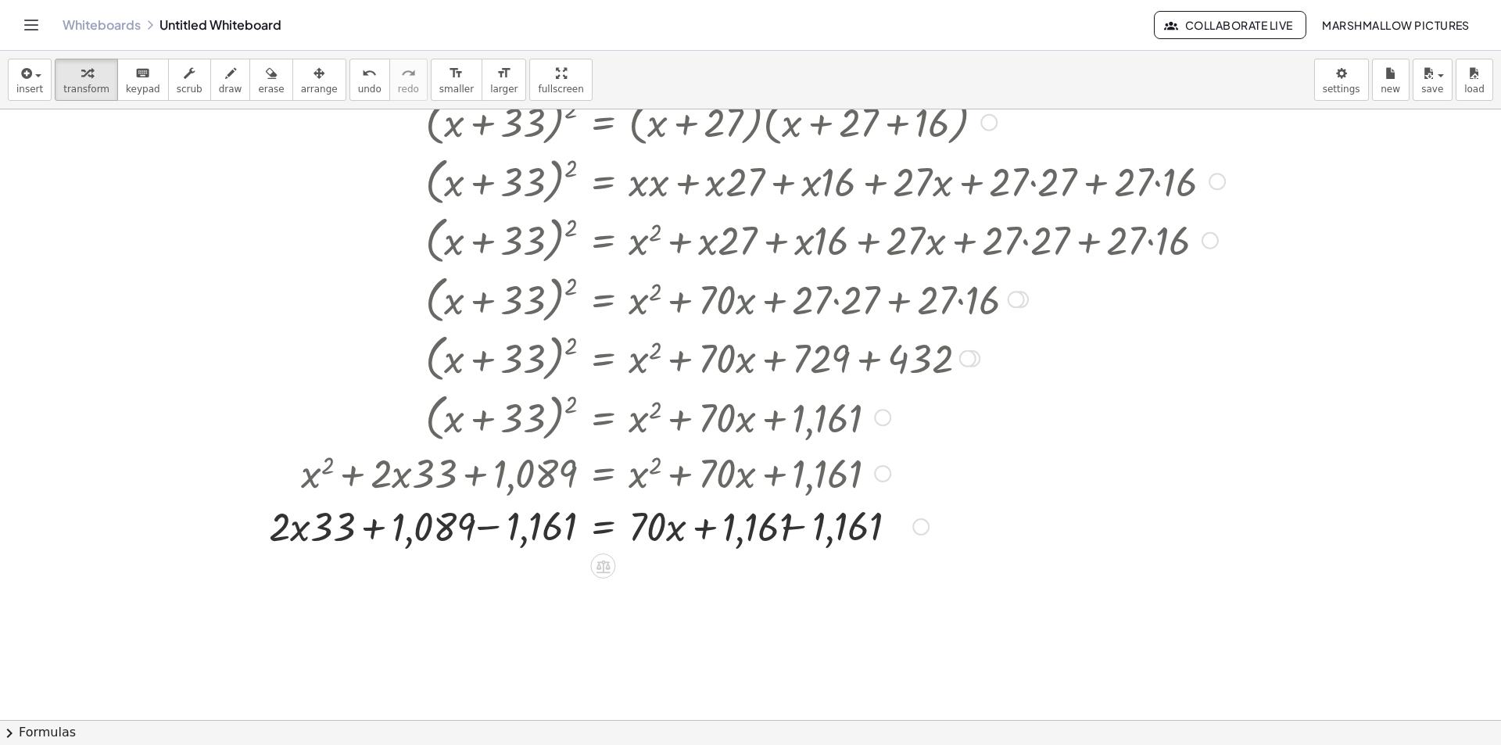
click at [509, 530] on div at bounding box center [744, 525] width 978 height 53
click at [818, 524] on div at bounding box center [763, 525] width 940 height 53
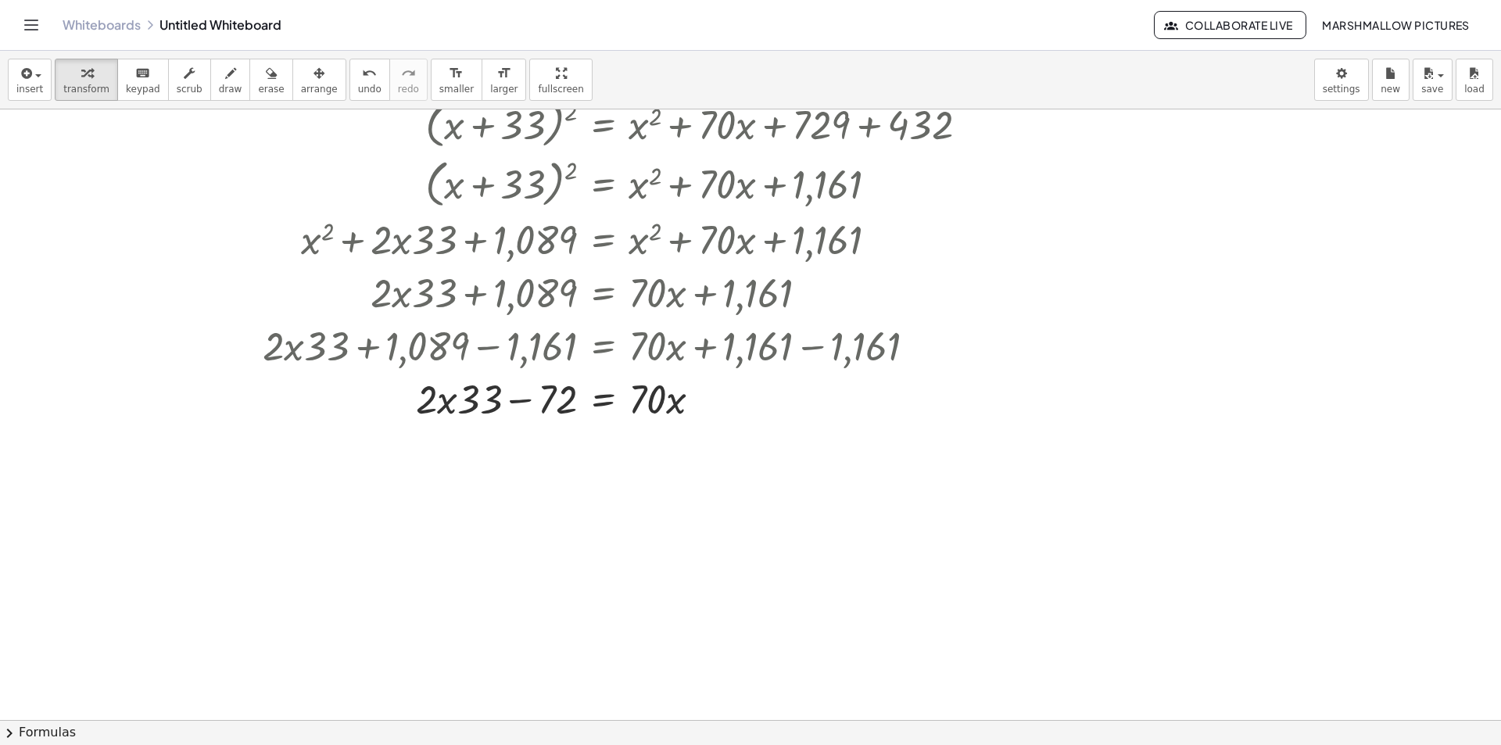
scroll to position [5208, 0]
click at [441, 392] on div at bounding box center [744, 396] width 978 height 53
drag, startPoint x: 470, startPoint y: 399, endPoint x: 424, endPoint y: 406, distance: 46.5
drag, startPoint x: 552, startPoint y: 482, endPoint x: 673, endPoint y: 474, distance: 121.4
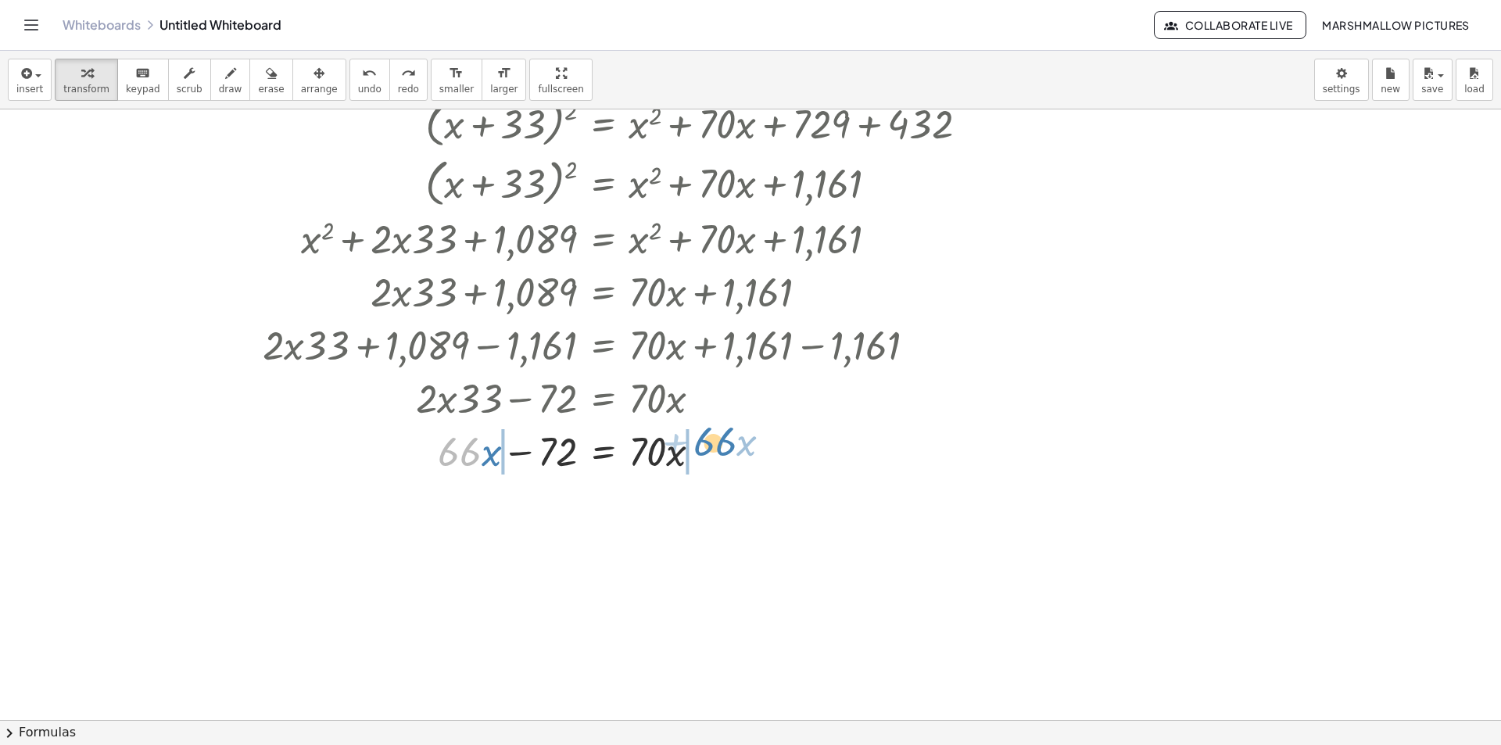
drag, startPoint x: 460, startPoint y: 460, endPoint x: 711, endPoint y: 450, distance: 251.9
click at [711, 450] on div at bounding box center [745, 450] width 977 height 53
click at [687, 451] on div at bounding box center [744, 450] width 978 height 53
click at [419, 439] on div at bounding box center [744, 450] width 978 height 53
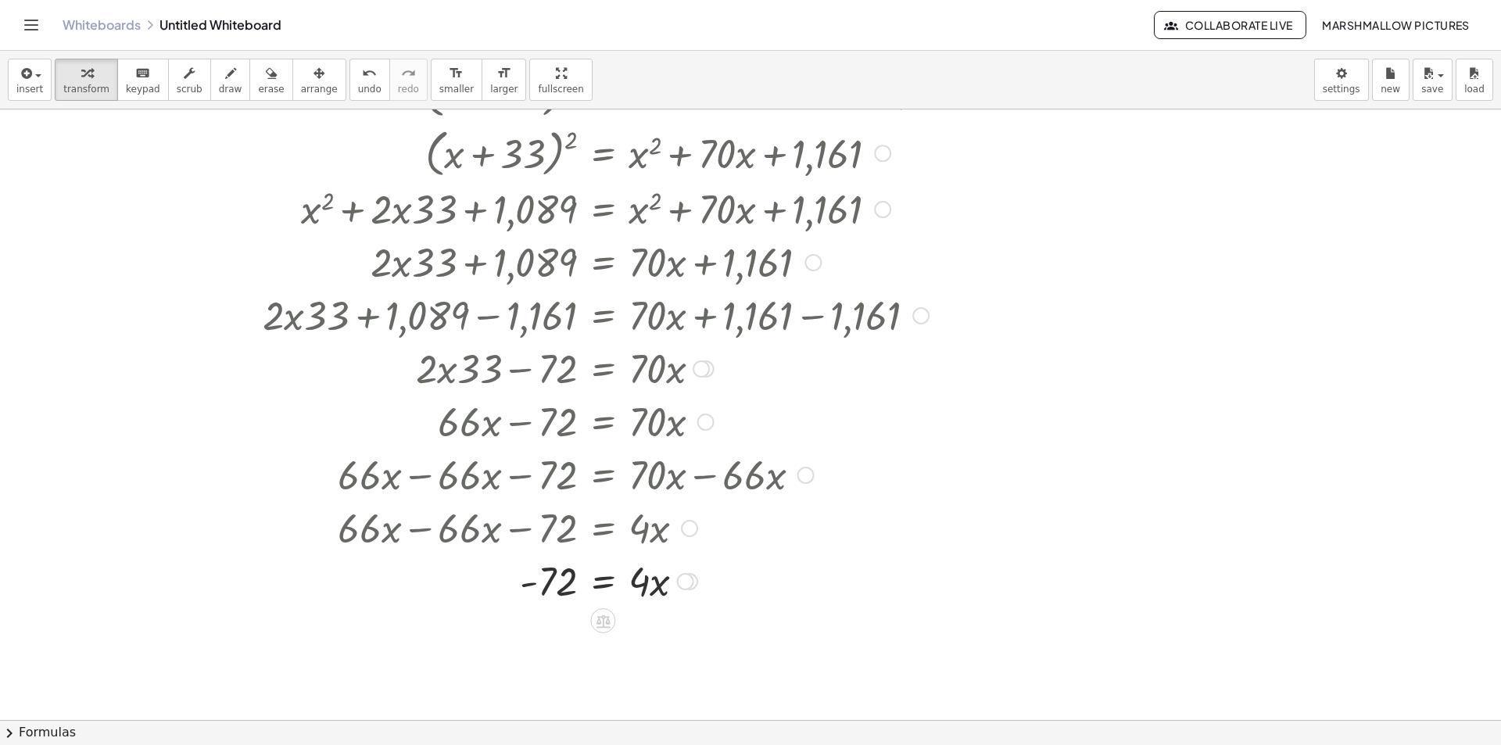
scroll to position [5286, 0]
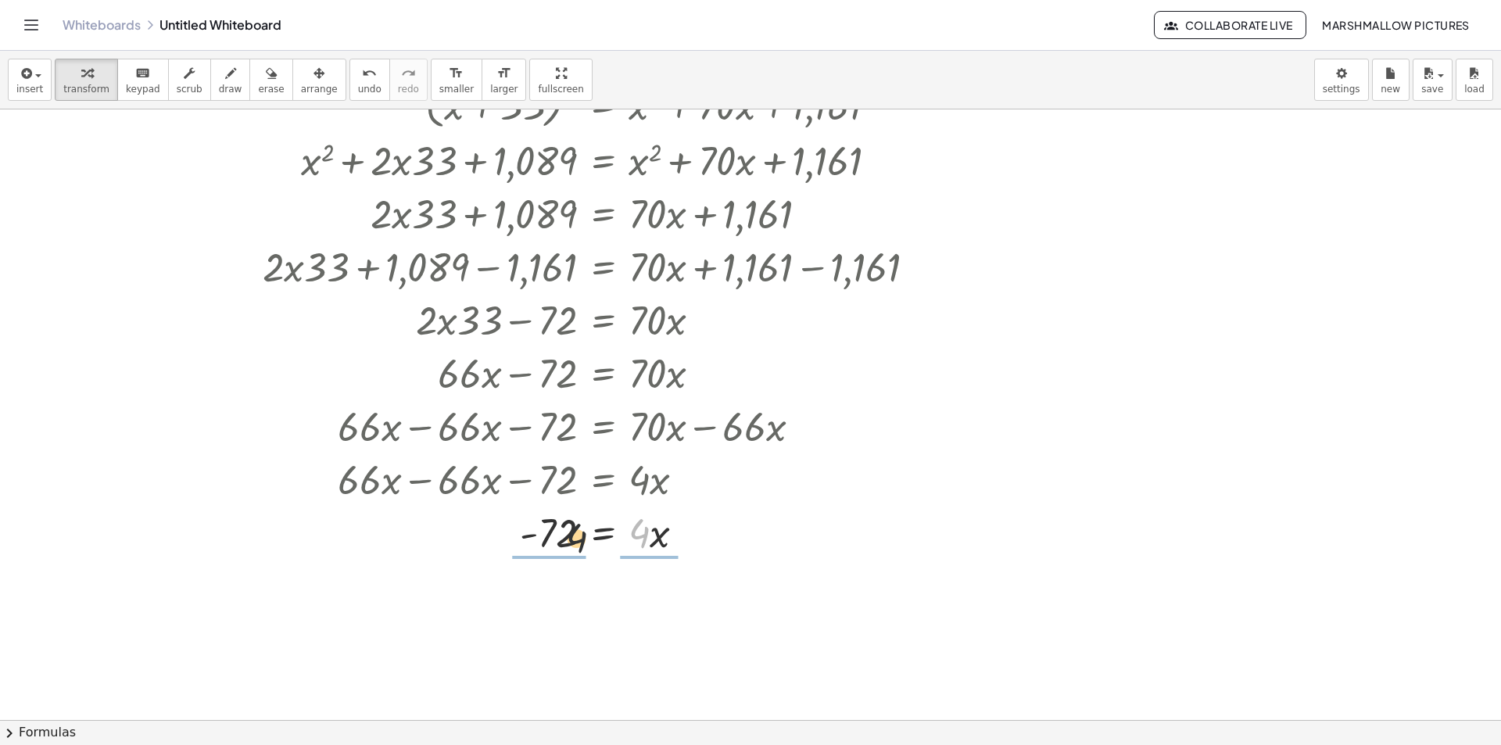
drag, startPoint x: 574, startPoint y: 538, endPoint x: 555, endPoint y: 552, distance: 23.4
click at [555, 552] on div at bounding box center [744, 531] width 978 height 53
click at [548, 519] on div at bounding box center [744, 531] width 978 height 78
click at [559, 597] on div at bounding box center [744, 597] width 978 height 78
